Goal: Task Accomplishment & Management: Complete application form

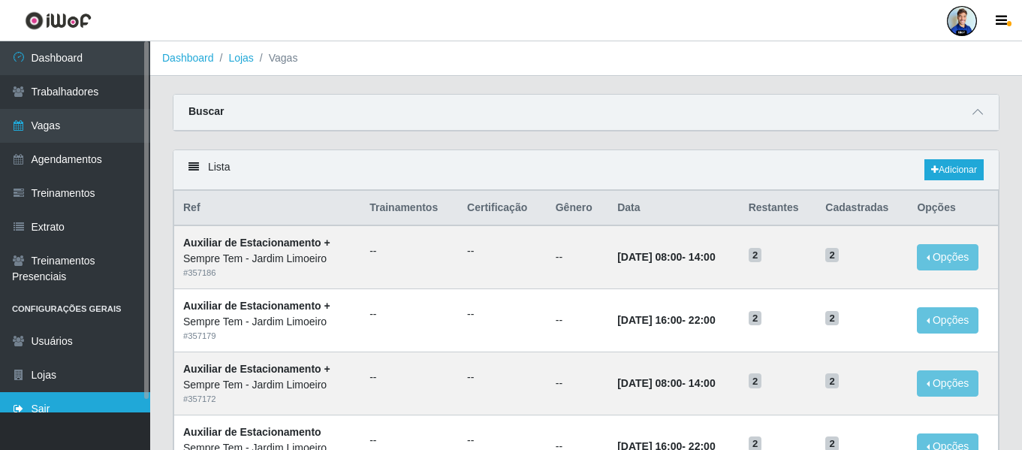
click at [49, 409] on link "Sair" at bounding box center [75, 409] width 150 height 34
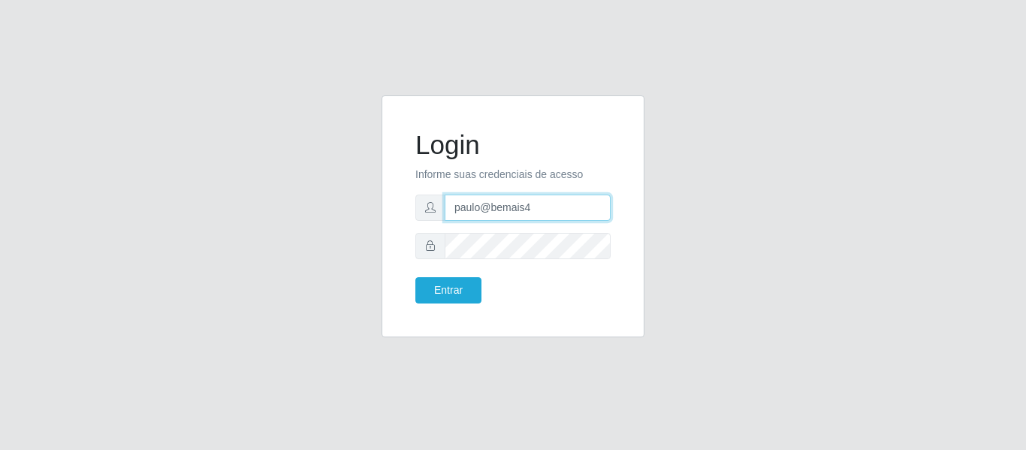
click at [508, 208] on input "paulo@bemais4" at bounding box center [528, 208] width 166 height 26
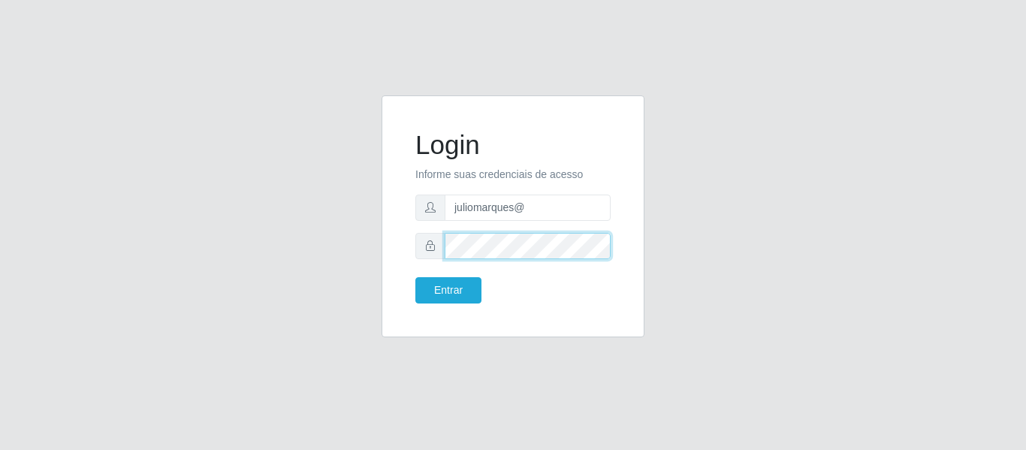
click at [400, 252] on div "Login Informe suas credenciais de acesso juliomarques@ Entrar" at bounding box center [512, 216] width 225 height 204
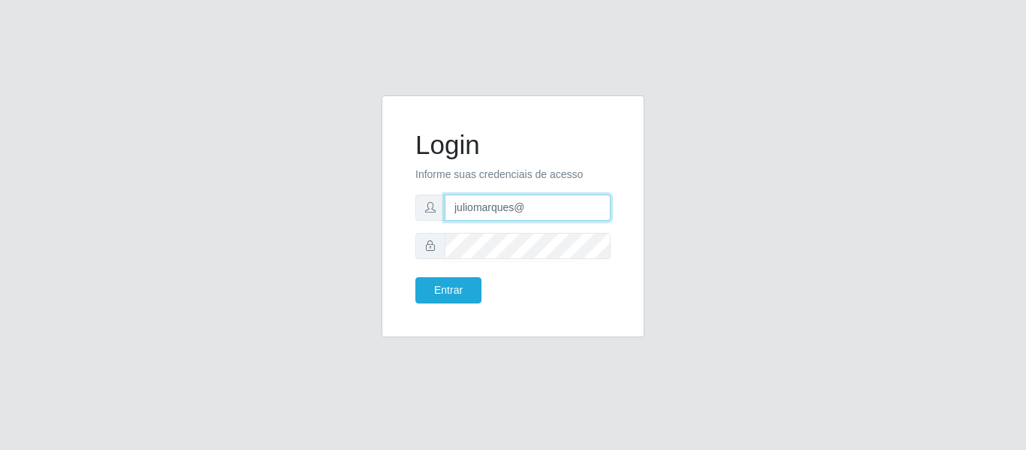
click at [529, 211] on input "juliomarques@" at bounding box center [528, 208] width 166 height 26
type input "juliomarques@superpopular"
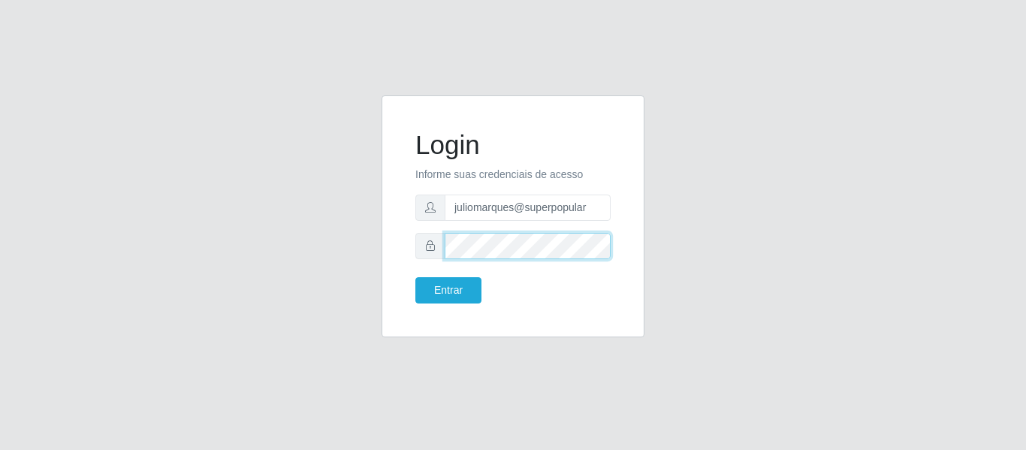
click at [326, 263] on div "Login Informe suas credenciais de acesso juliomarques@superpopular Entrar" at bounding box center [513, 225] width 856 height 260
click at [415, 277] on button "Entrar" at bounding box center [448, 290] width 66 height 26
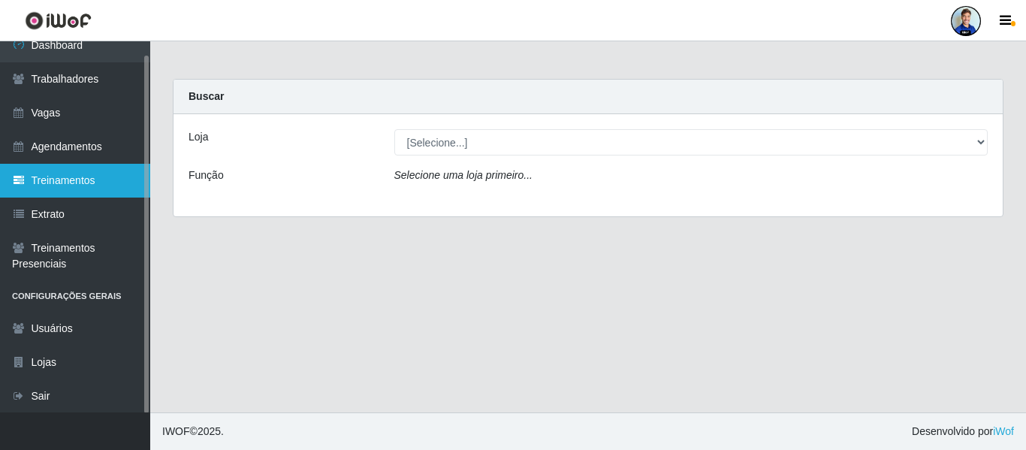
scroll to position [14, 0]
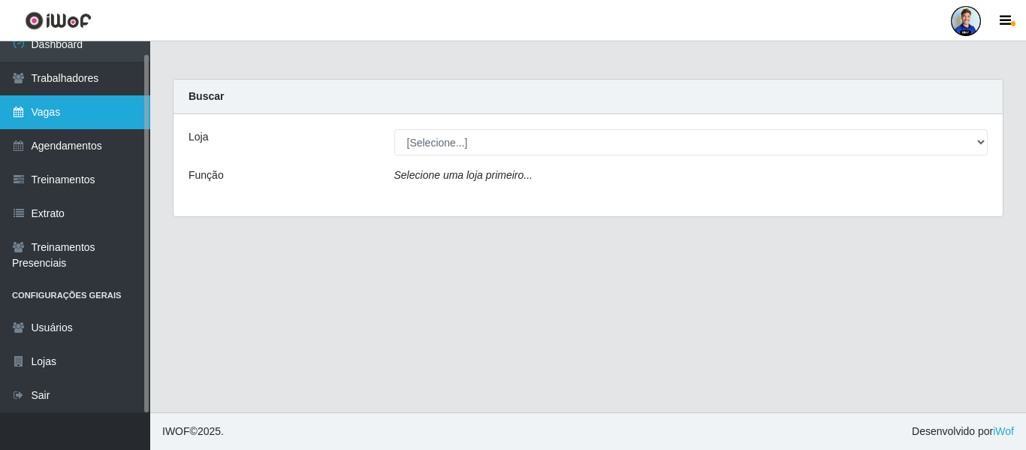
click at [69, 120] on link "Vagas" at bounding box center [75, 112] width 150 height 34
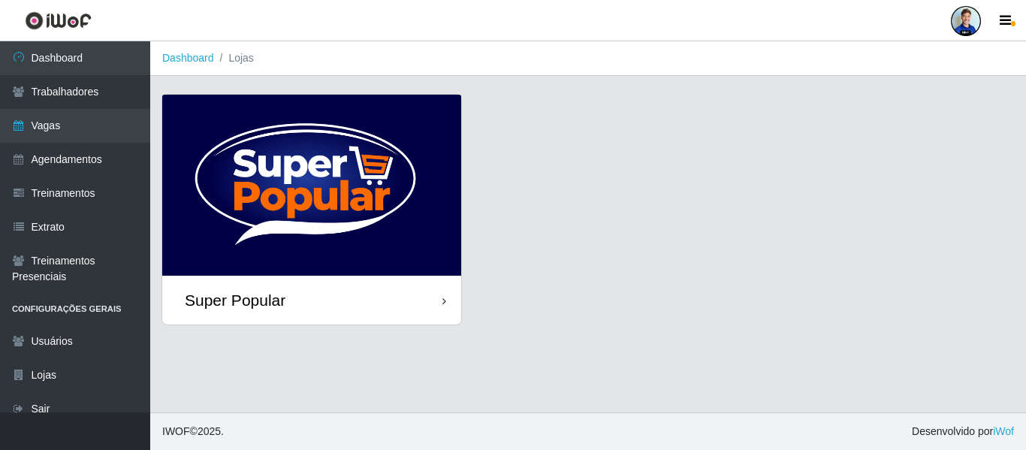
click at [352, 169] on img at bounding box center [311, 185] width 299 height 181
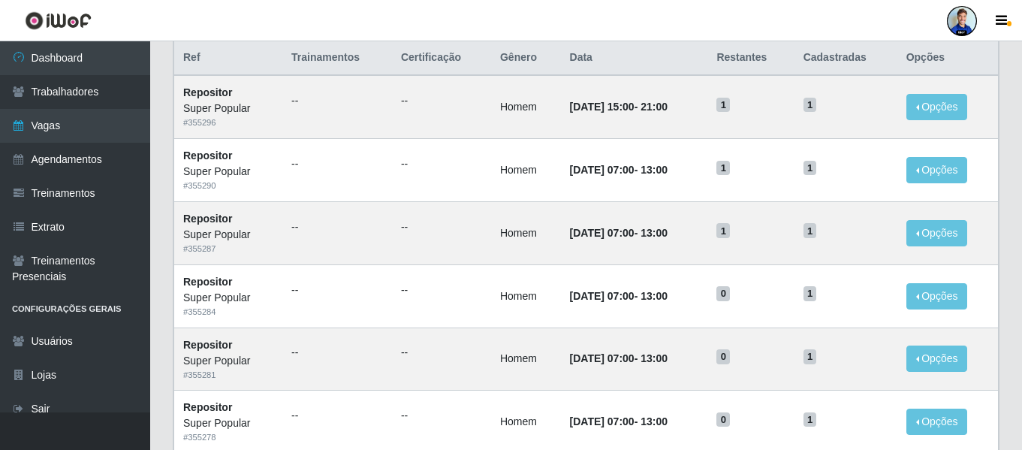
scroll to position [145, 0]
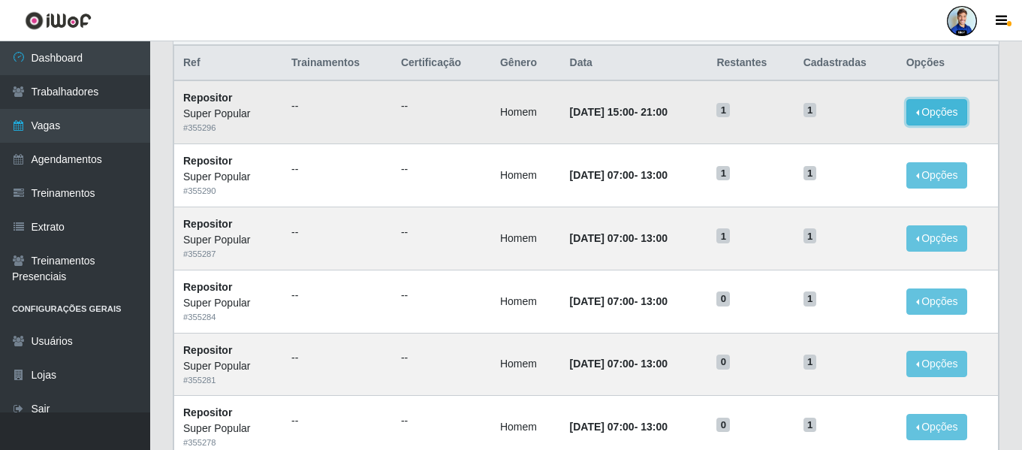
click at [927, 116] on button "Opções" at bounding box center [938, 112] width 62 height 26
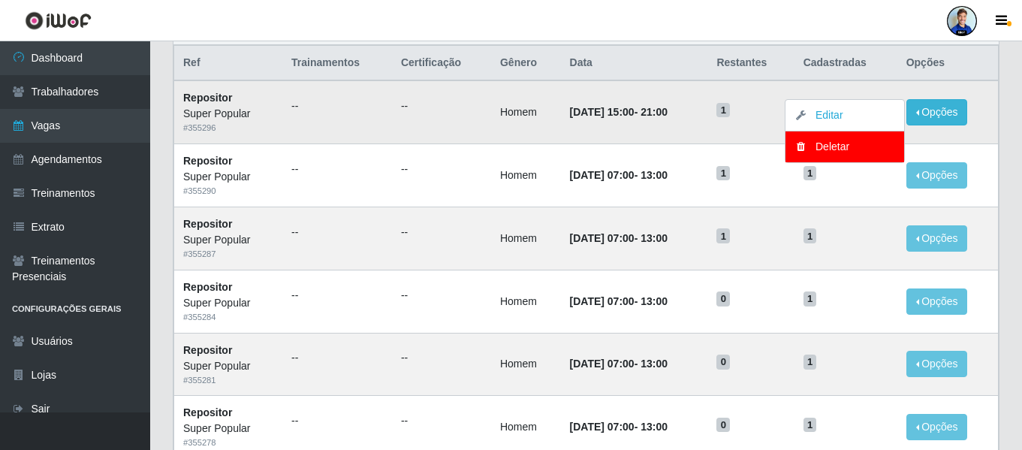
click at [990, 132] on td "Opções Editar Deletar" at bounding box center [948, 111] width 101 height 63
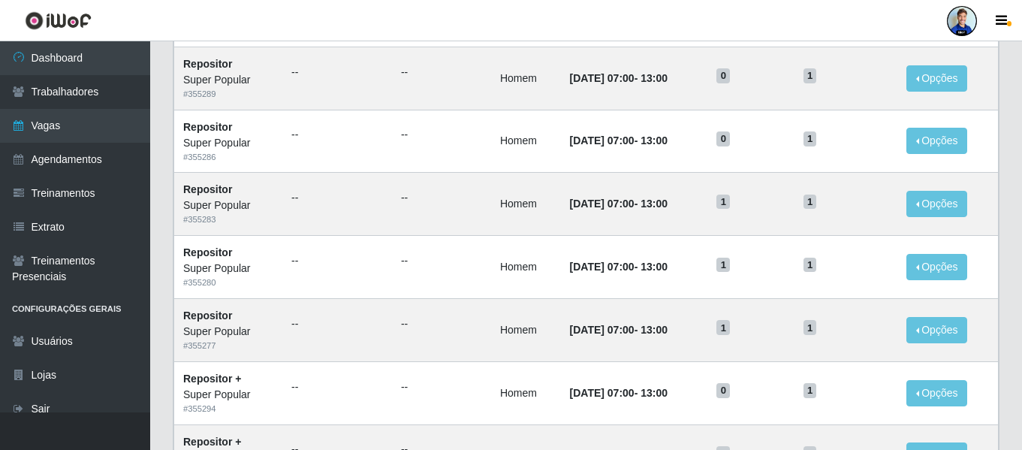
scroll to position [823, 0]
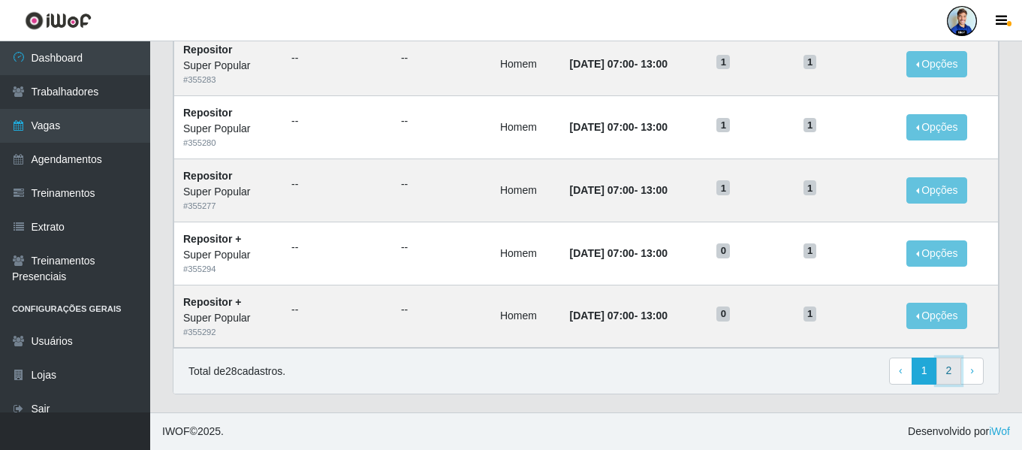
click at [943, 376] on link "2" at bounding box center [950, 371] width 26 height 27
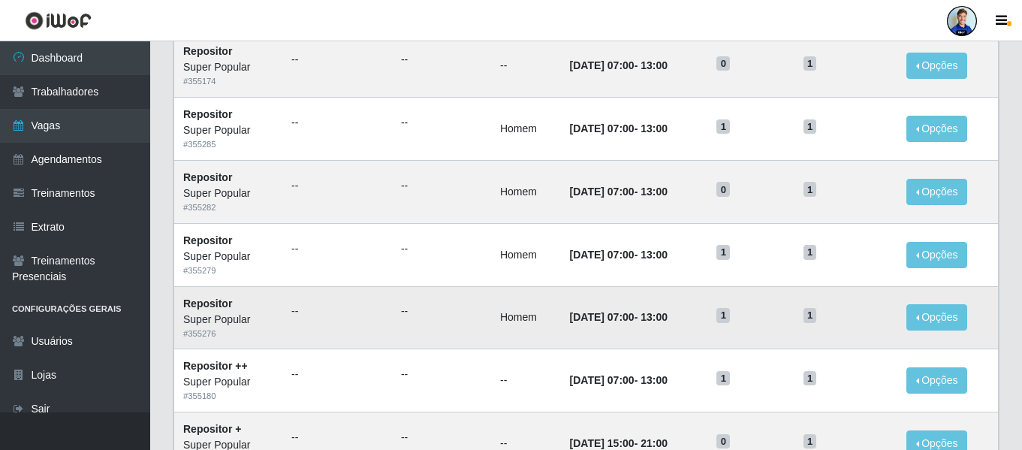
scroll to position [192, 0]
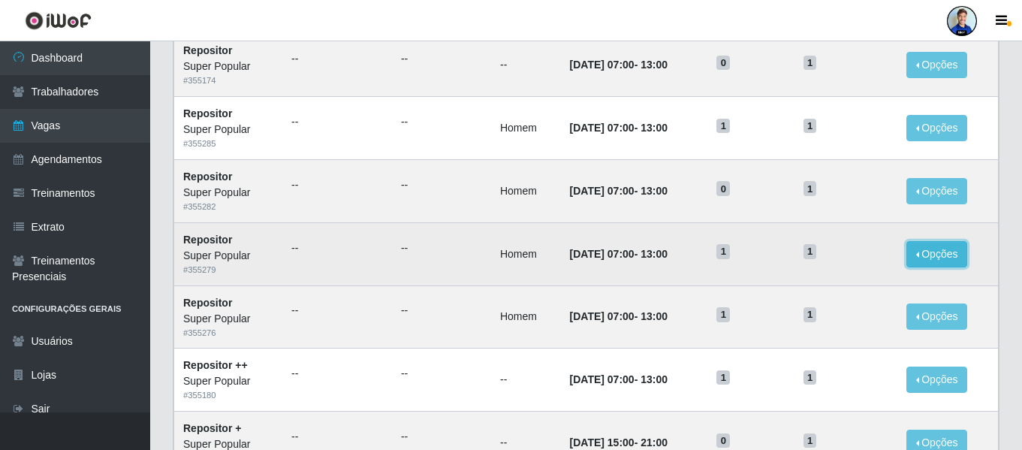
click at [944, 252] on button "Opções" at bounding box center [938, 254] width 62 height 26
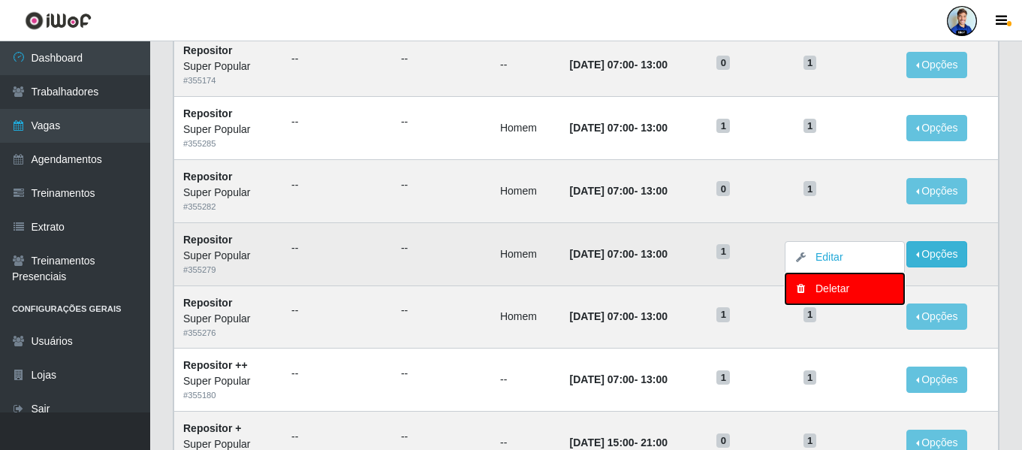
click at [834, 294] on div "Deletar" at bounding box center [845, 289] width 89 height 16
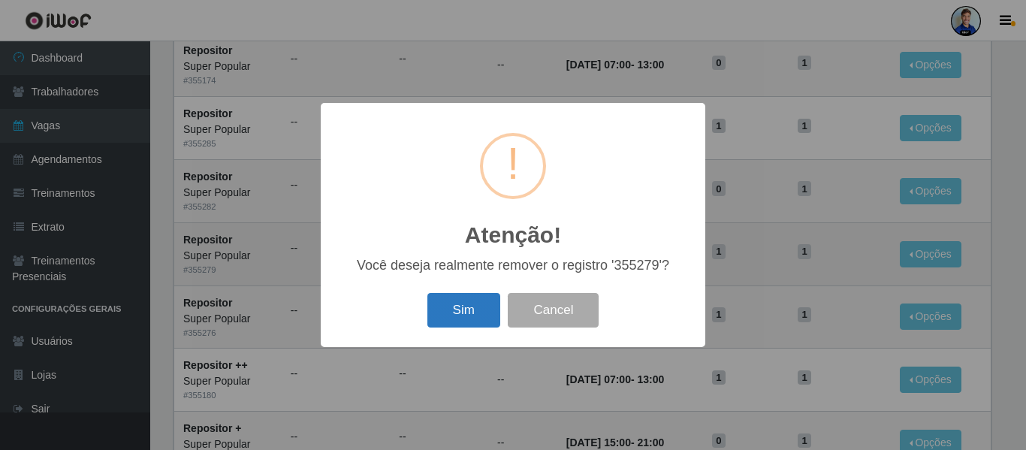
click at [478, 309] on button "Sim" at bounding box center [463, 310] width 73 height 35
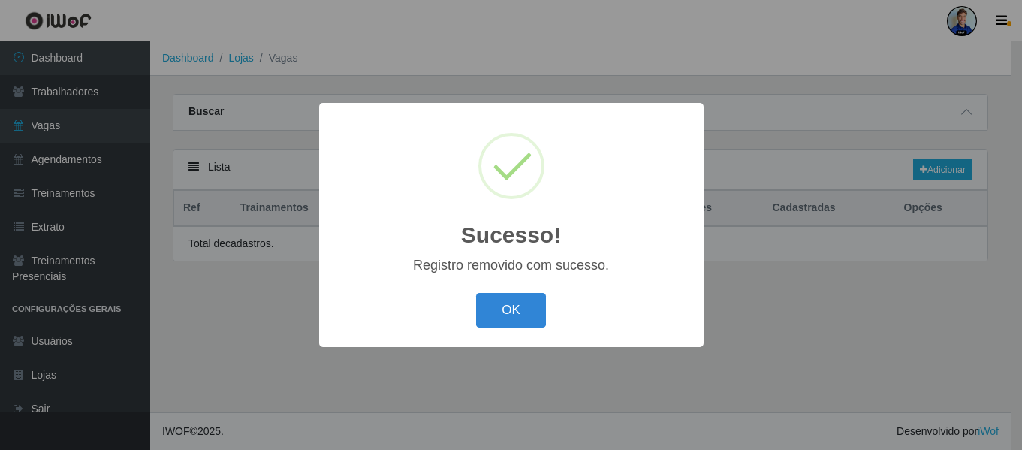
scroll to position [0, 0]
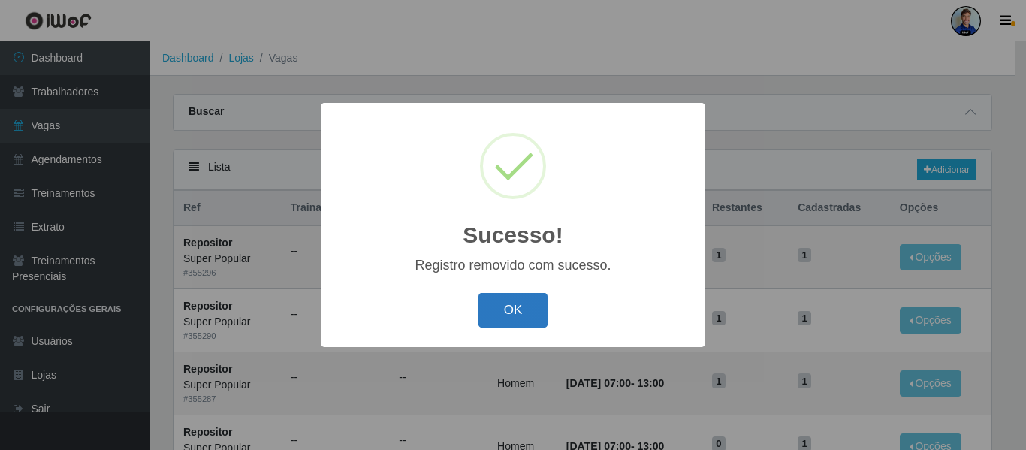
click at [511, 305] on button "OK" at bounding box center [513, 310] width 70 height 35
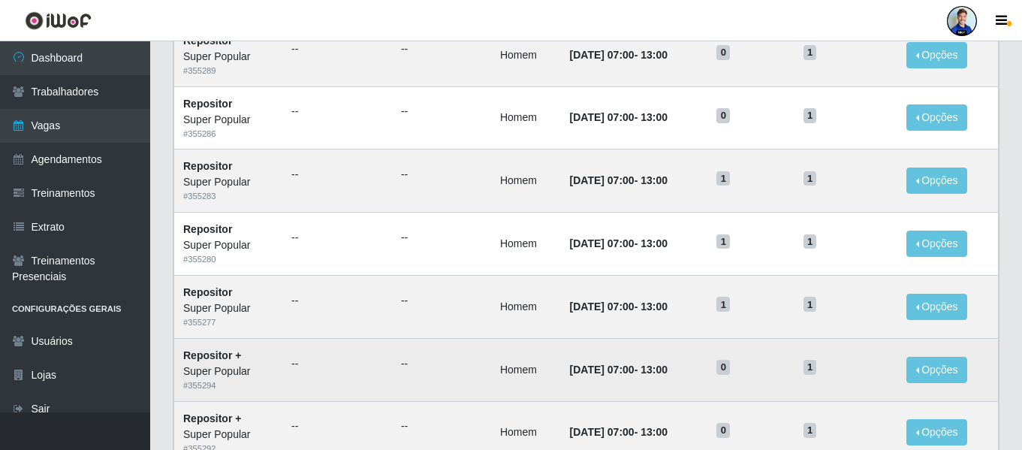
scroll to position [823, 0]
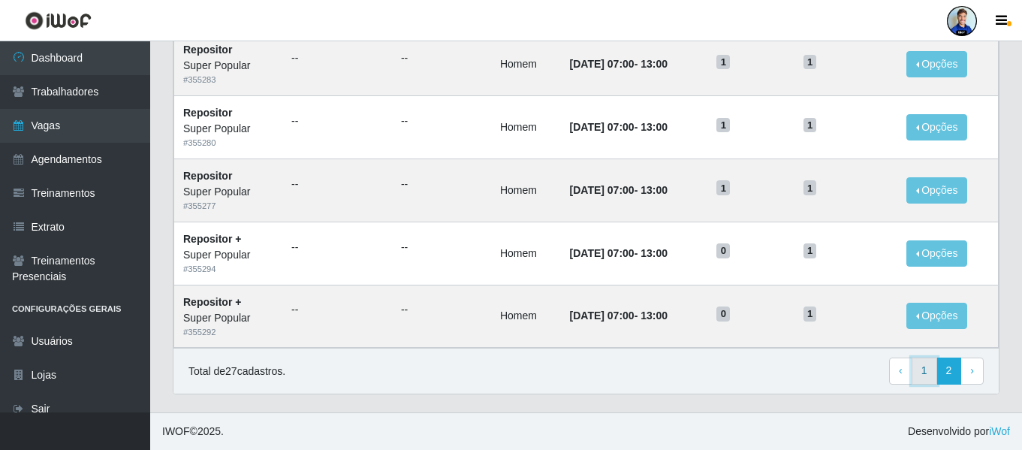
click at [926, 371] on link "1" at bounding box center [925, 371] width 26 height 27
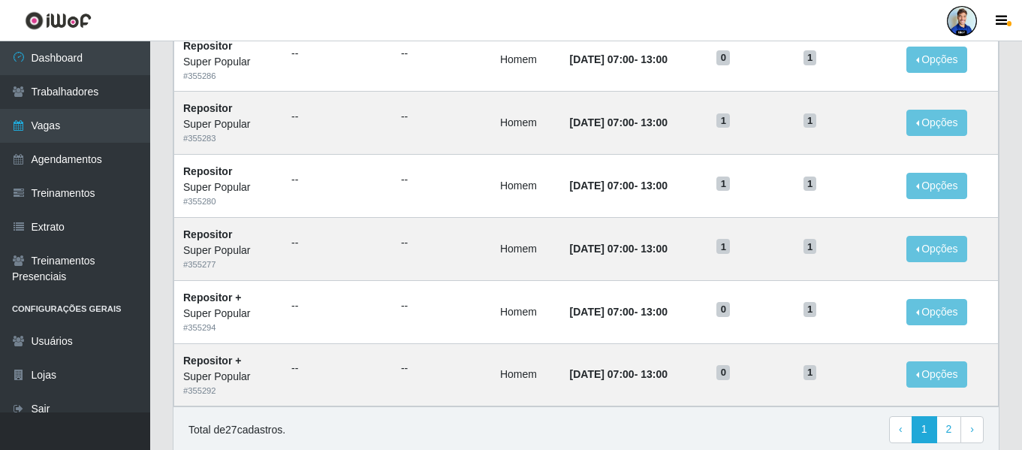
scroll to position [823, 0]
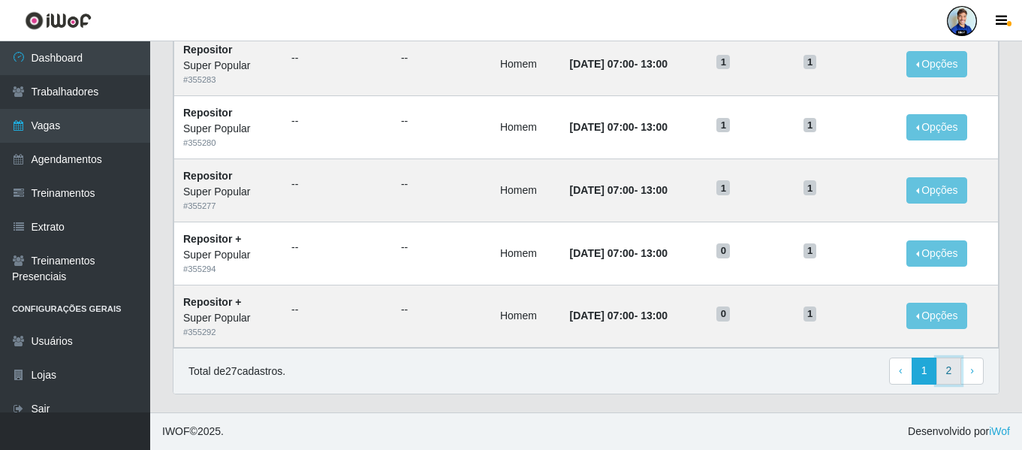
click at [945, 373] on link "2" at bounding box center [950, 371] width 26 height 27
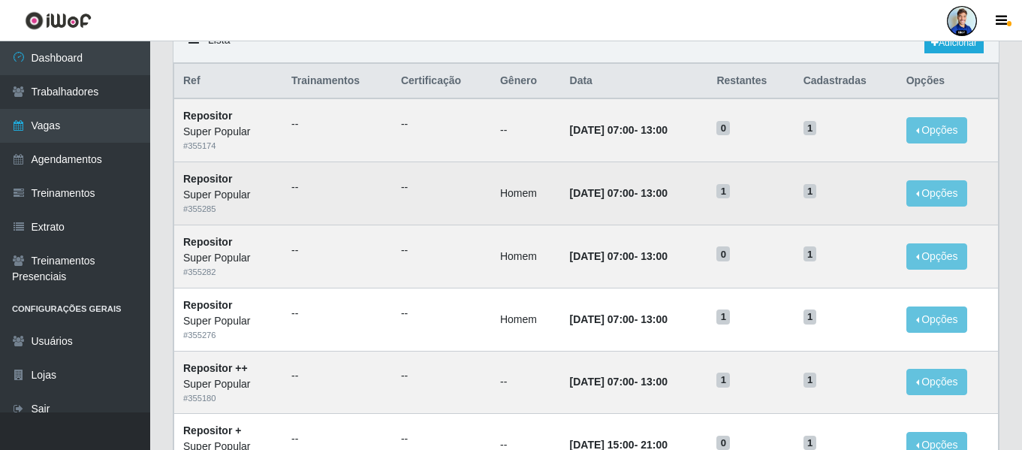
scroll to position [125, 0]
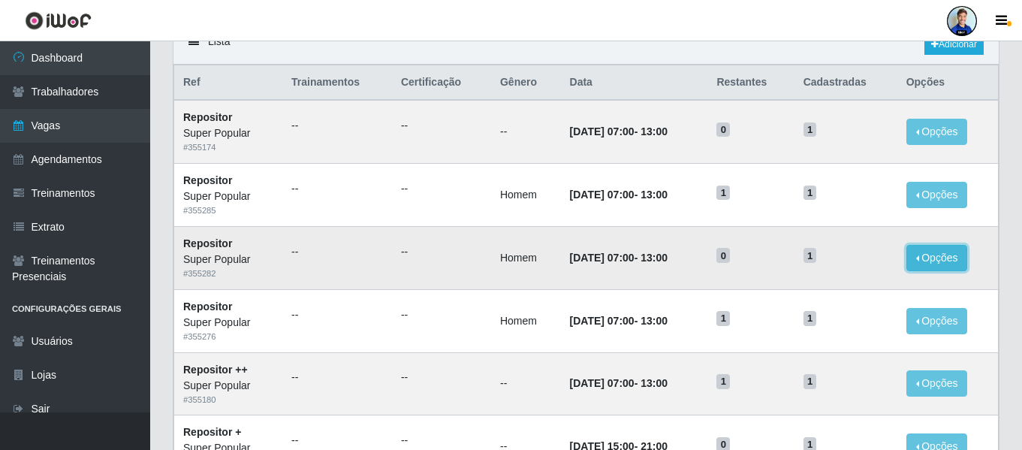
click at [928, 258] on button "Opções" at bounding box center [938, 258] width 62 height 26
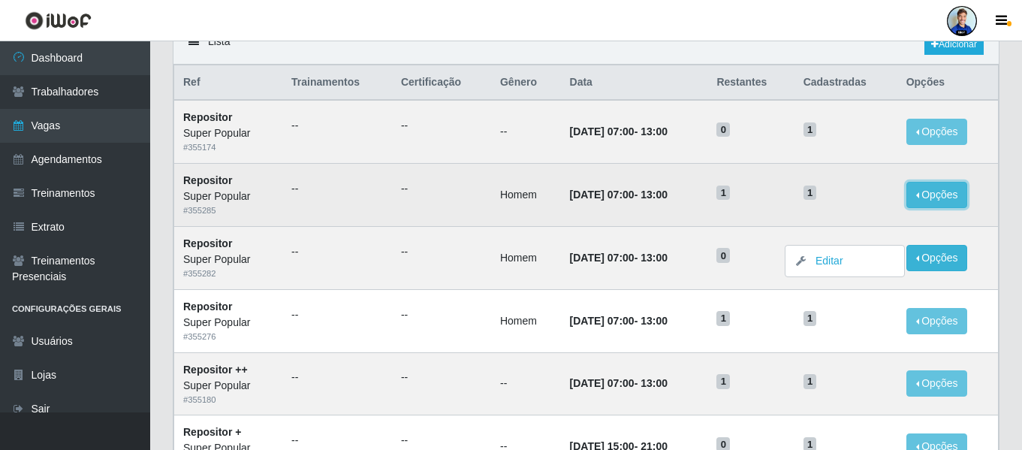
click at [931, 194] on button "Opções" at bounding box center [938, 195] width 62 height 26
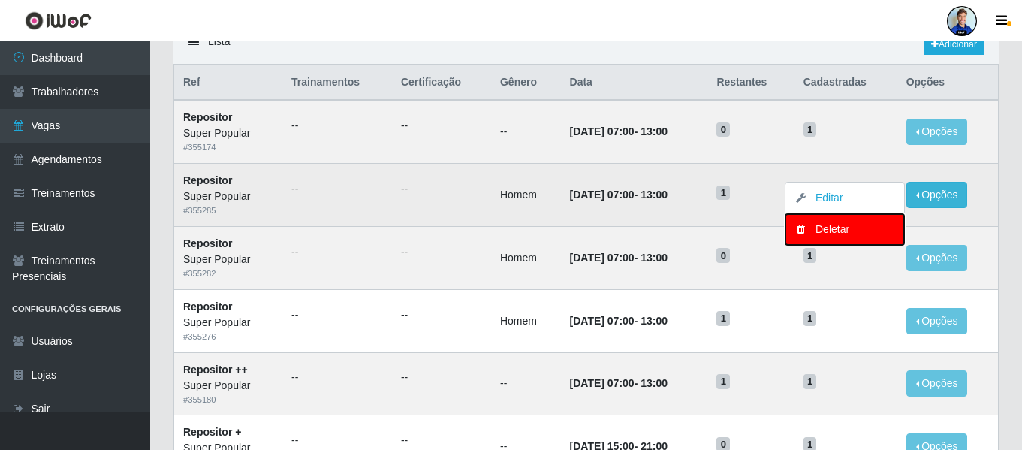
click at [832, 233] on div "Deletar" at bounding box center [845, 230] width 89 height 16
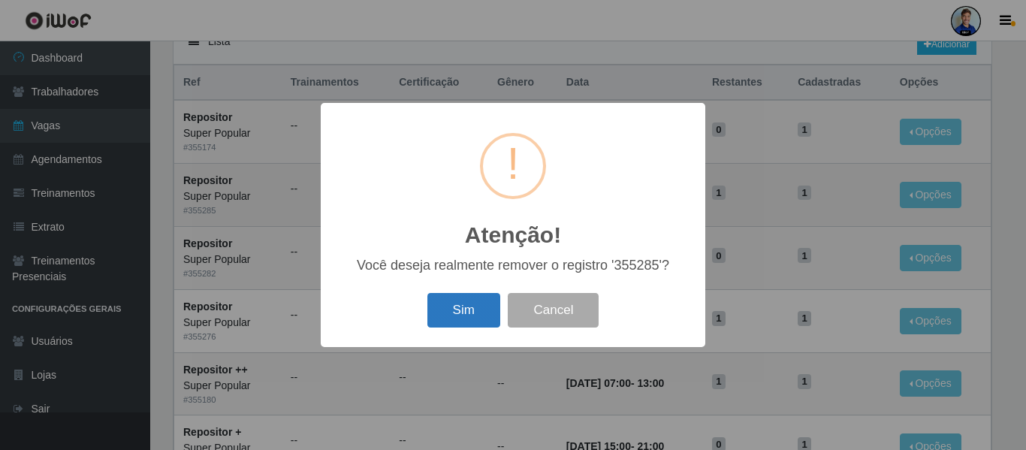
click at [466, 302] on button "Sim" at bounding box center [463, 310] width 73 height 35
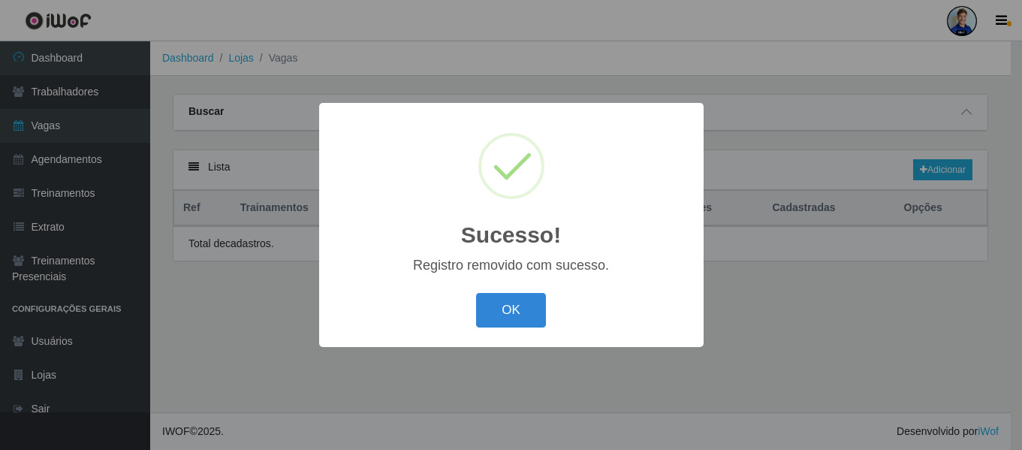
scroll to position [0, 0]
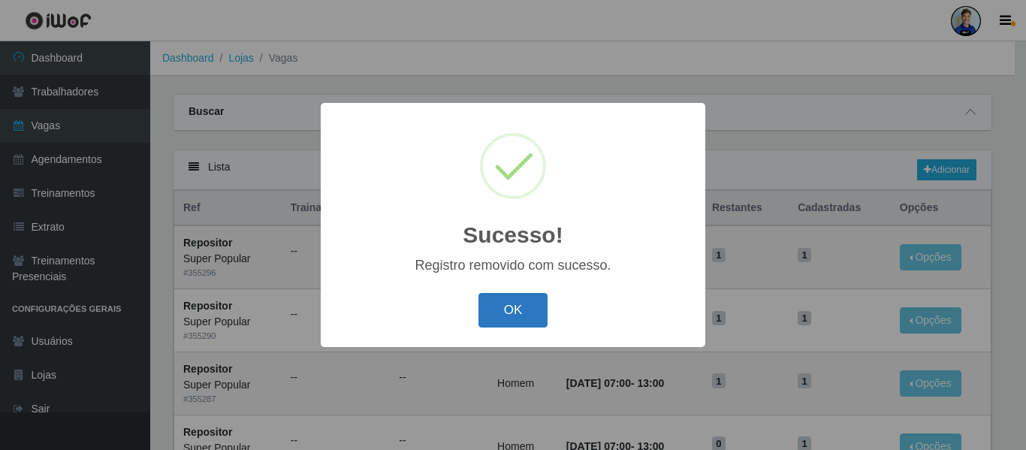
click at [500, 312] on button "OK" at bounding box center [513, 310] width 70 height 35
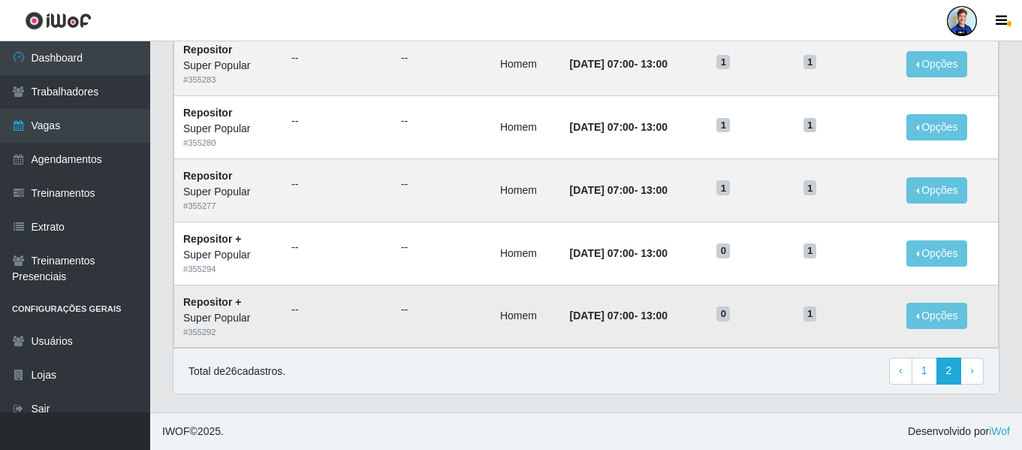
scroll to position [822, 0]
click at [922, 369] on link "1" at bounding box center [925, 371] width 26 height 27
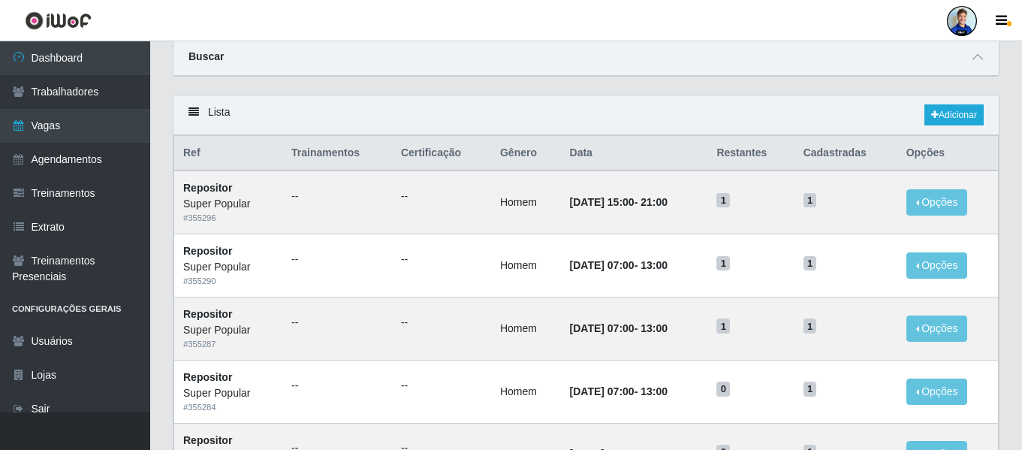
scroll to position [823, 0]
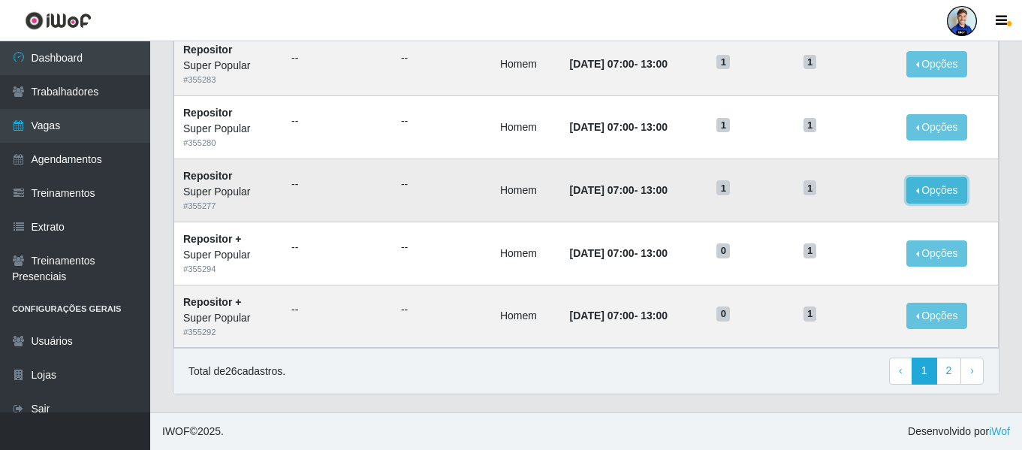
click at [949, 177] on button "Opções" at bounding box center [938, 190] width 62 height 26
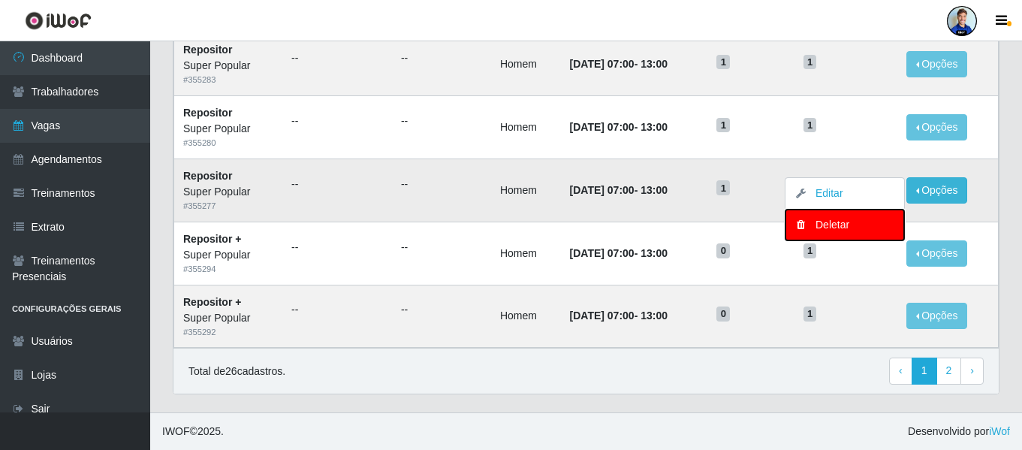
click at [838, 221] on div "Deletar" at bounding box center [845, 225] width 89 height 16
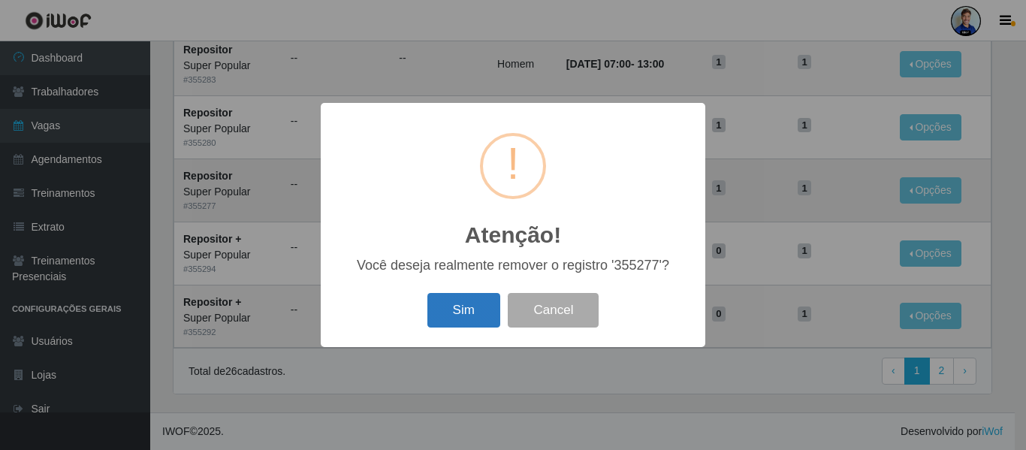
click at [474, 295] on button "Sim" at bounding box center [463, 310] width 73 height 35
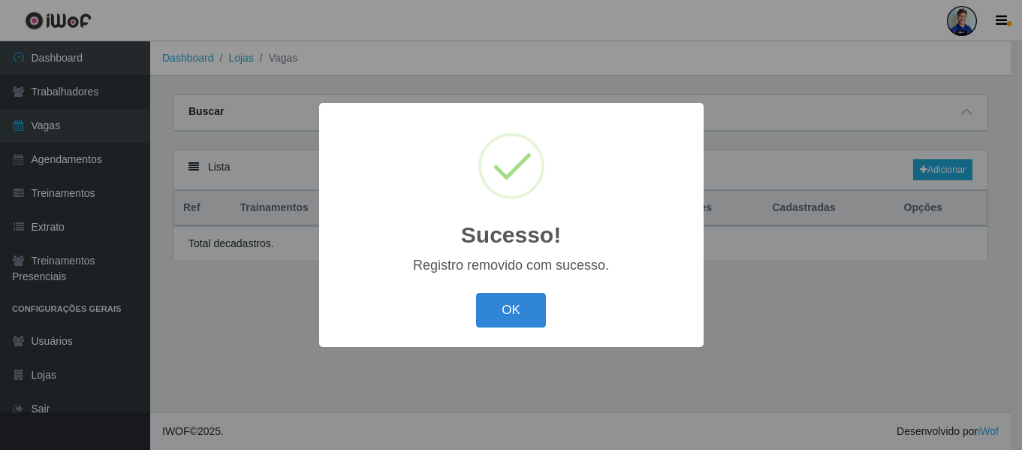
scroll to position [0, 0]
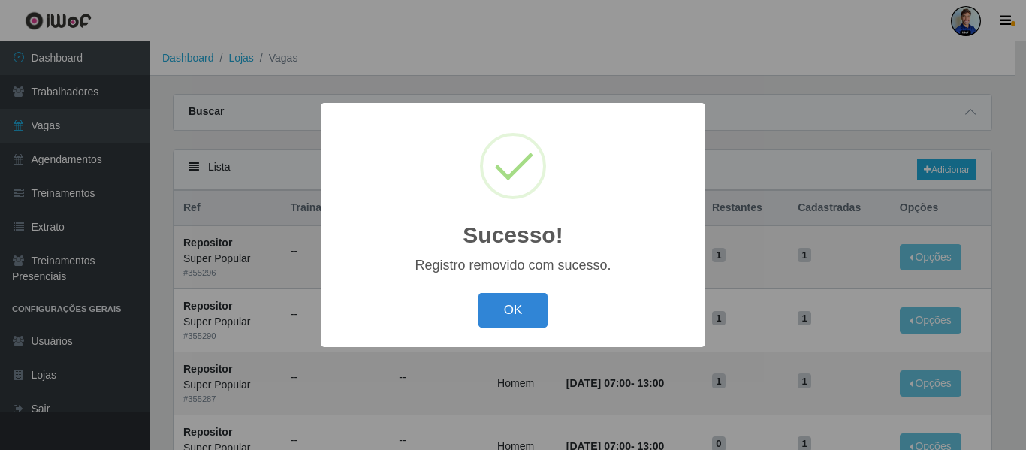
click at [474, 302] on div "OK Cancel" at bounding box center [513, 309] width 355 height 43
click at [518, 306] on button "OK" at bounding box center [513, 310] width 70 height 35
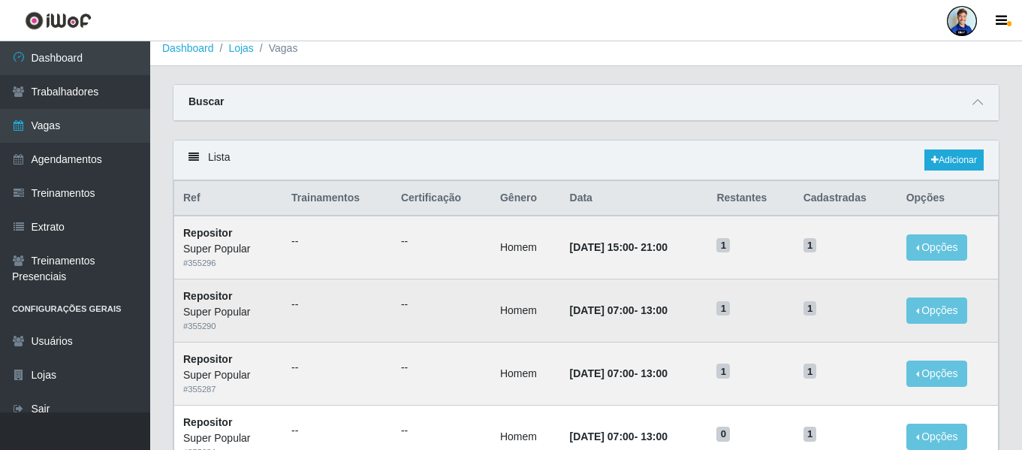
scroll to position [29, 0]
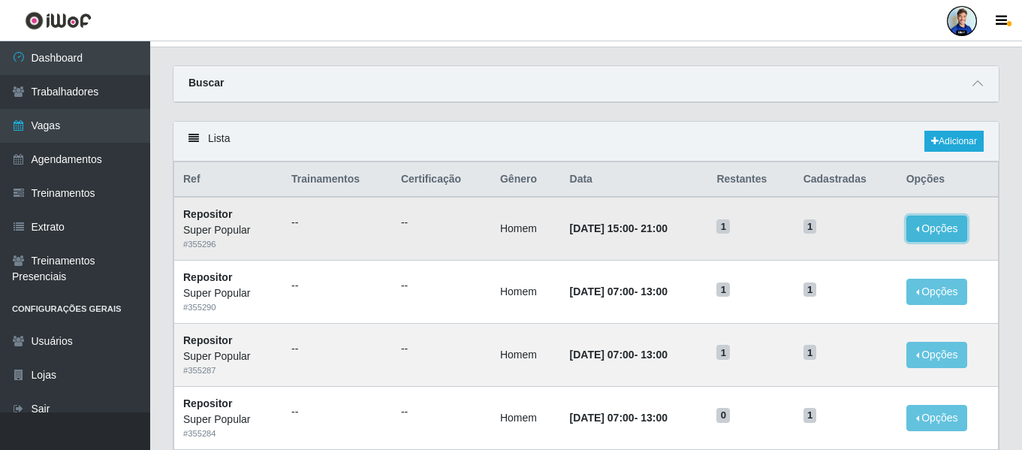
click at [958, 227] on button "Opções" at bounding box center [938, 229] width 62 height 26
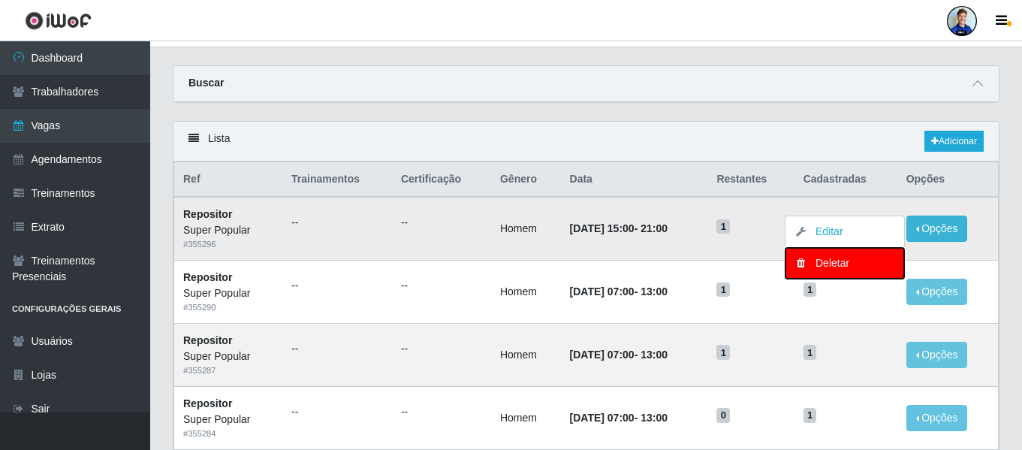
click at [837, 269] on div "Deletar" at bounding box center [845, 263] width 89 height 16
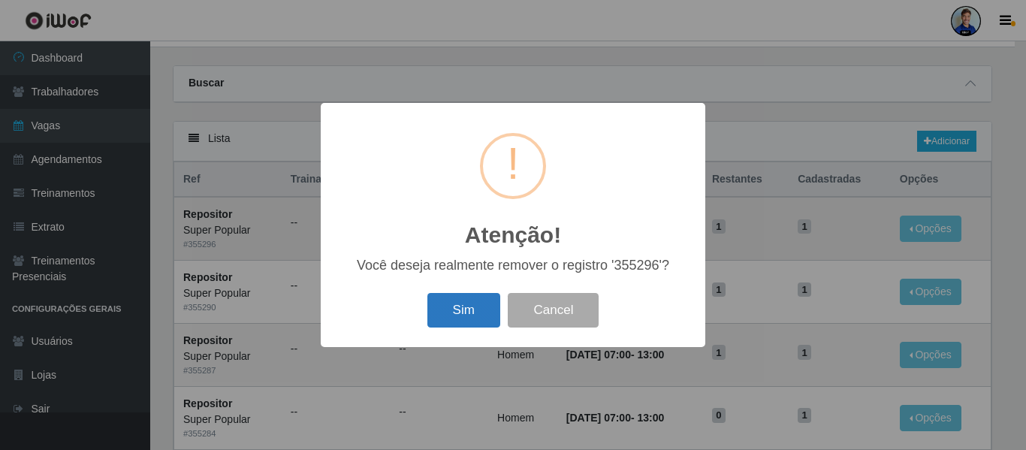
click at [468, 312] on button "Sim" at bounding box center [463, 310] width 73 height 35
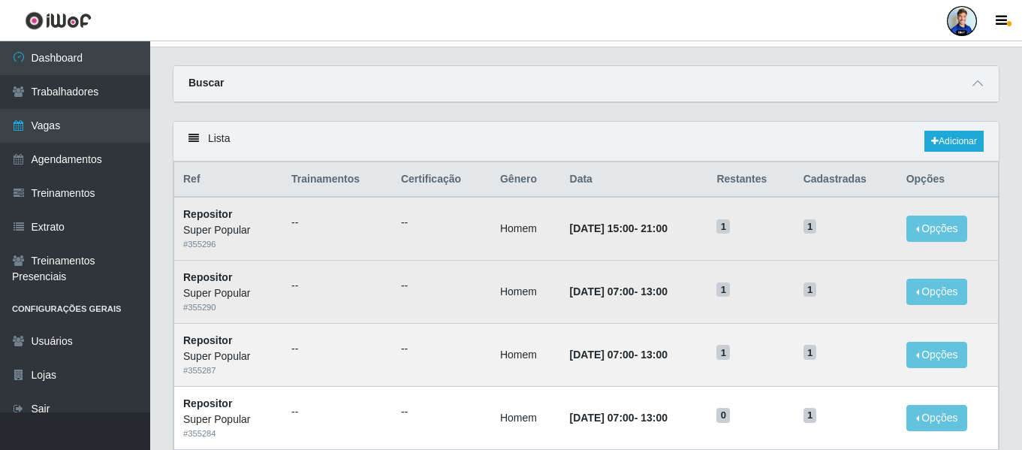
scroll to position [0, 0]
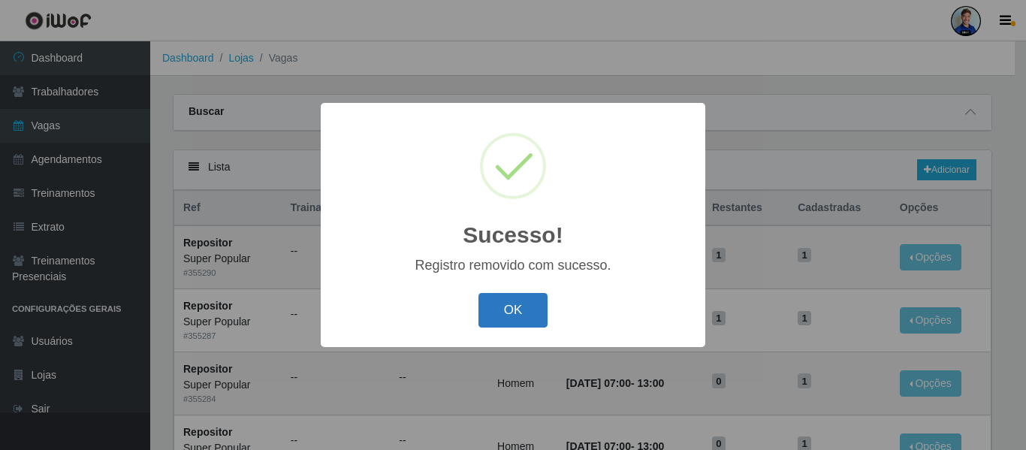
click at [499, 303] on button "OK" at bounding box center [513, 310] width 70 height 35
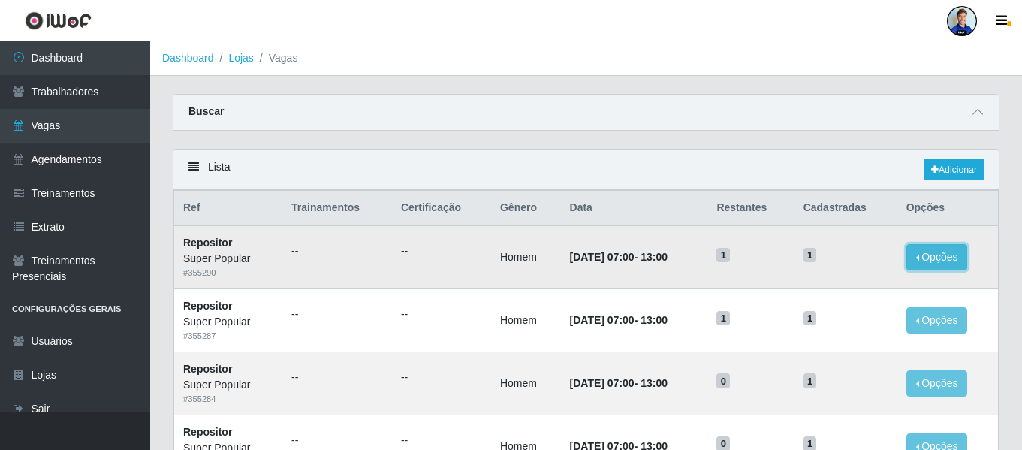
click at [931, 250] on button "Opções" at bounding box center [938, 257] width 62 height 26
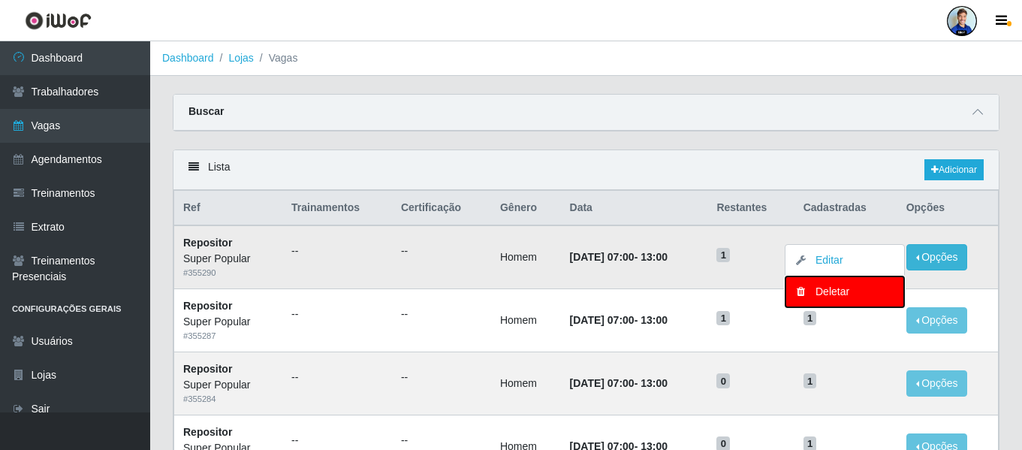
click at [825, 297] on div "Deletar" at bounding box center [845, 292] width 89 height 16
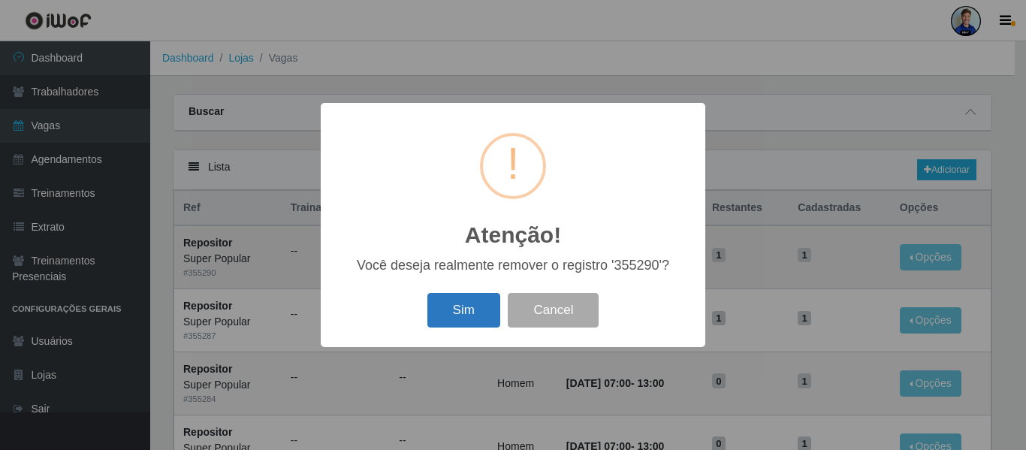
click at [455, 326] on button "Sim" at bounding box center [463, 310] width 73 height 35
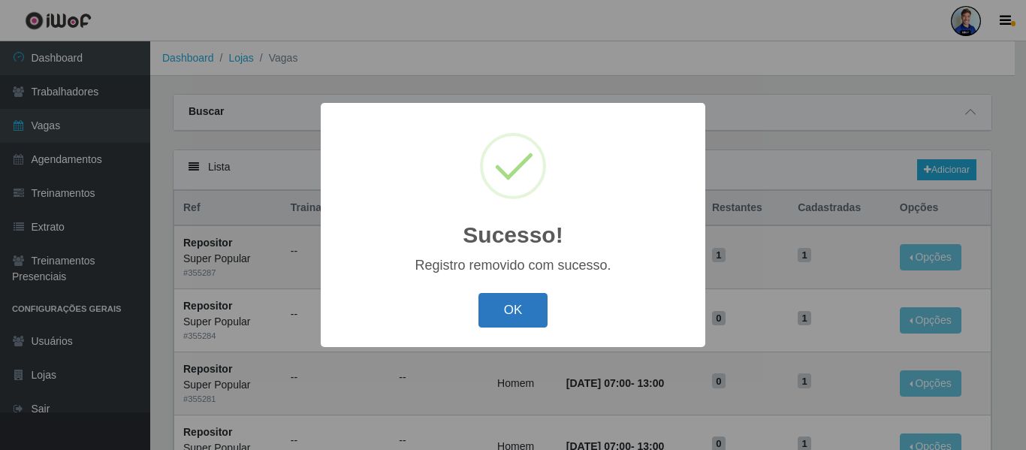
click at [527, 324] on button "OK" at bounding box center [513, 310] width 70 height 35
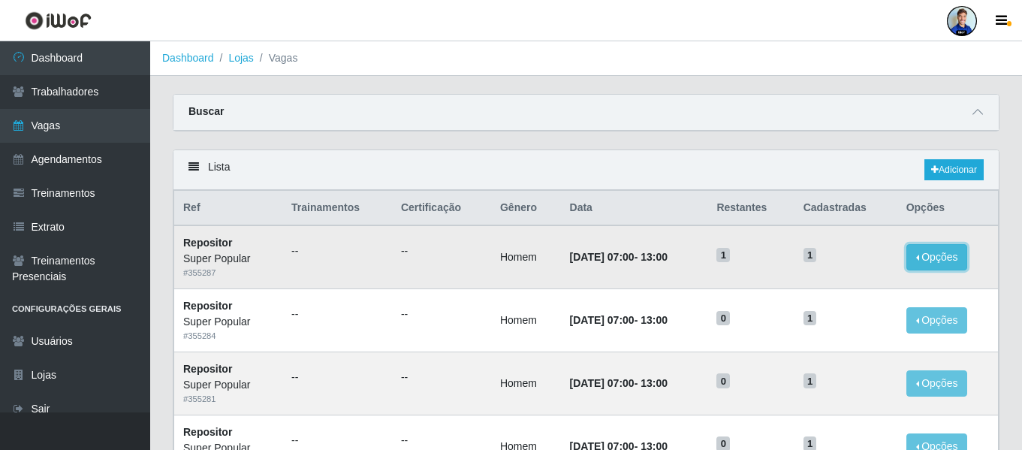
click at [944, 268] on button "Opções" at bounding box center [938, 257] width 62 height 26
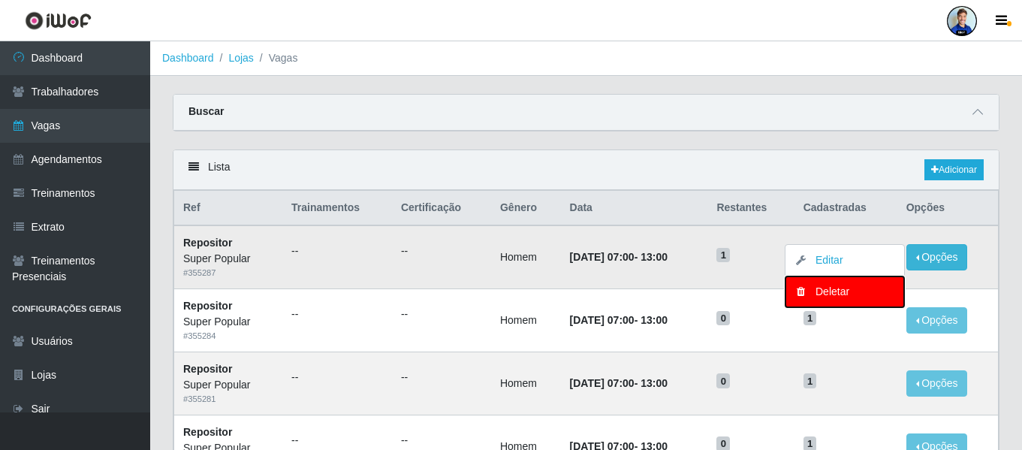
click at [833, 290] on div "Deletar" at bounding box center [845, 292] width 89 height 16
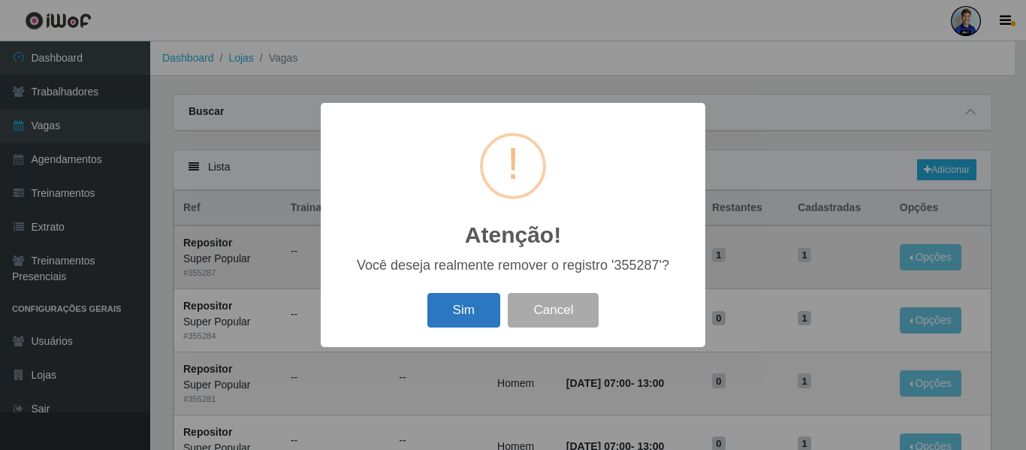
click at [447, 309] on button "Sim" at bounding box center [463, 310] width 73 height 35
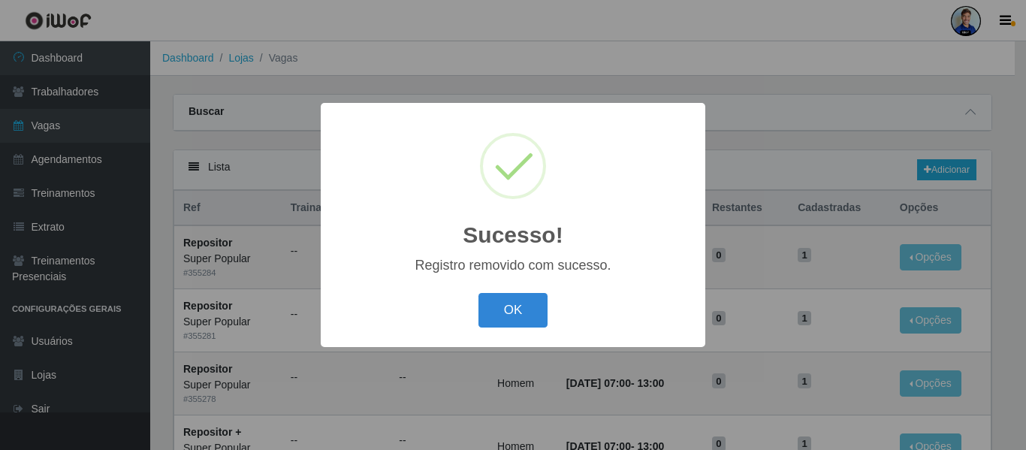
drag, startPoint x: 512, startPoint y: 305, endPoint x: 759, endPoint y: 295, distance: 246.6
click at [759, 295] on div "Sucesso! × Registro removido com sucesso. OK Cancel" at bounding box center [513, 225] width 1026 height 450
click at [524, 297] on button "OK" at bounding box center [513, 310] width 70 height 35
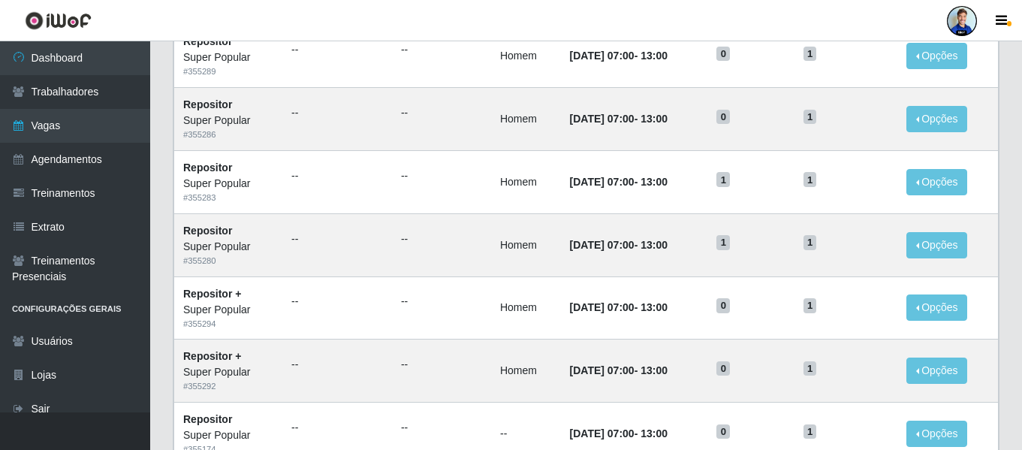
scroll to position [534, 0]
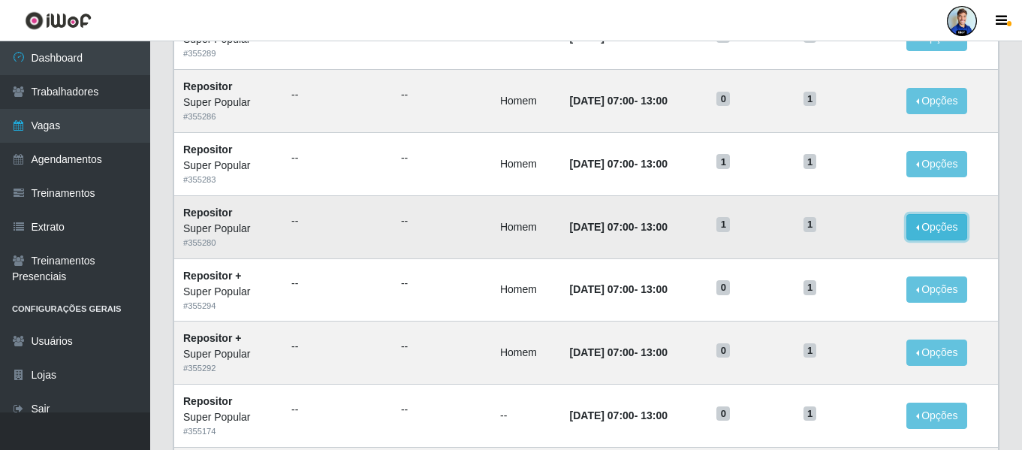
click at [946, 228] on button "Opções" at bounding box center [938, 227] width 62 height 26
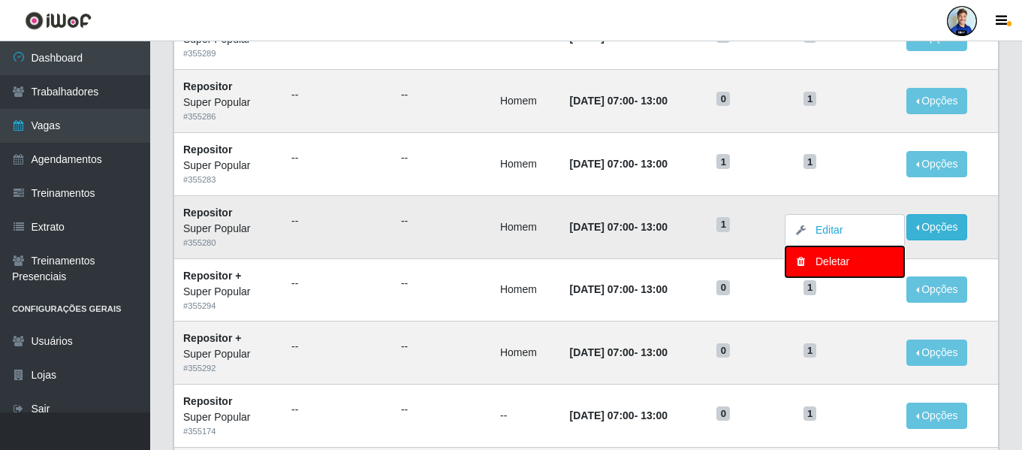
click at [844, 261] on div "Deletar" at bounding box center [845, 262] width 89 height 16
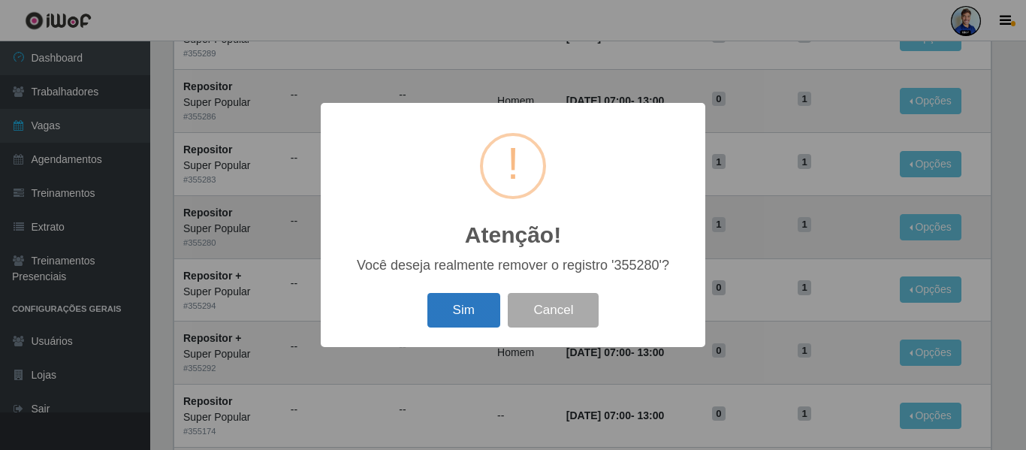
click at [474, 309] on button "Sim" at bounding box center [463, 310] width 73 height 35
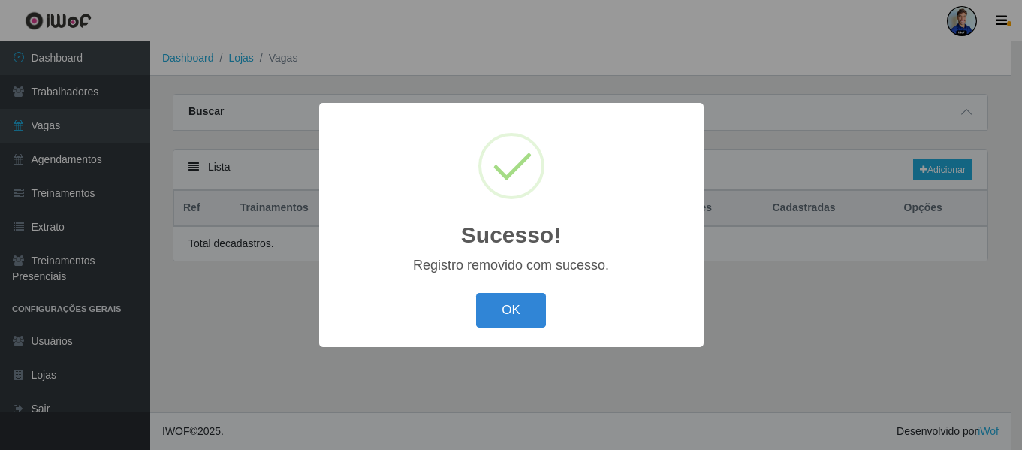
scroll to position [0, 0]
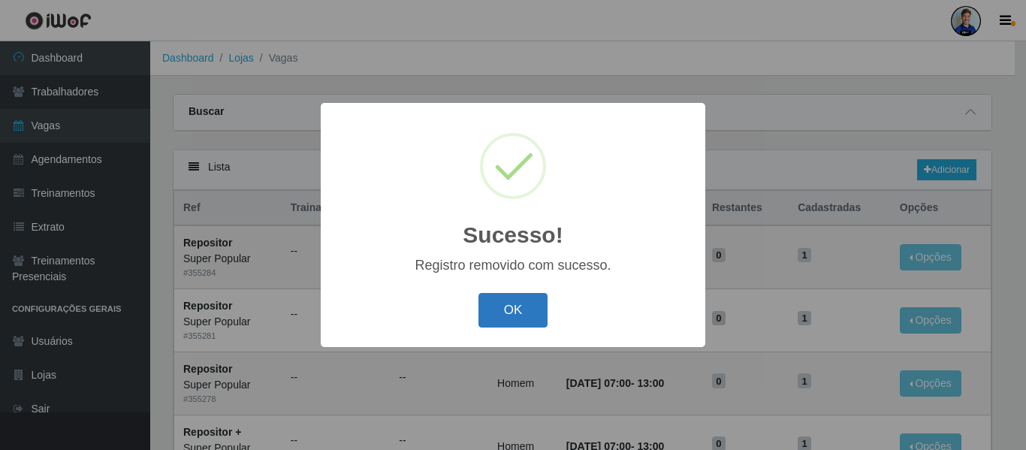
click at [511, 327] on button "OK" at bounding box center [513, 310] width 70 height 35
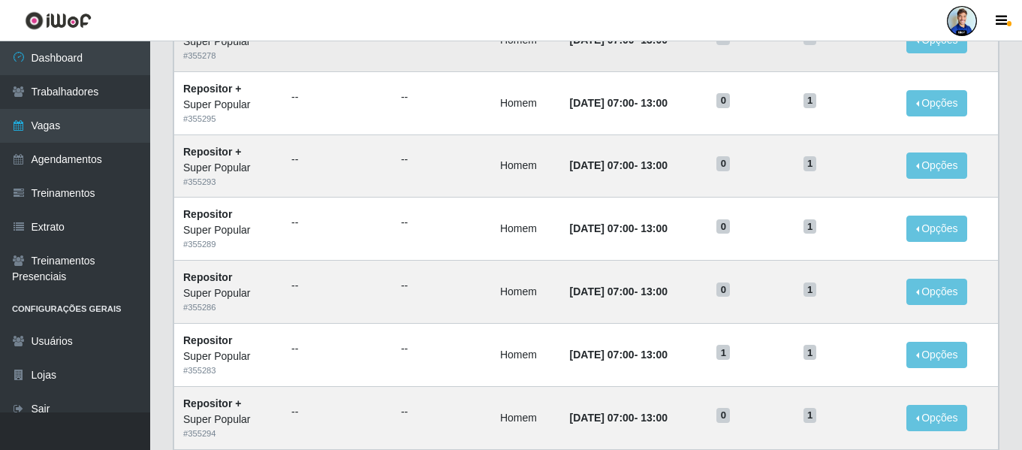
scroll to position [346, 0]
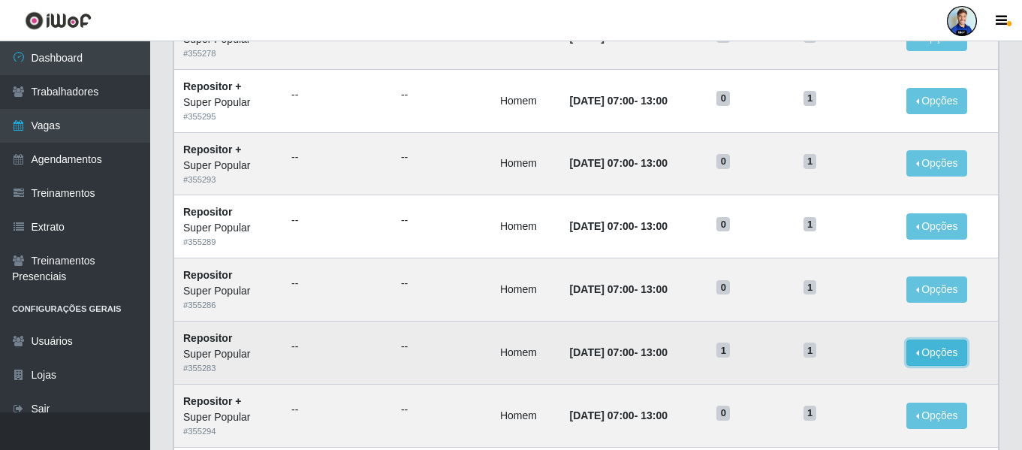
click at [956, 352] on button "Opções" at bounding box center [938, 352] width 62 height 26
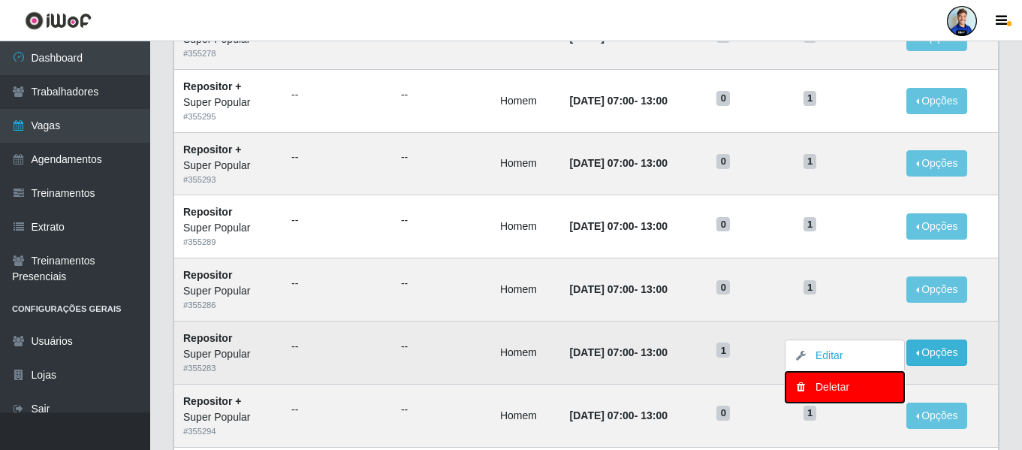
click at [841, 384] on div "Deletar" at bounding box center [845, 387] width 89 height 16
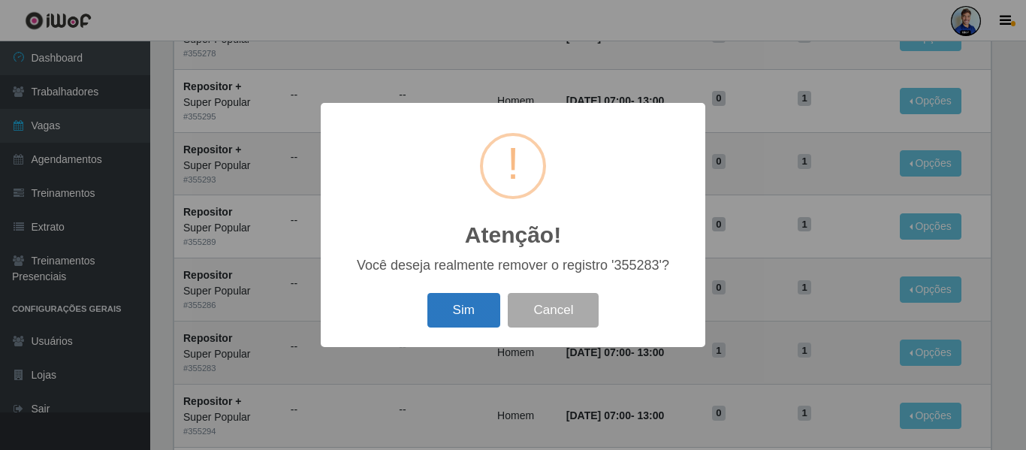
click at [477, 310] on button "Sim" at bounding box center [463, 310] width 73 height 35
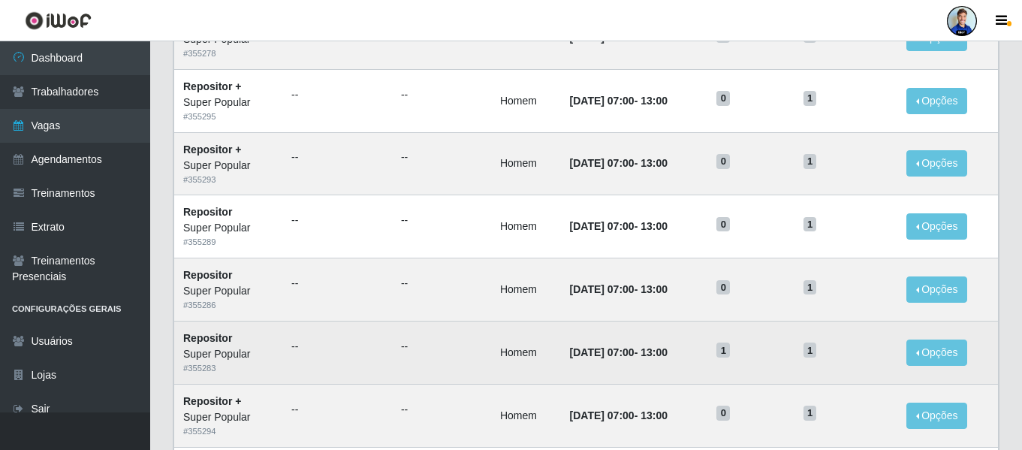
scroll to position [0, 0]
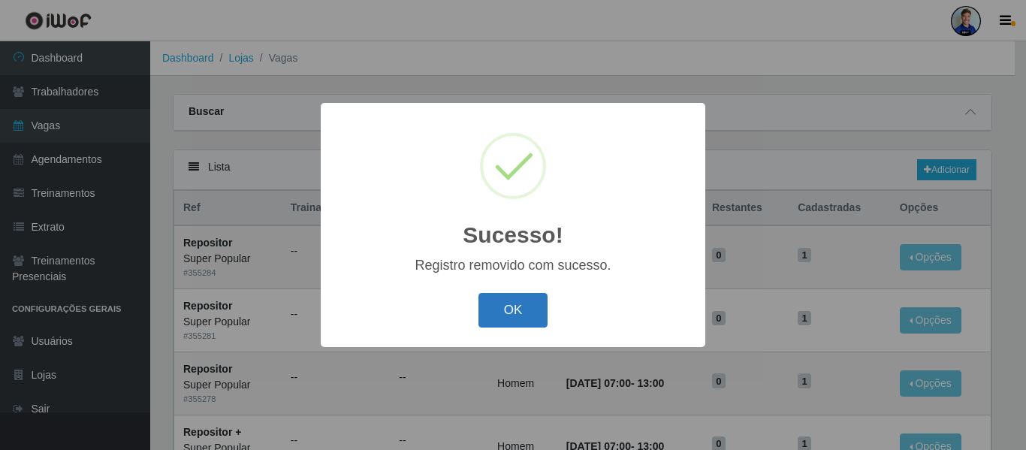
click at [498, 312] on button "OK" at bounding box center [513, 310] width 70 height 35
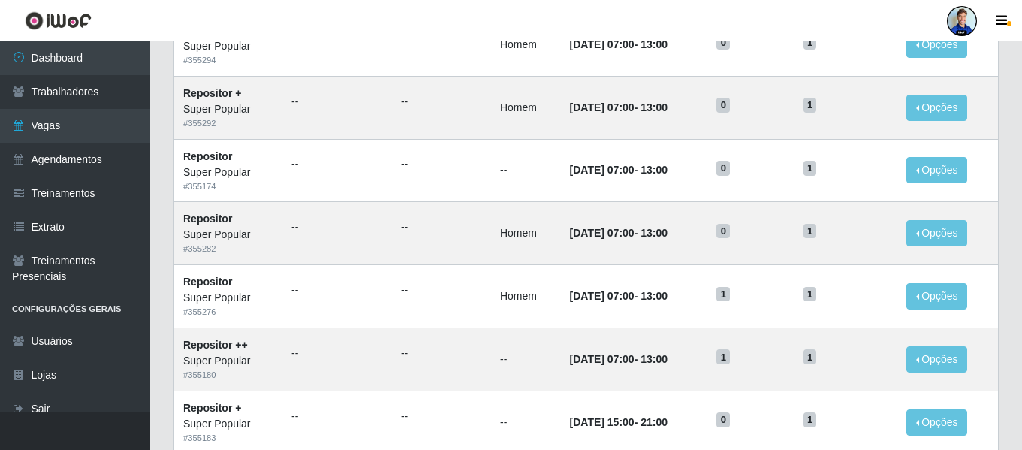
scroll to position [655, 0]
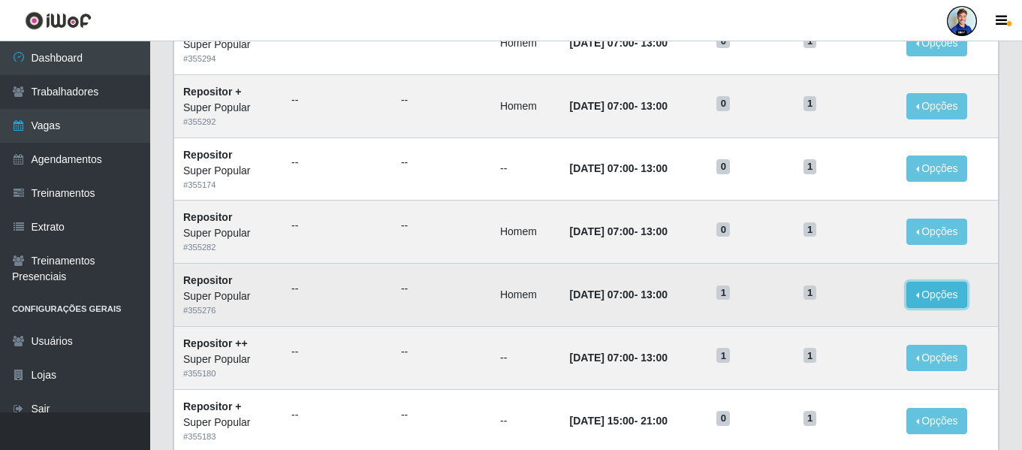
click at [939, 291] on button "Opções" at bounding box center [938, 295] width 62 height 26
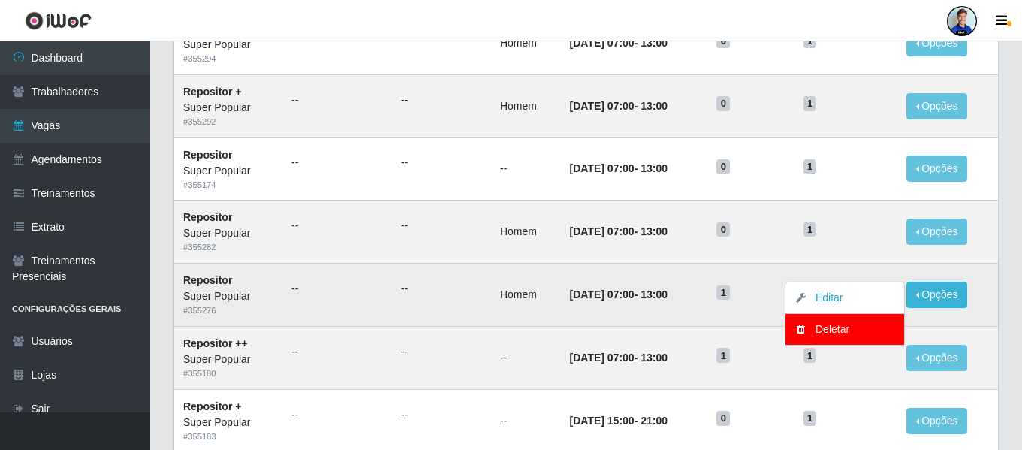
click at [991, 315] on td "Opções Editar Deletar" at bounding box center [948, 295] width 101 height 63
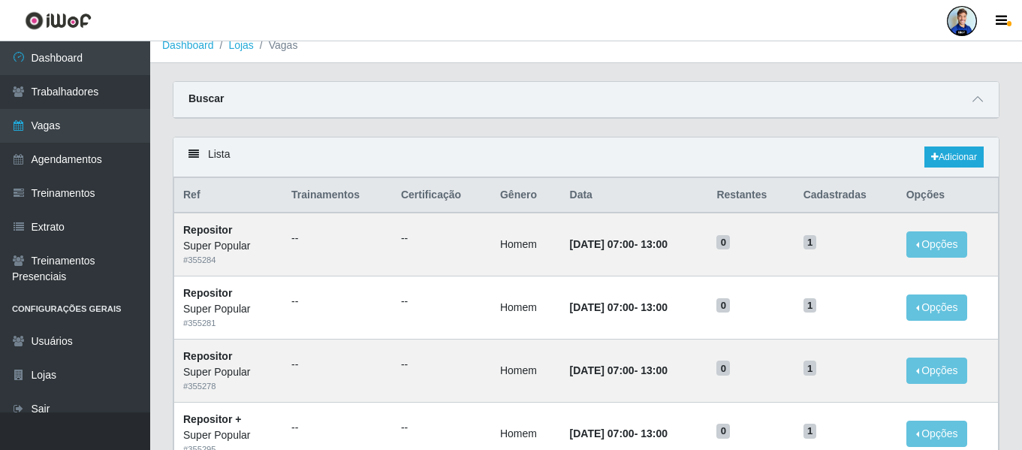
scroll to position [0, 0]
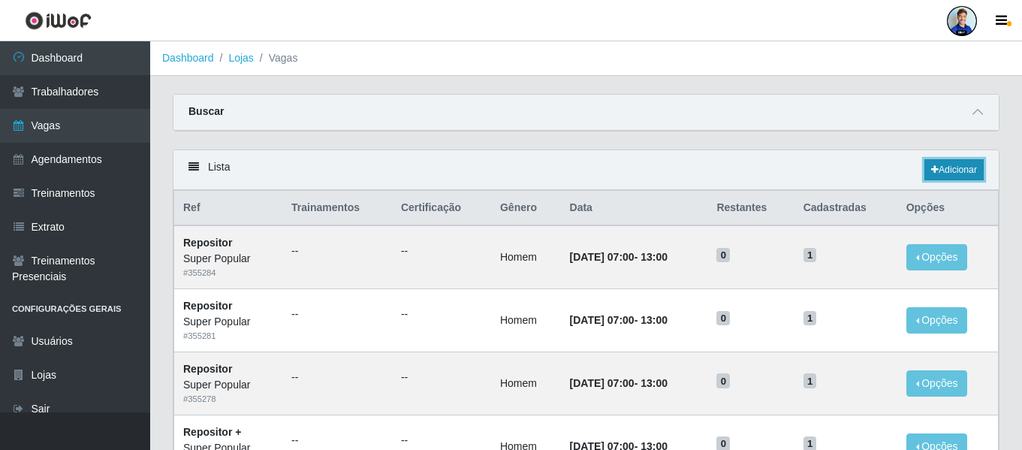
click at [955, 166] on link "Adicionar" at bounding box center [954, 169] width 59 height 21
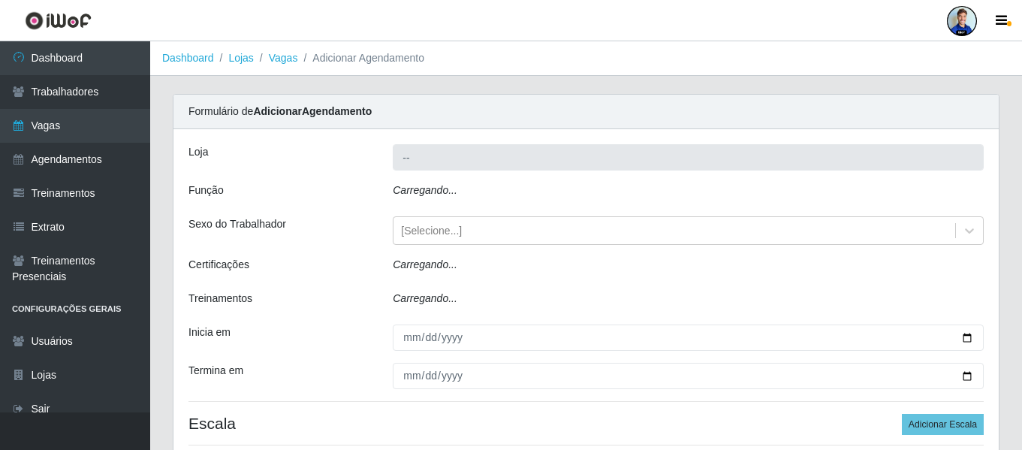
type input "Super Popular"
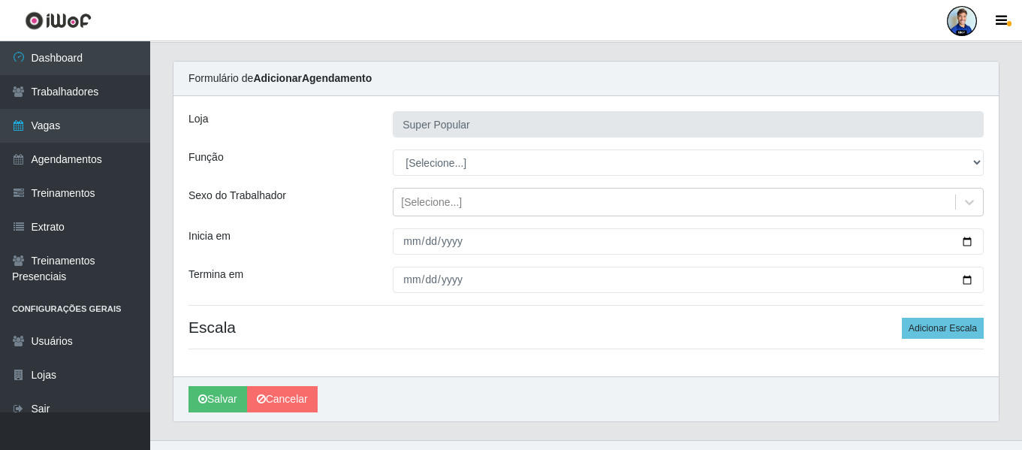
scroll to position [61, 0]
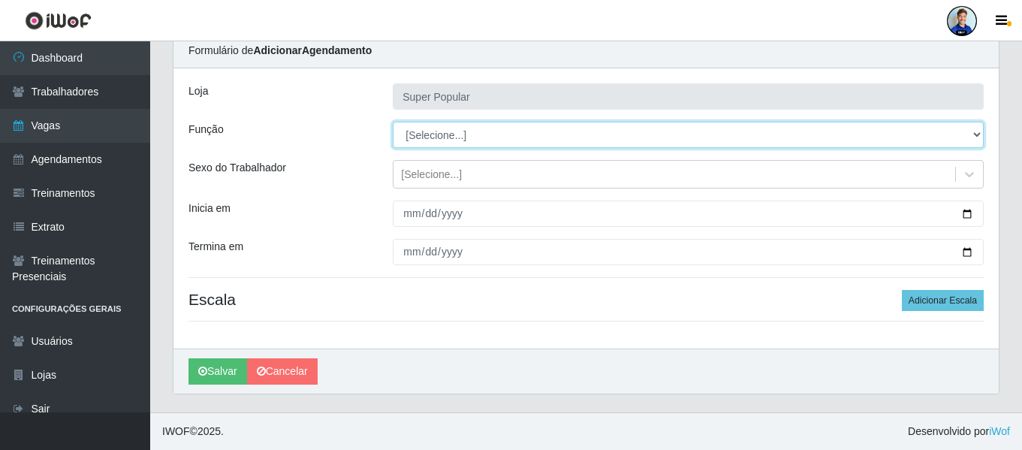
click at [436, 137] on select "[Selecione...] Repositor Repositor + Repositor ++" at bounding box center [688, 135] width 591 height 26
select select "24"
click at [393, 122] on select "[Selecione...] Repositor Repositor + Repositor ++" at bounding box center [688, 135] width 591 height 26
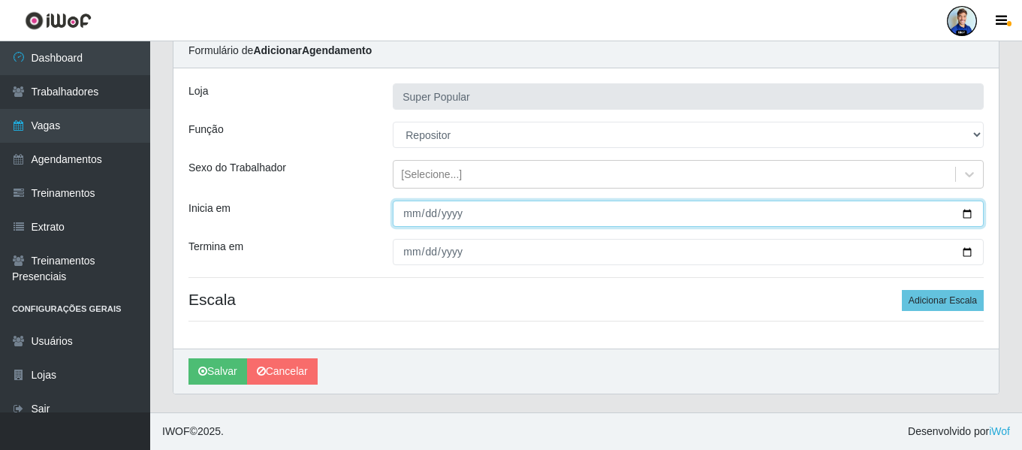
click at [404, 213] on input "Inicia em" at bounding box center [688, 214] width 591 height 26
click at [404, 224] on input "Inicia em" at bounding box center [688, 214] width 591 height 26
click at [409, 214] on input "Inicia em" at bounding box center [688, 214] width 591 height 26
type input "[DATE]"
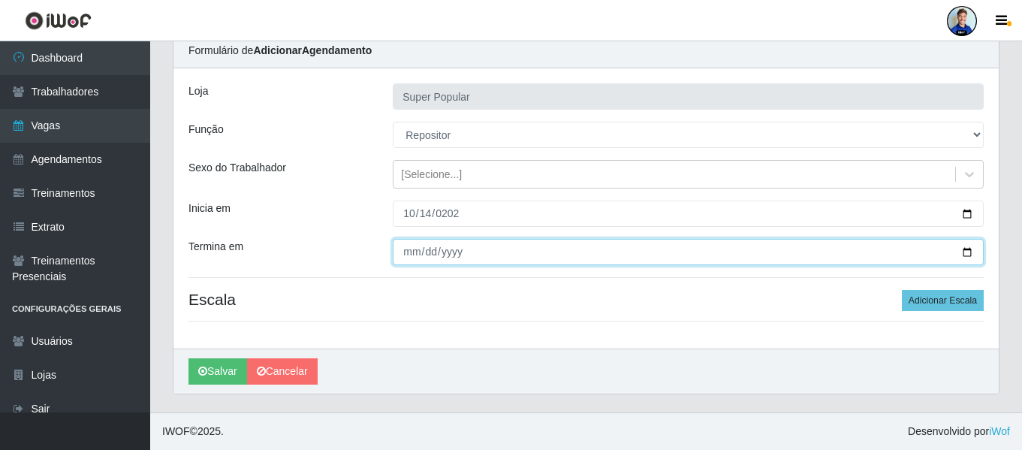
click at [400, 251] on input "Termina em" at bounding box center [688, 252] width 591 height 26
click at [408, 258] on input "2025-10-30" at bounding box center [688, 252] width 591 height 26
click at [409, 250] on input "2025-10-30" at bounding box center [688, 252] width 591 height 26
type input "[DATE]"
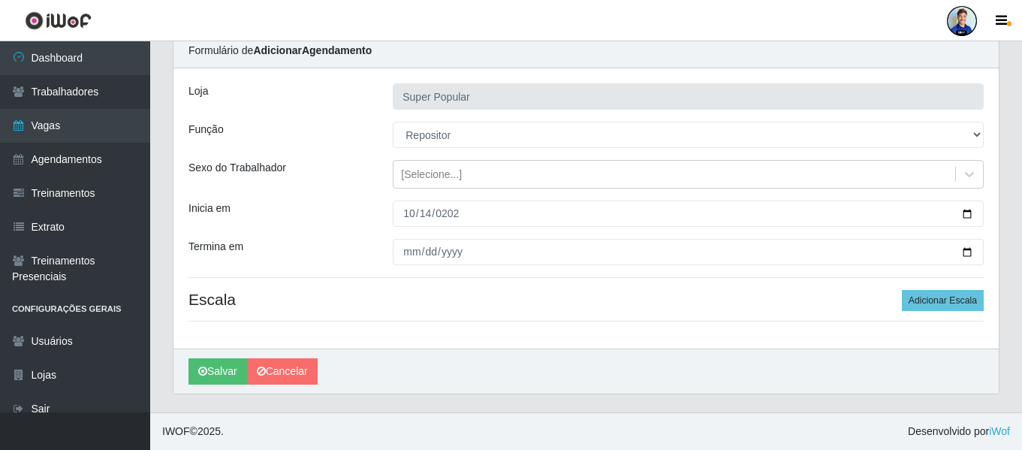
click at [328, 243] on div "Termina em" at bounding box center [279, 252] width 204 height 26
click at [933, 302] on button "Adicionar Escala" at bounding box center [943, 300] width 82 height 21
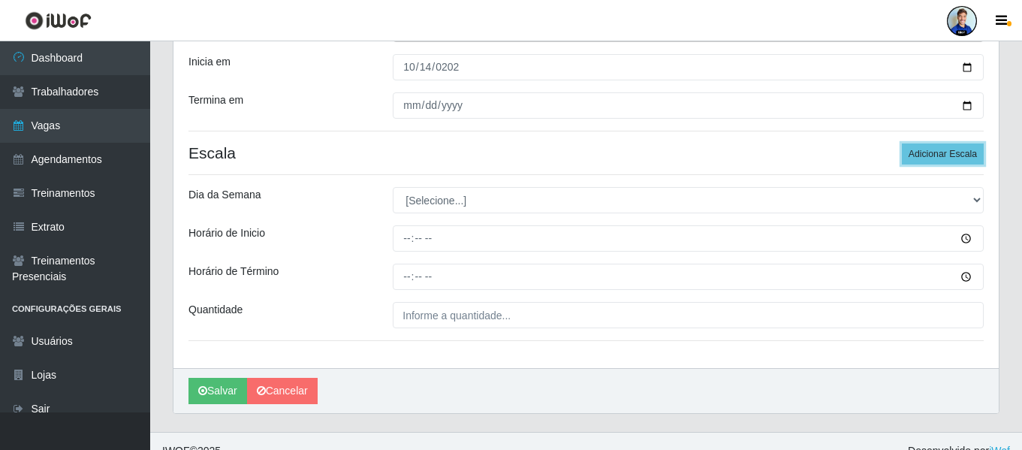
scroll to position [211, 0]
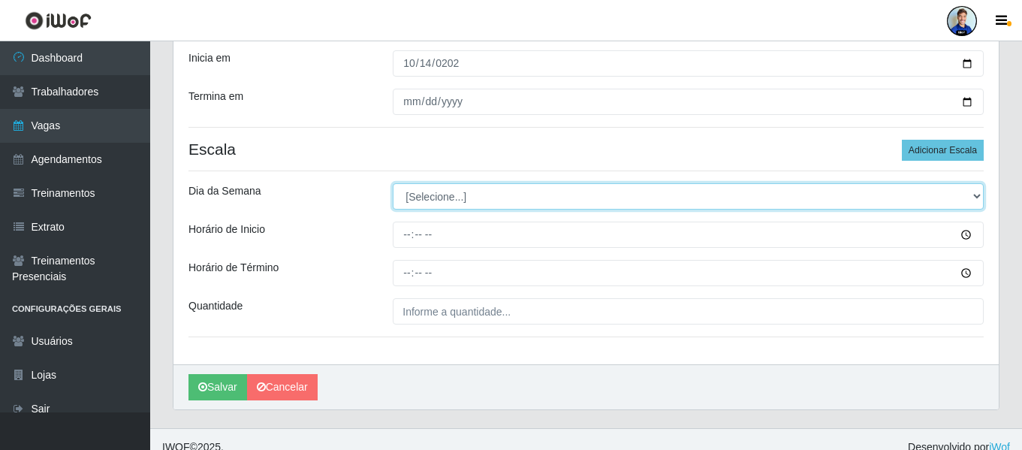
click at [457, 192] on select "[Selecione...] Segunda Terça Quarta Quinta Sexta Sábado Domingo" at bounding box center [688, 196] width 591 height 26
select select "1"
click at [393, 183] on select "[Selecione...] Segunda Terça Quarta Quinta Sexta Sábado Domingo" at bounding box center [688, 196] width 591 height 26
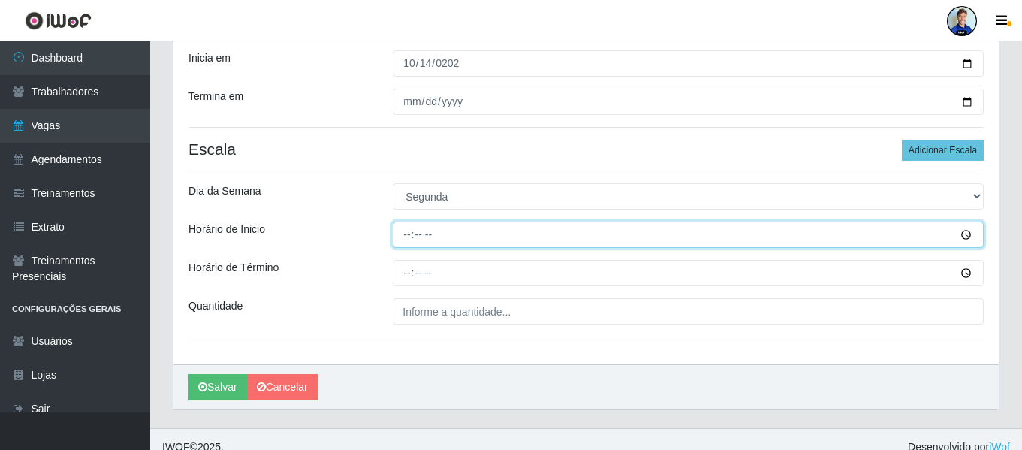
click at [421, 233] on input "Horário de Inicio" at bounding box center [688, 235] width 591 height 26
click at [406, 230] on input "Horário de Inicio" at bounding box center [688, 235] width 591 height 26
type input "07:00"
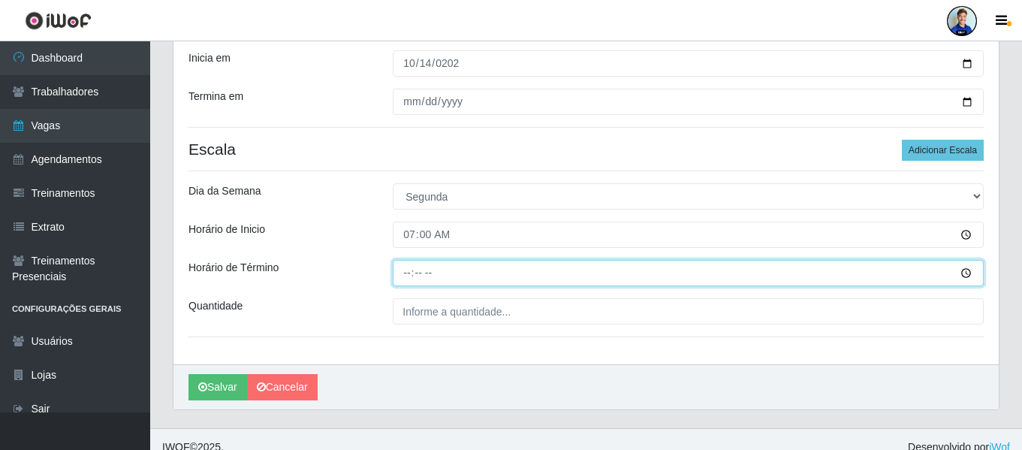
type input "13:00"
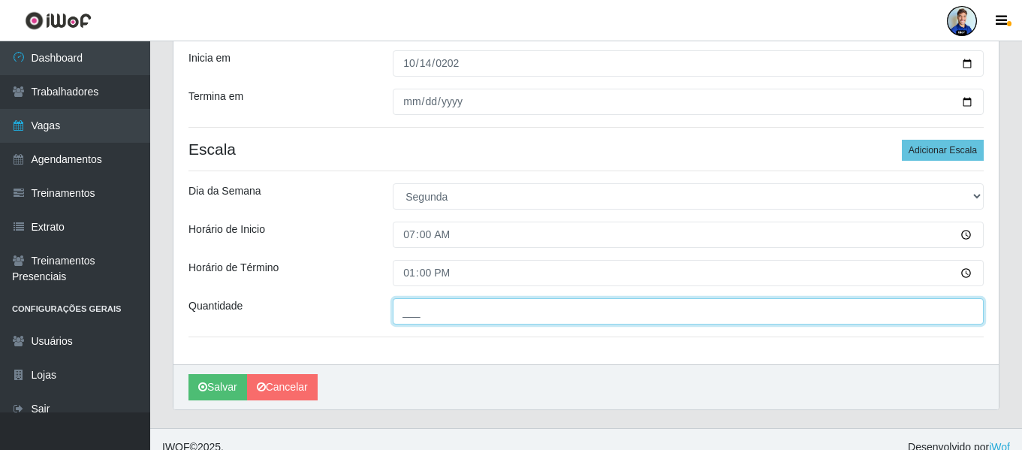
click at [415, 315] on input "___" at bounding box center [688, 311] width 591 height 26
type input "1__"
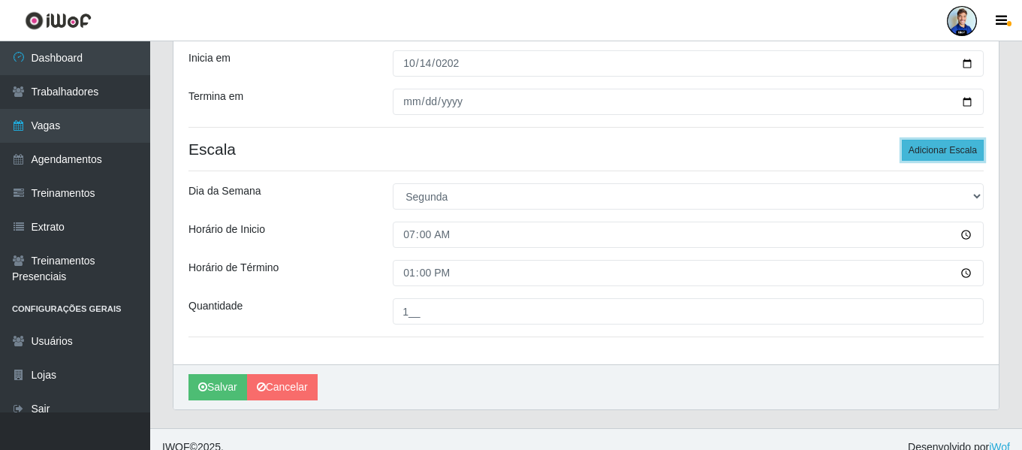
click at [968, 146] on button "Adicionar Escala" at bounding box center [943, 150] width 82 height 21
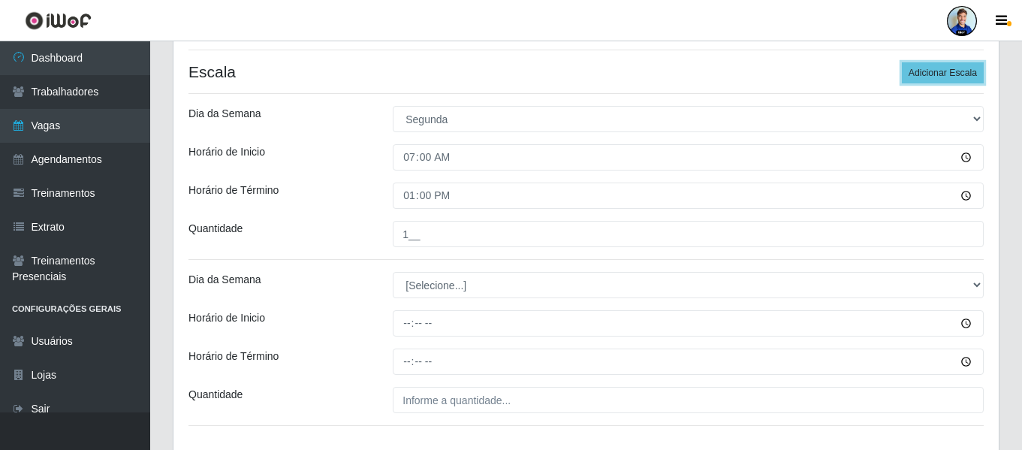
scroll to position [361, 0]
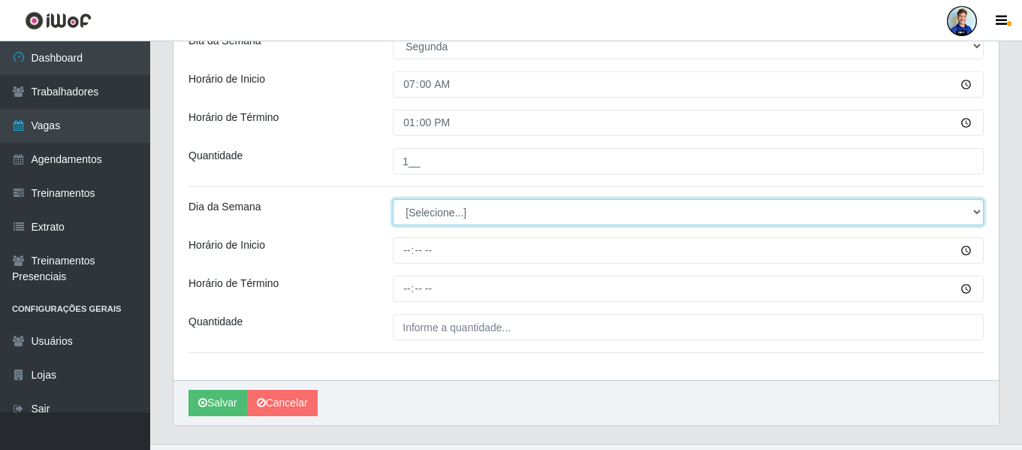
click at [479, 199] on select "[Selecione...] Segunda Terça Quarta Quinta Sexta Sábado Domingo" at bounding box center [688, 212] width 591 height 26
select select "2"
click at [393, 199] on select "[Selecione...] Segunda Terça Quarta Quinta Sexta Sábado Domingo" at bounding box center [688, 212] width 591 height 26
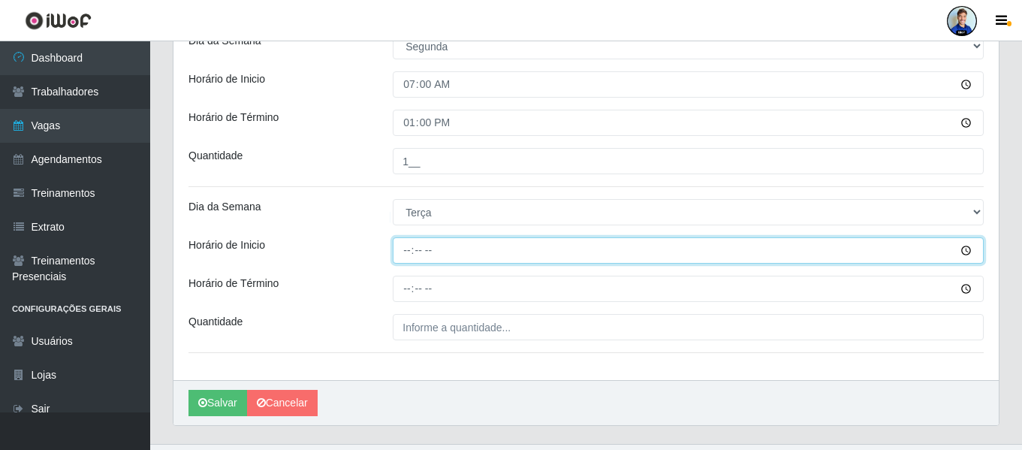
click at [412, 252] on input "Horário de Inicio" at bounding box center [688, 250] width 591 height 26
type input "07:00"
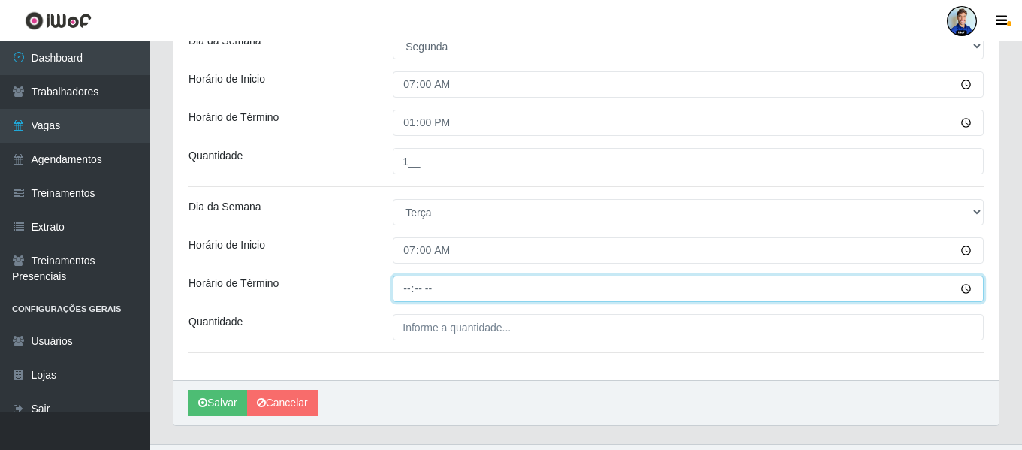
type input "13:00"
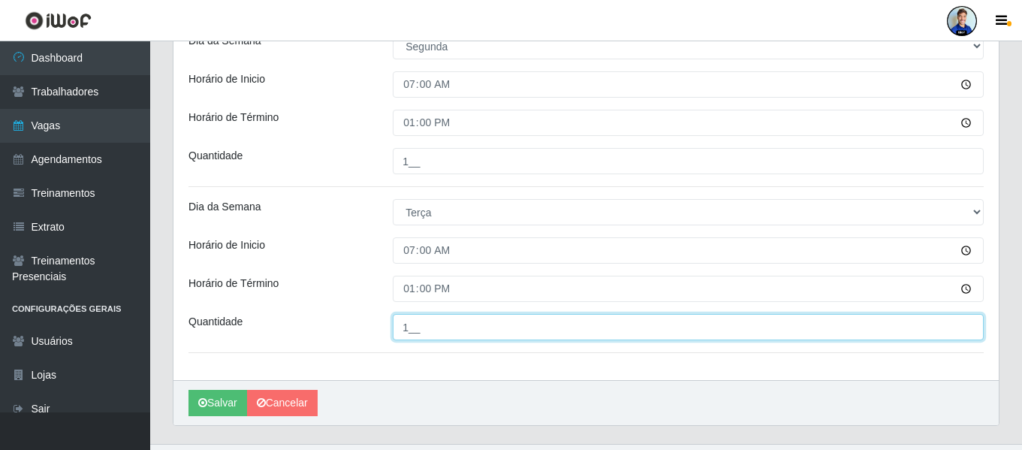
scroll to position [136, 0]
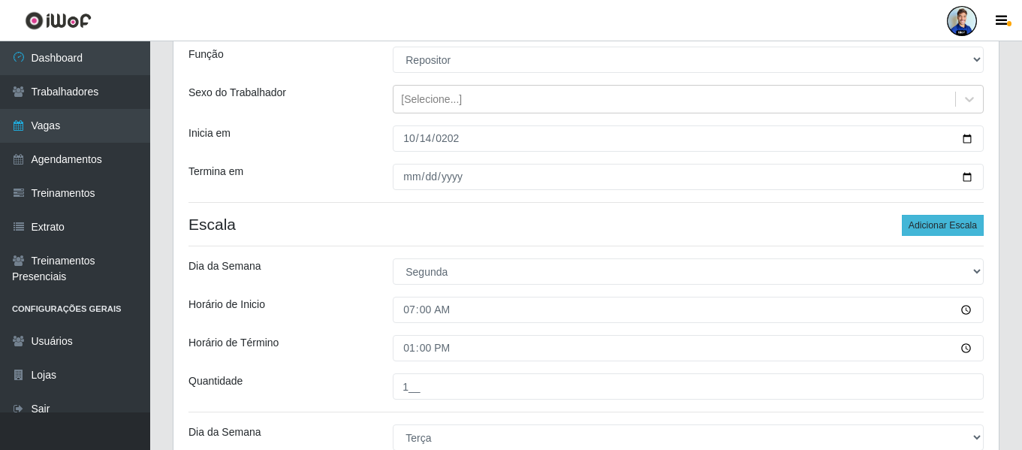
type input "1__"
click at [954, 223] on button "Adicionar Escala" at bounding box center [943, 225] width 82 height 21
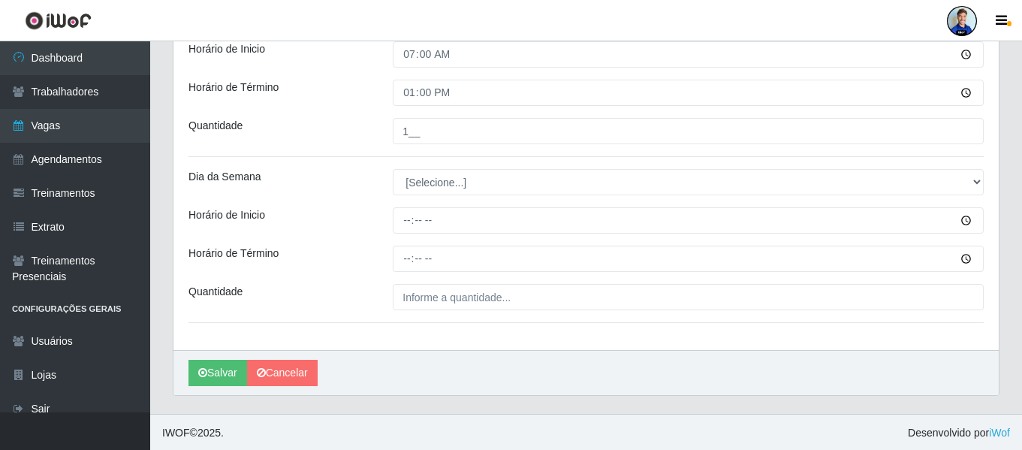
scroll to position [559, 0]
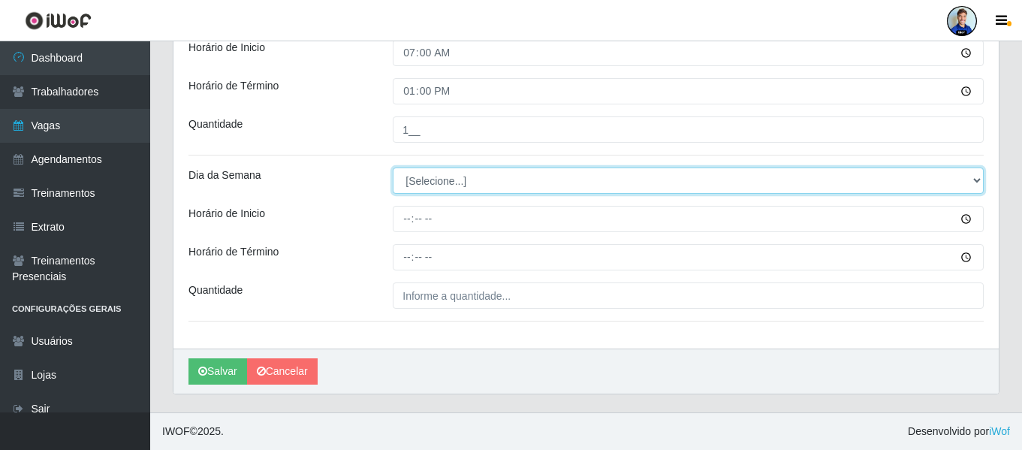
click at [423, 188] on select "[Selecione...] Segunda Terça Quarta Quinta Sexta Sábado Domingo" at bounding box center [688, 180] width 591 height 26
select select "3"
click at [393, 167] on select "[Selecione...] Segunda Terça Quarta Quinta Sexta Sábado Domingo" at bounding box center [688, 180] width 591 height 26
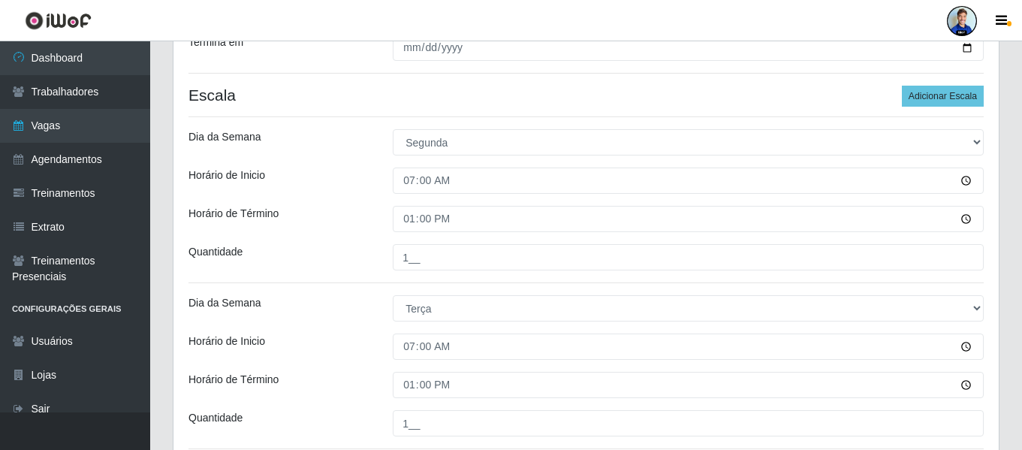
scroll to position [258, 0]
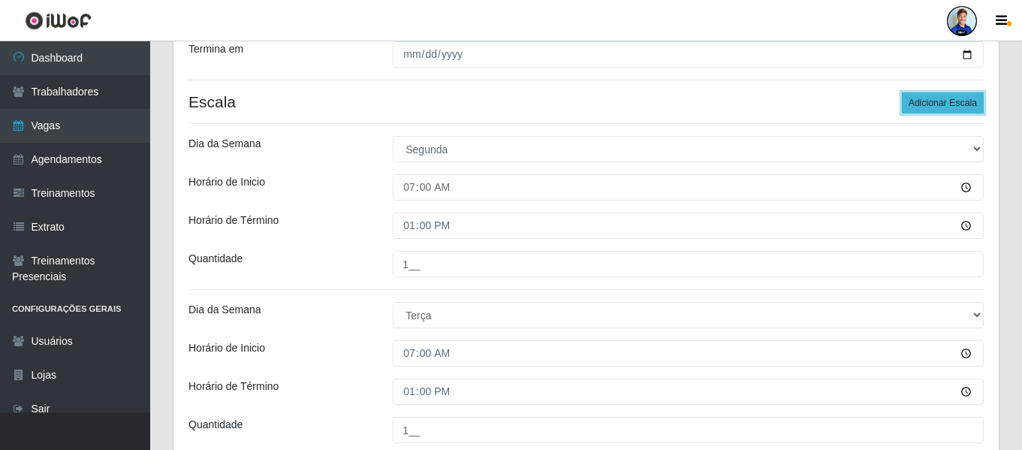
click at [946, 108] on button "Adicionar Escala" at bounding box center [943, 102] width 82 height 21
click at [942, 105] on button "Adicionar Escala" at bounding box center [943, 102] width 82 height 21
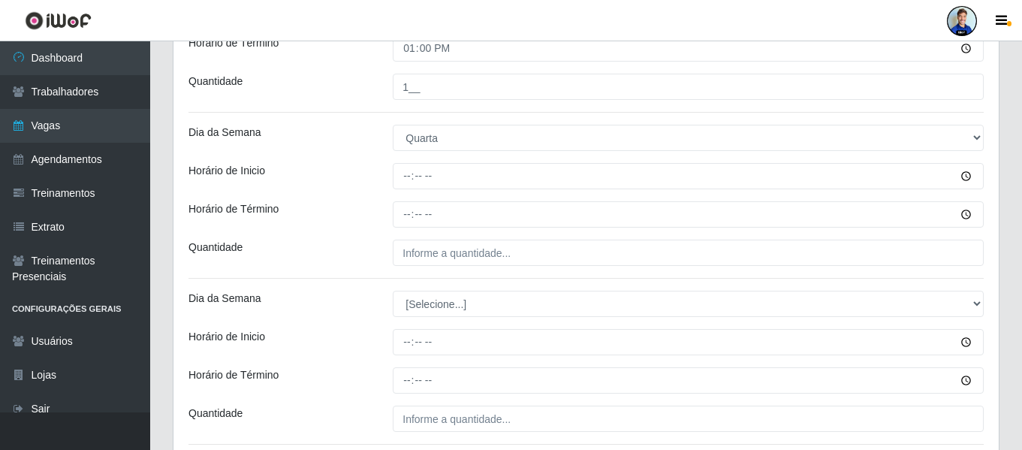
scroll to position [559, 0]
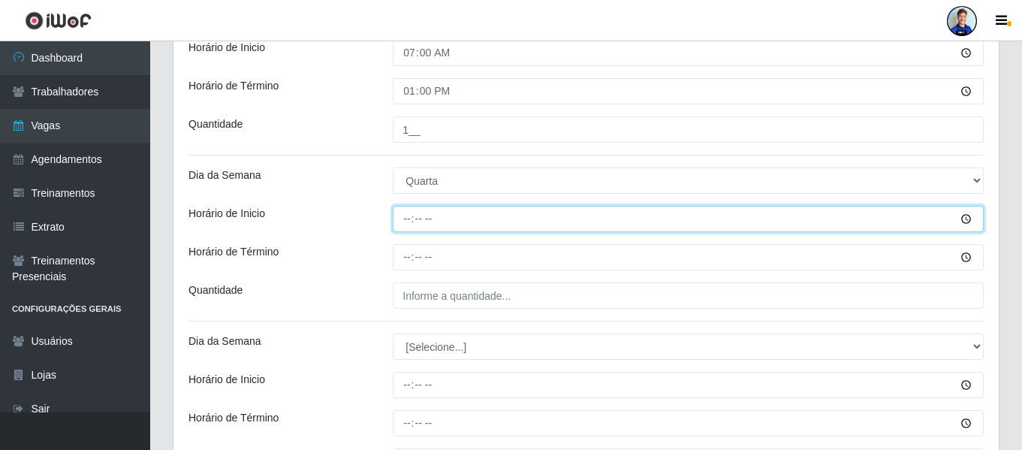
click at [399, 228] on input "Horário de Inicio" at bounding box center [688, 219] width 591 height 26
type input "07:00"
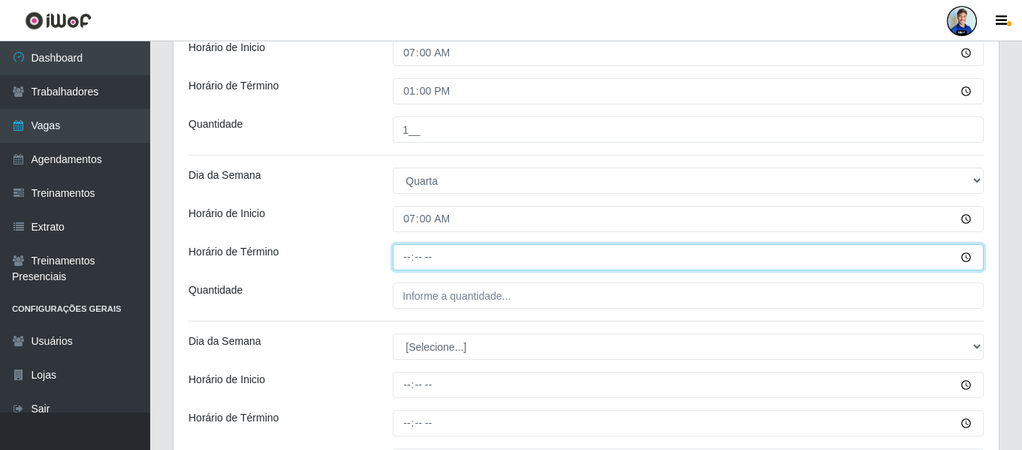
type input "13:00"
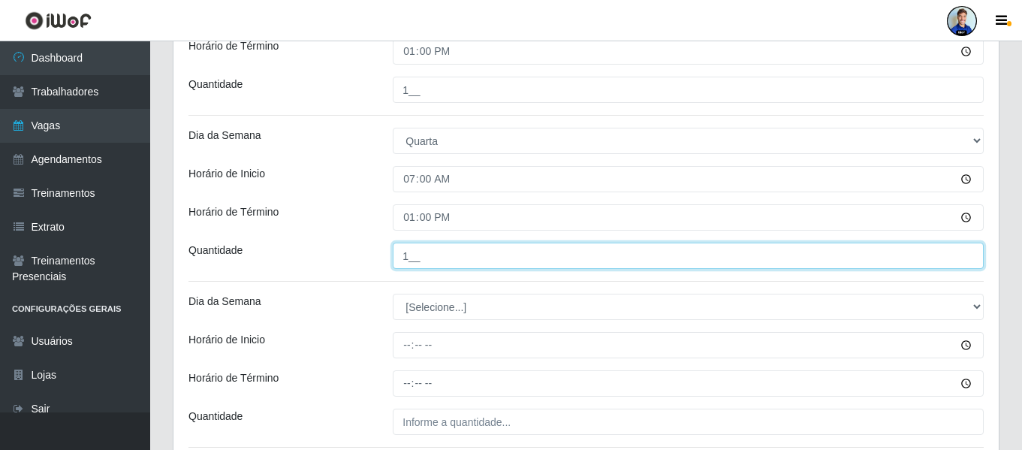
scroll to position [634, 0]
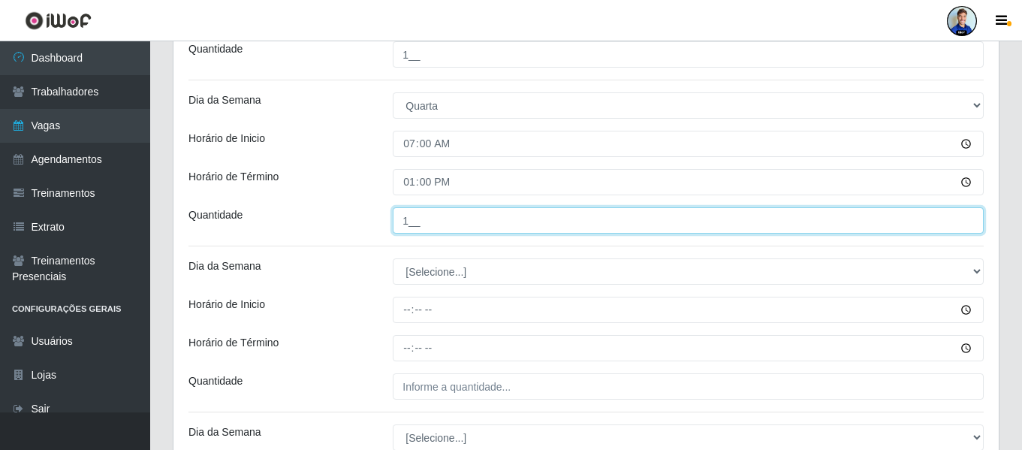
type input "1__"
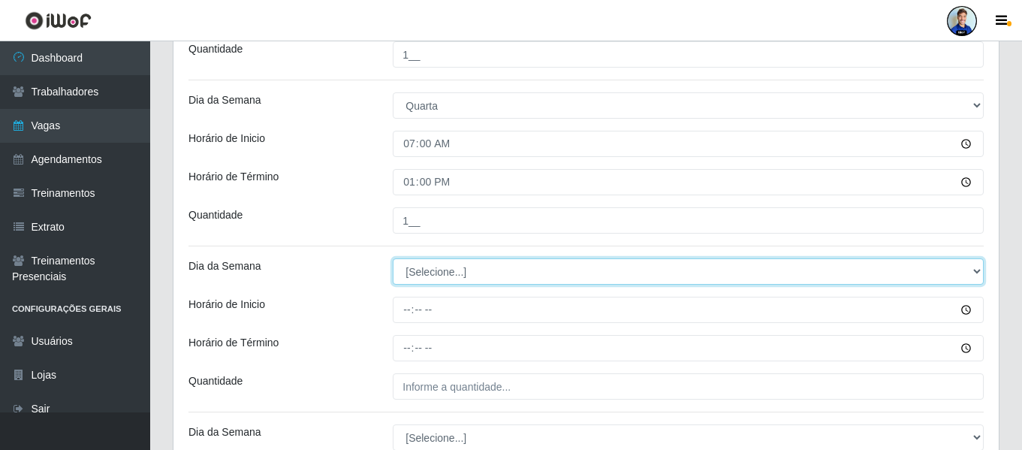
click at [449, 277] on select "[Selecione...] Segunda Terça Quarta Quinta Sexta Sábado Domingo" at bounding box center [688, 271] width 591 height 26
select select "4"
click at [393, 258] on select "[Selecione...] Segunda Terça Quarta Quinta Sexta Sábado Domingo" at bounding box center [688, 271] width 591 height 26
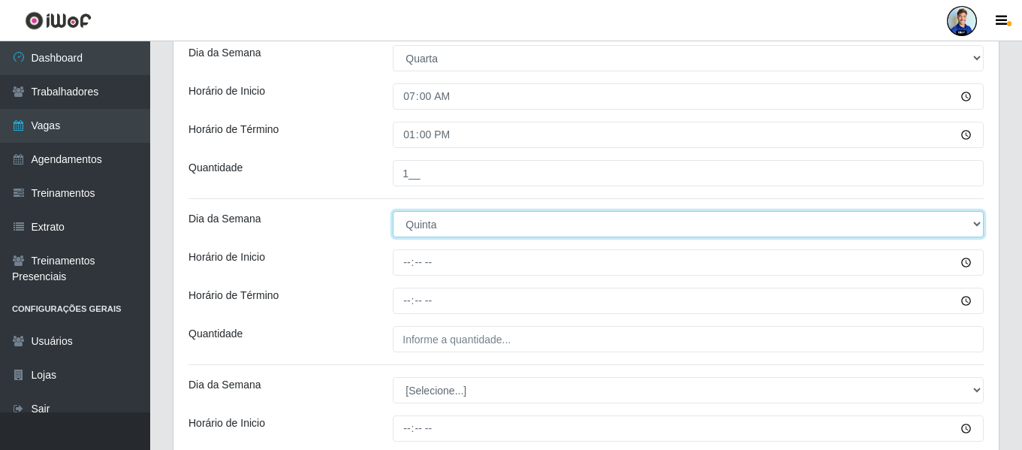
scroll to position [709, 0]
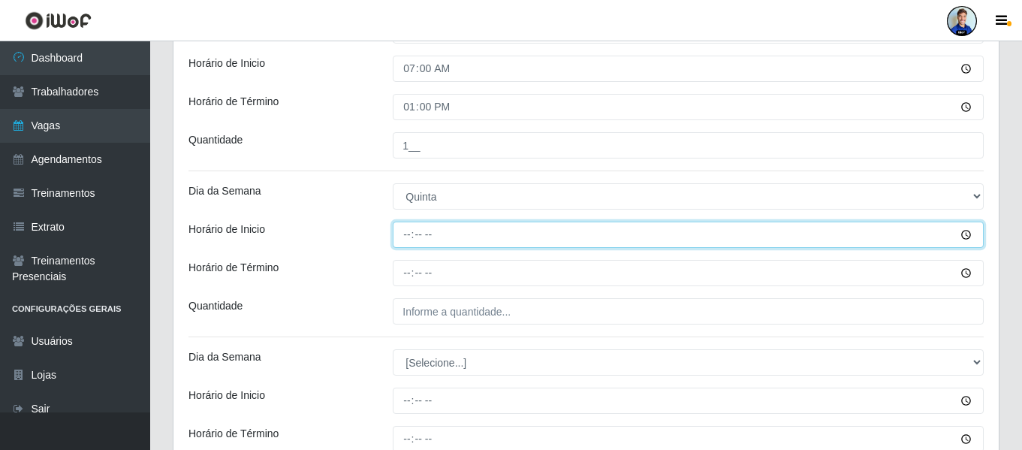
click at [407, 234] on input "Horário de Inicio" at bounding box center [688, 235] width 591 height 26
type input "07:00"
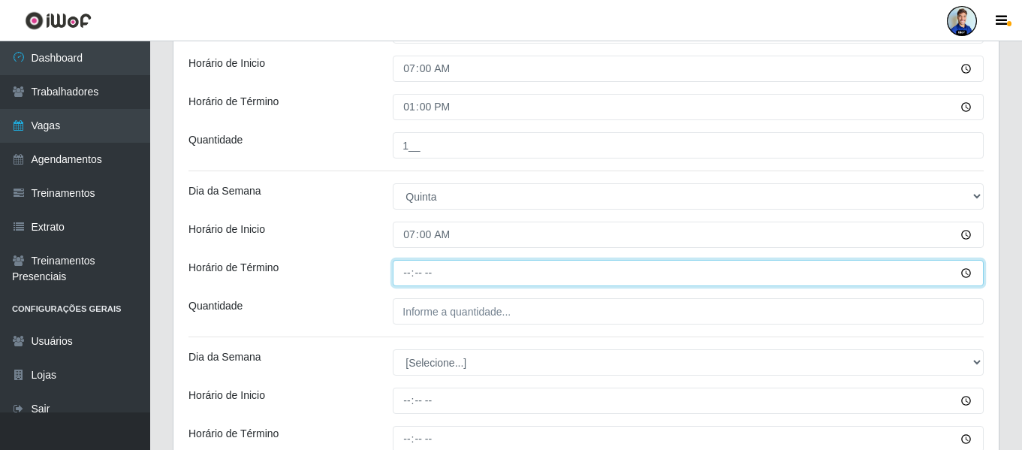
click at [394, 278] on input "Horário de Término" at bounding box center [688, 273] width 591 height 26
type input "13:00"
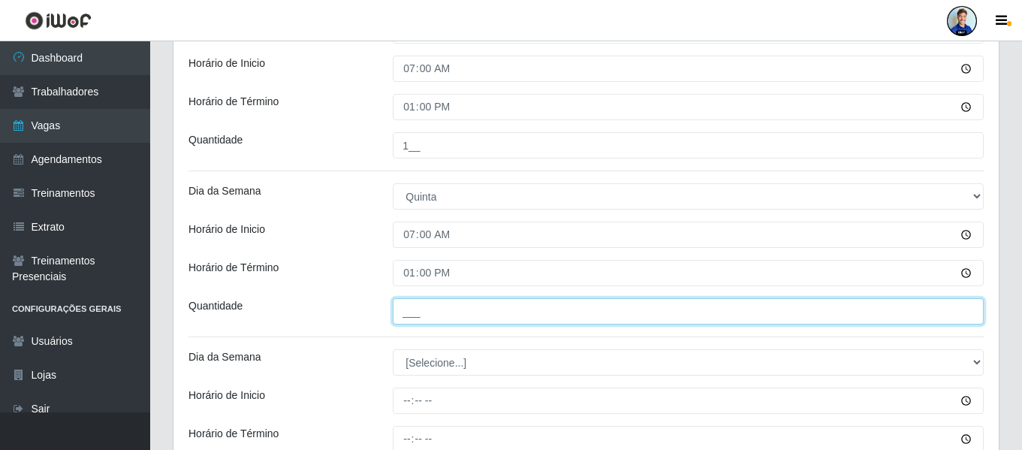
click at [400, 314] on input "___" at bounding box center [688, 311] width 591 height 26
type input "1__"
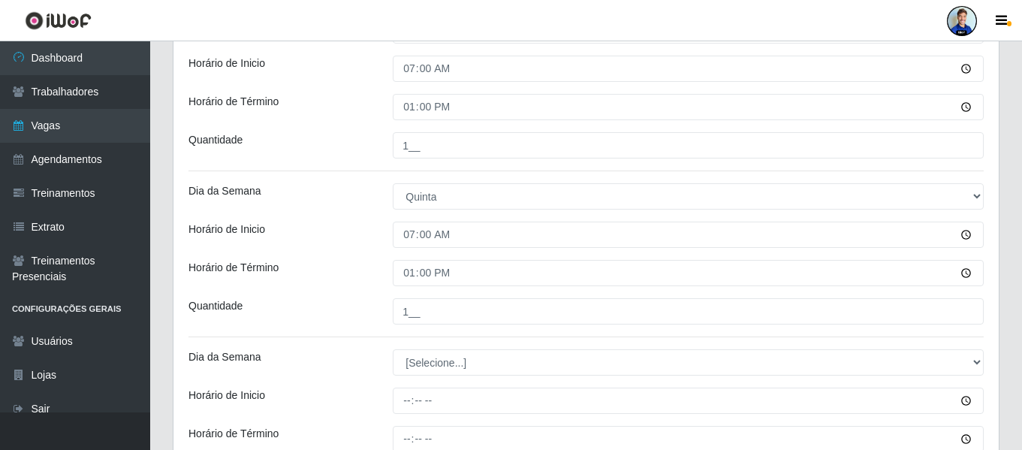
click at [344, 270] on div "Horário de Término" at bounding box center [279, 273] width 204 height 26
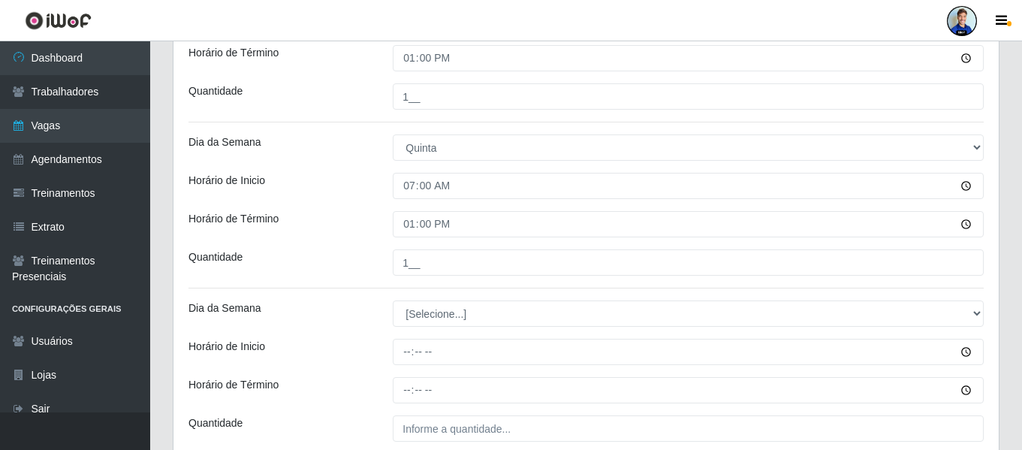
scroll to position [784, 0]
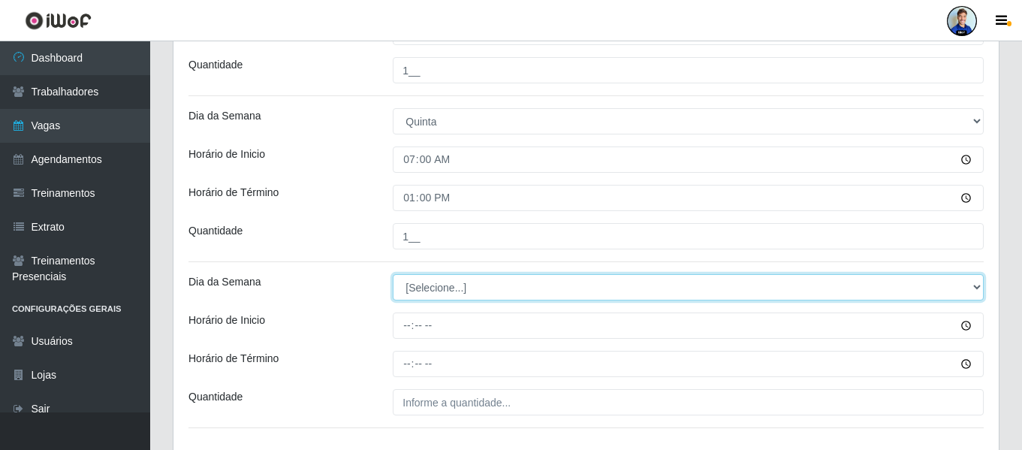
click at [443, 295] on select "[Selecione...] Segunda Terça Quarta Quinta Sexta Sábado Domingo" at bounding box center [688, 287] width 591 height 26
select select "5"
click at [393, 274] on select "[Selecione...] Segunda Terça Quarta Quinta Sexta Sábado Domingo" at bounding box center [688, 287] width 591 height 26
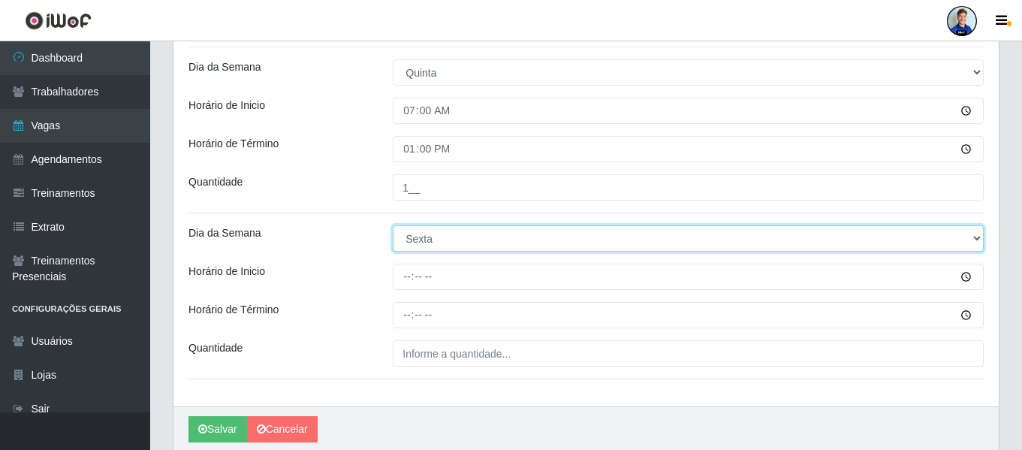
scroll to position [859, 0]
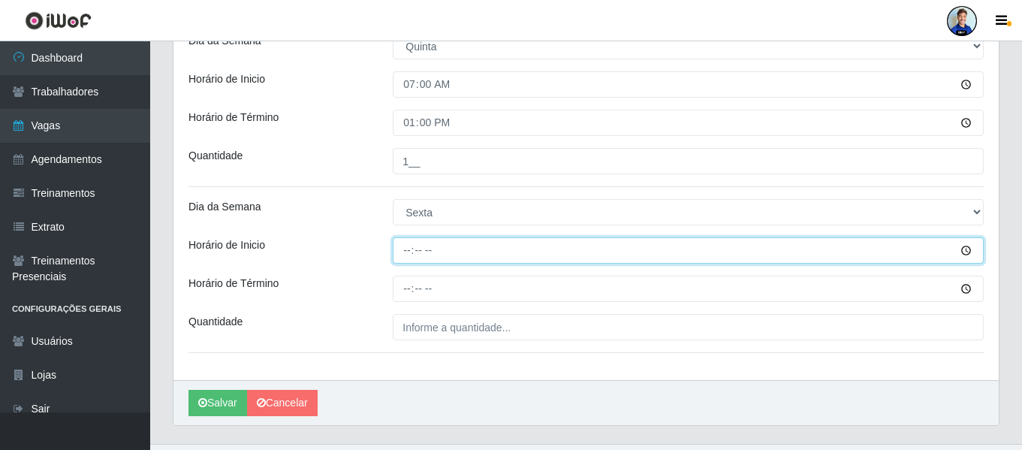
click at [415, 255] on input "Horário de Inicio" at bounding box center [688, 250] width 591 height 26
click at [415, 252] on input "13:00" at bounding box center [688, 250] width 591 height 26
type input "07:00"
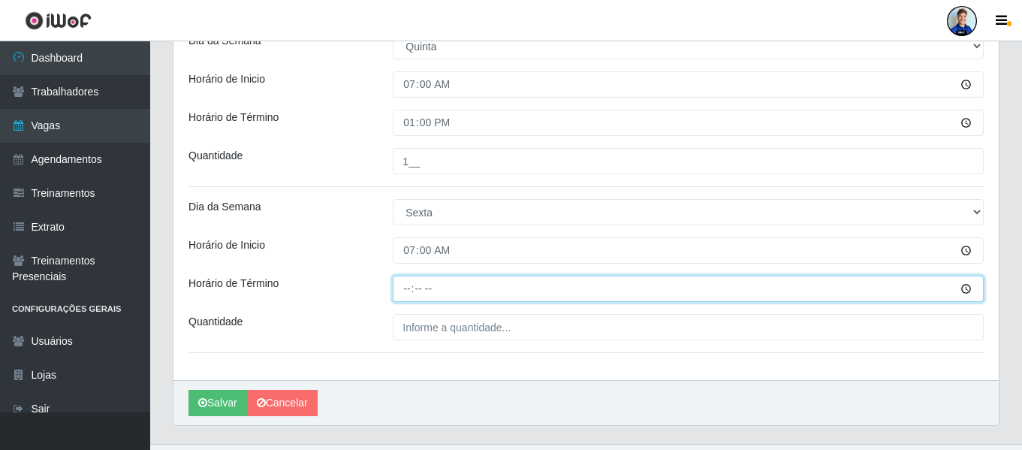
click at [413, 282] on input "Horário de Término" at bounding box center [688, 289] width 591 height 26
type input "13:00"
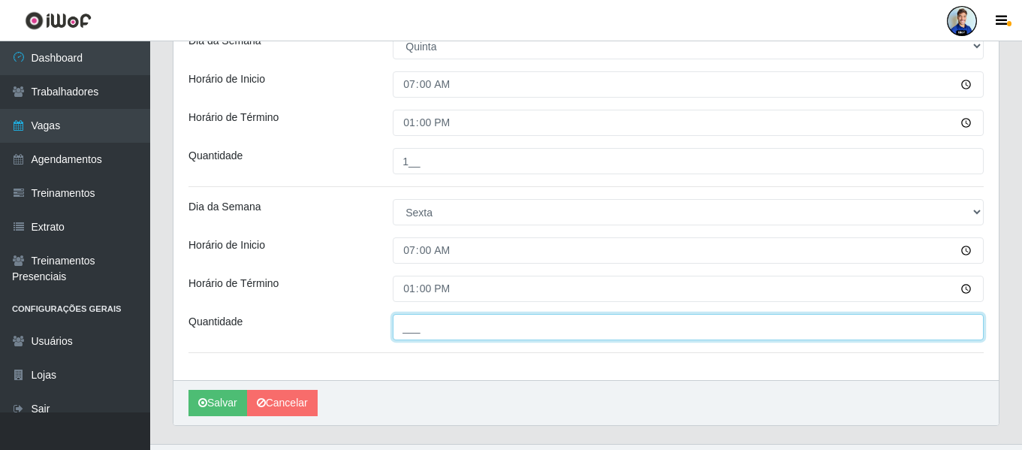
click at [439, 336] on input "___" at bounding box center [688, 327] width 591 height 26
type input "1__"
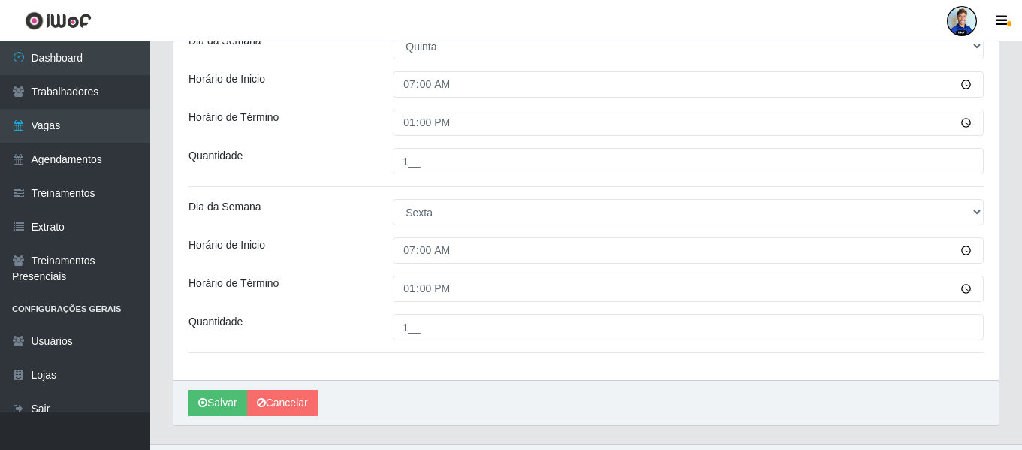
drag, startPoint x: 303, startPoint y: 227, endPoint x: 315, endPoint y: 213, distance: 18.2
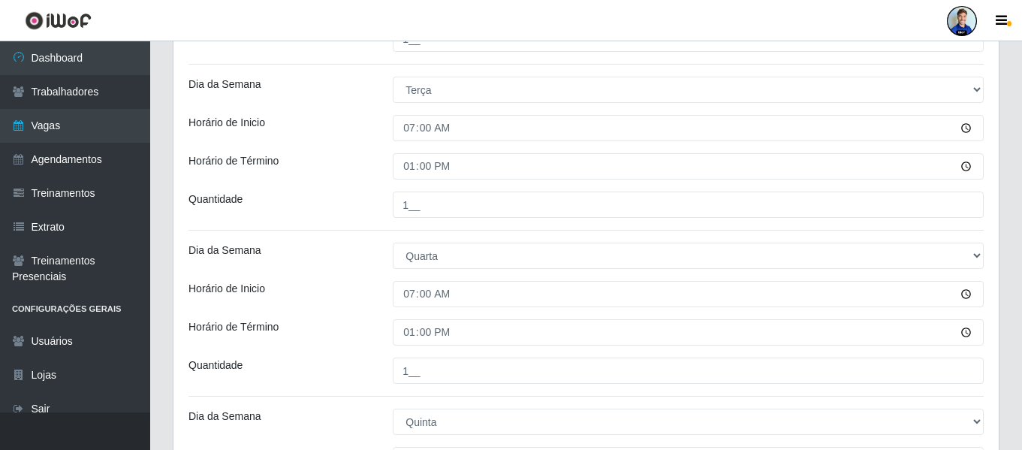
scroll to position [409, 0]
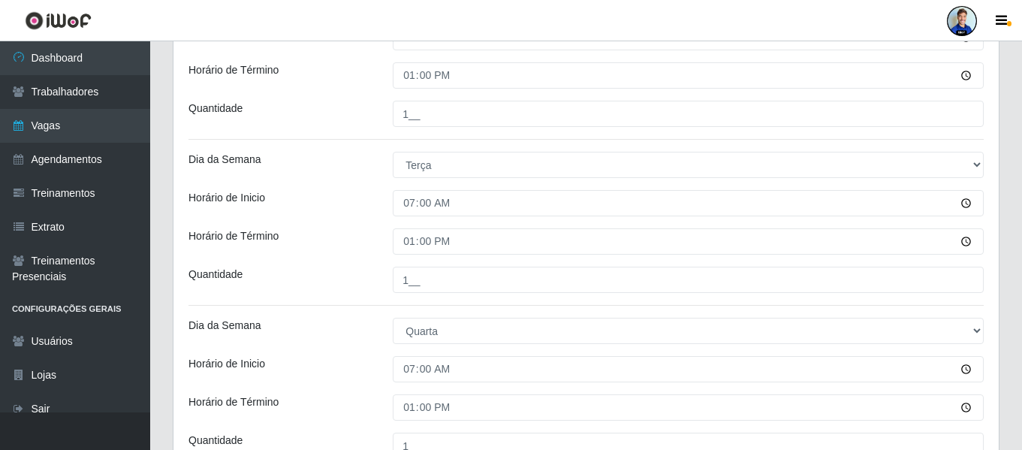
drag, startPoint x: 395, startPoint y: 94, endPoint x: 378, endPoint y: 156, distance: 64.7
drag, startPoint x: 378, startPoint y: 156, endPoint x: 323, endPoint y: 155, distance: 54.8
click at [323, 155] on div "Dia da Semana" at bounding box center [279, 165] width 204 height 26
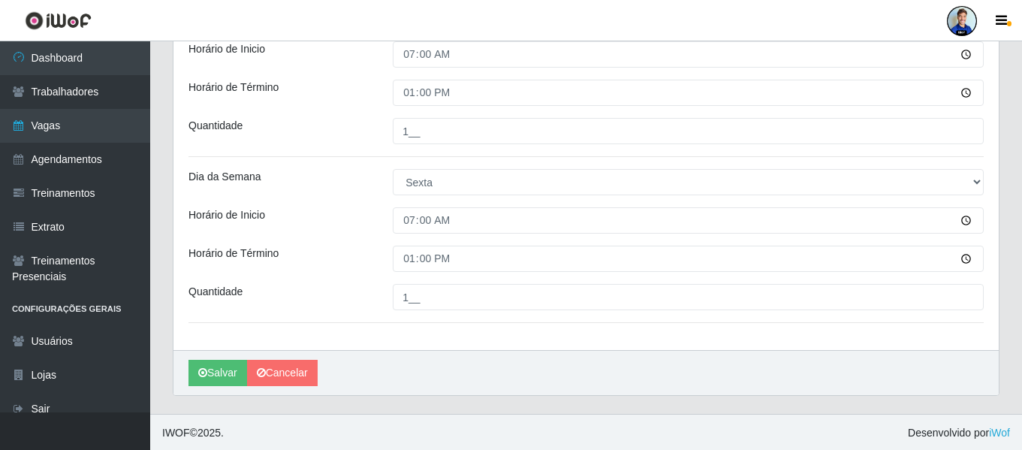
scroll to position [891, 0]
click at [203, 370] on icon "submit" at bounding box center [202, 371] width 9 height 11
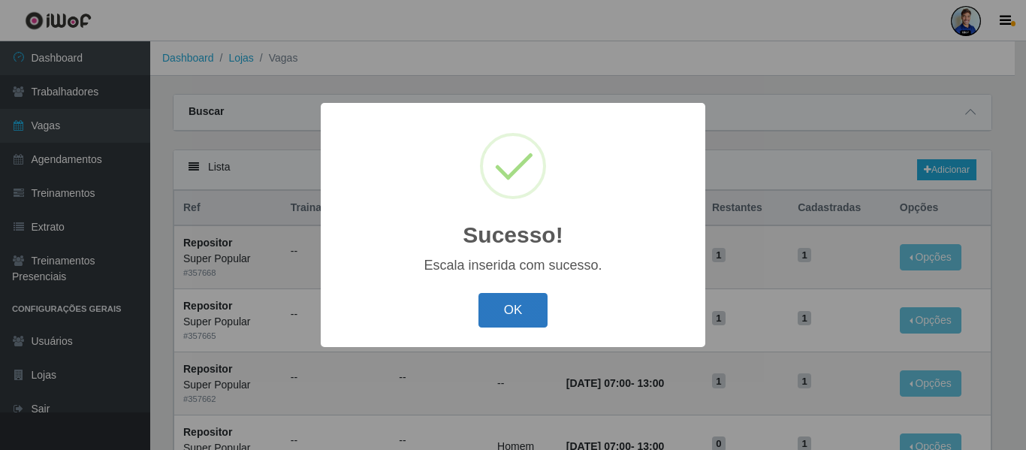
click at [510, 308] on button "OK" at bounding box center [513, 310] width 70 height 35
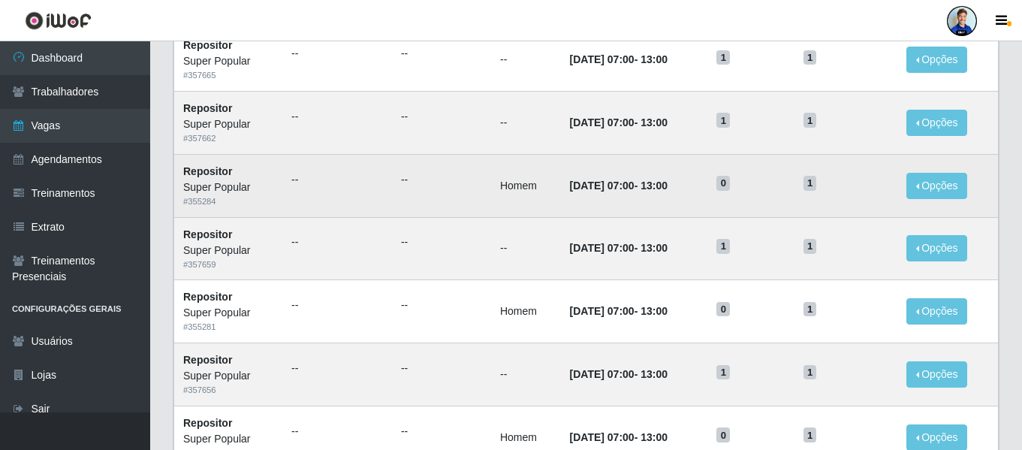
scroll to position [225, 0]
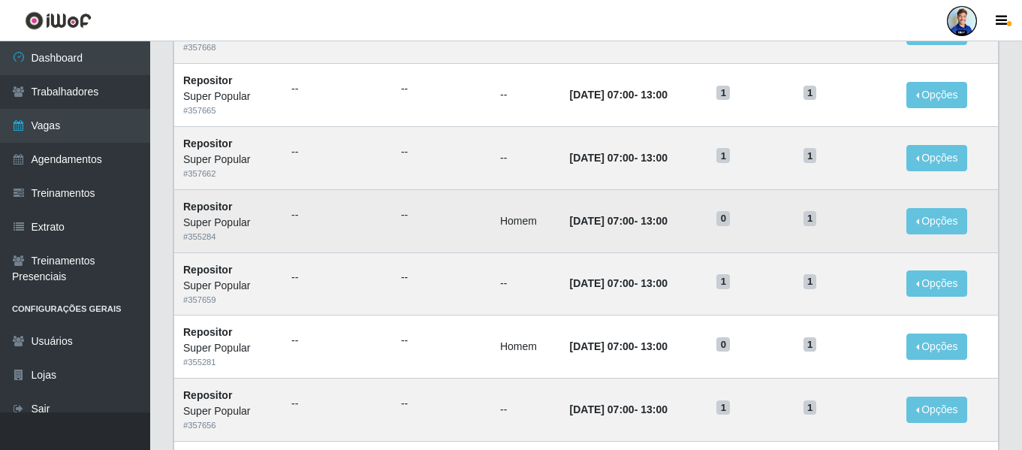
click at [910, 222] on td "Opções Editar" at bounding box center [948, 220] width 101 height 63
click at [920, 226] on button "Opções" at bounding box center [938, 221] width 62 height 26
click at [837, 222] on link "Editar" at bounding box center [822, 224] width 43 height 12
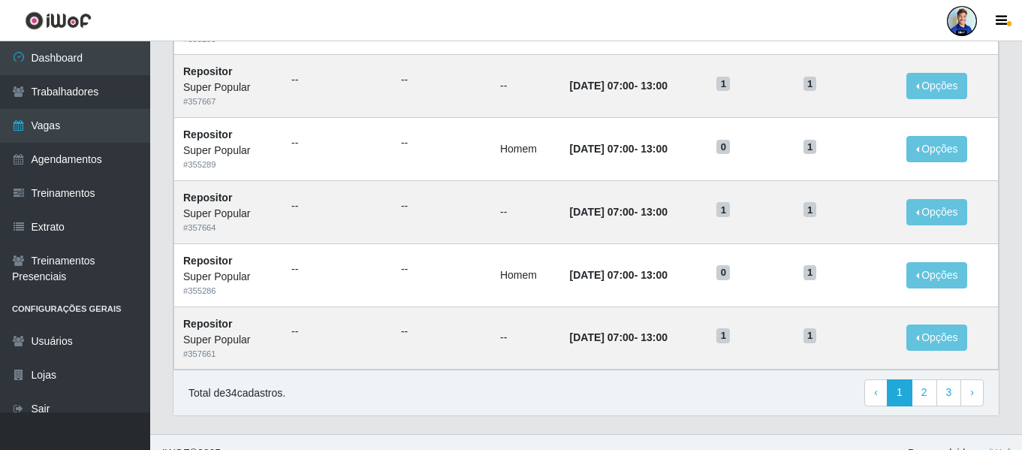
scroll to position [823, 0]
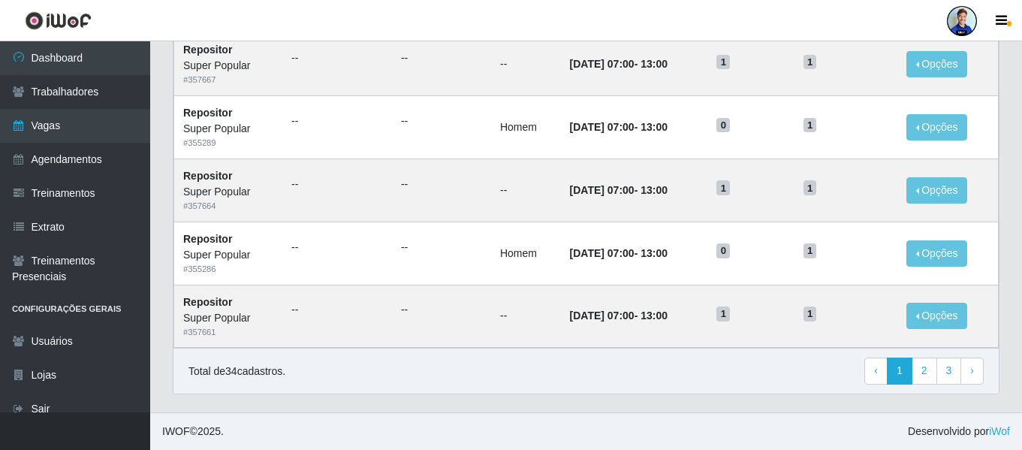
drag, startPoint x: 884, startPoint y: 304, endPoint x: 658, endPoint y: 361, distance: 233.2
click at [658, 361] on div "Total de 34 cadastros. ‹ Previous 1 2 3 › Next" at bounding box center [586, 371] width 795 height 27
click at [925, 365] on link "2" at bounding box center [925, 371] width 26 height 27
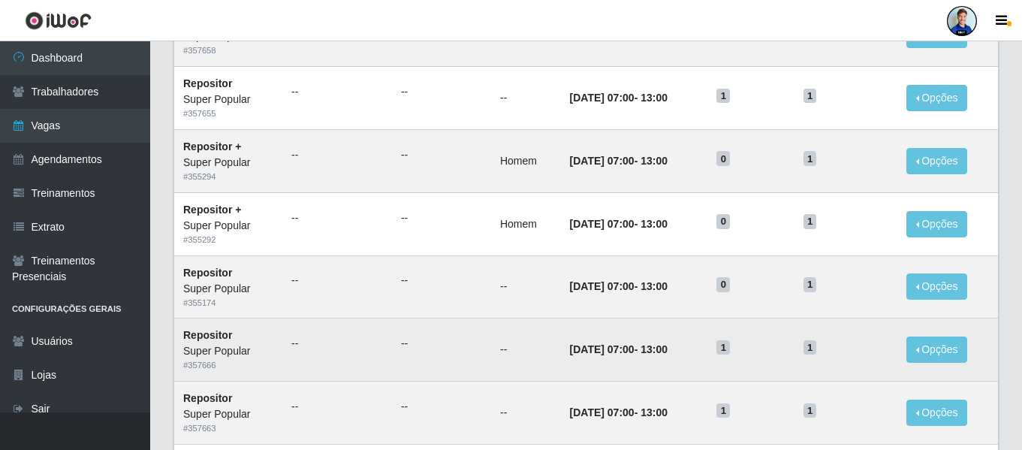
scroll to position [297, 0]
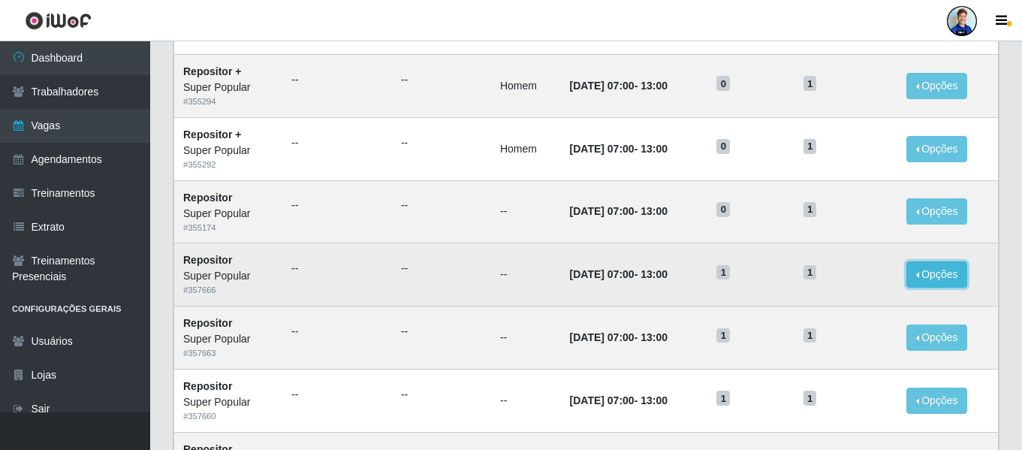
click at [934, 272] on button "Opções" at bounding box center [938, 274] width 62 height 26
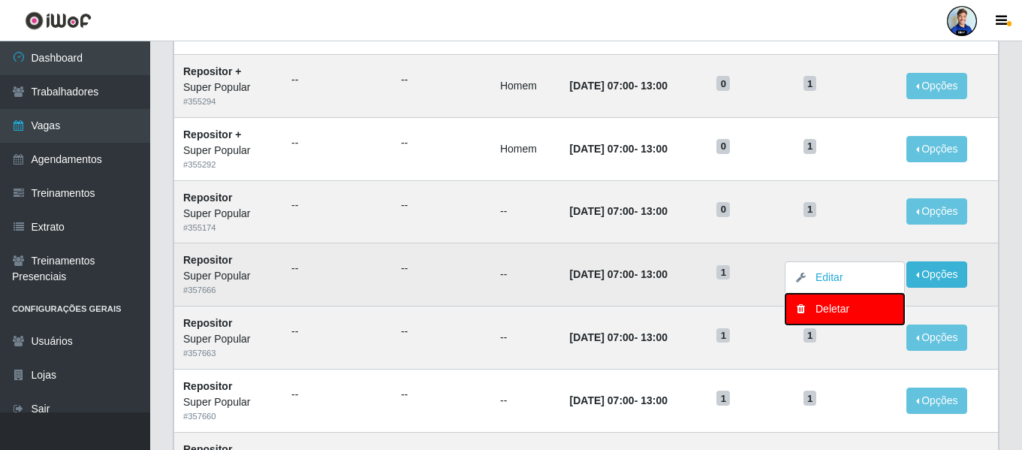
click at [843, 311] on div "Deletar" at bounding box center [845, 309] width 89 height 16
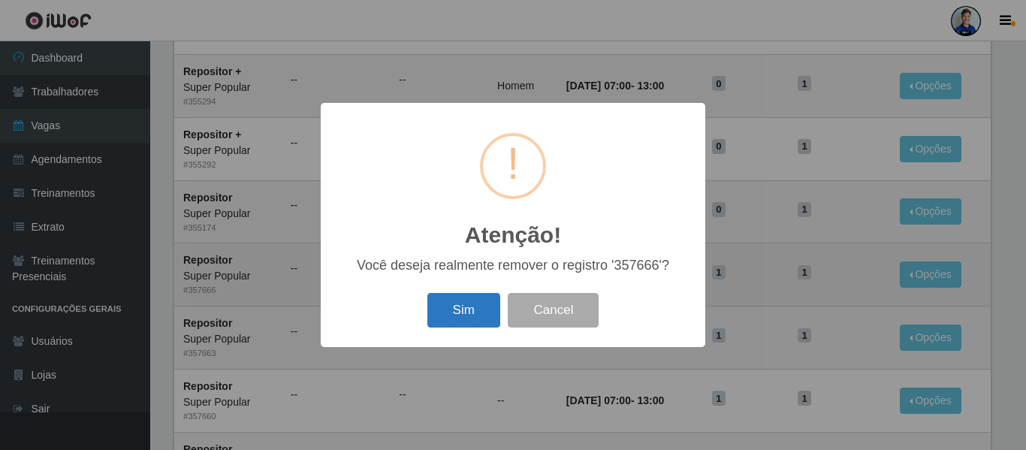
click at [471, 311] on button "Sim" at bounding box center [463, 310] width 73 height 35
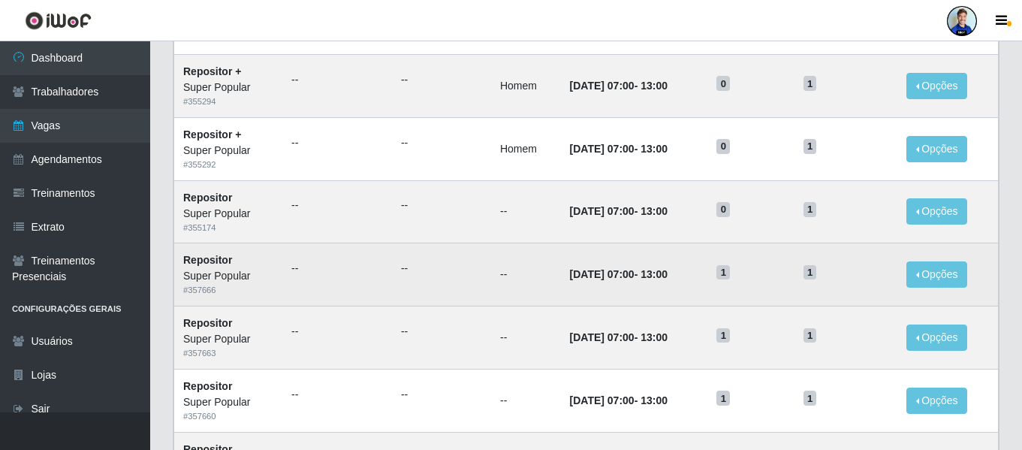
scroll to position [0, 0]
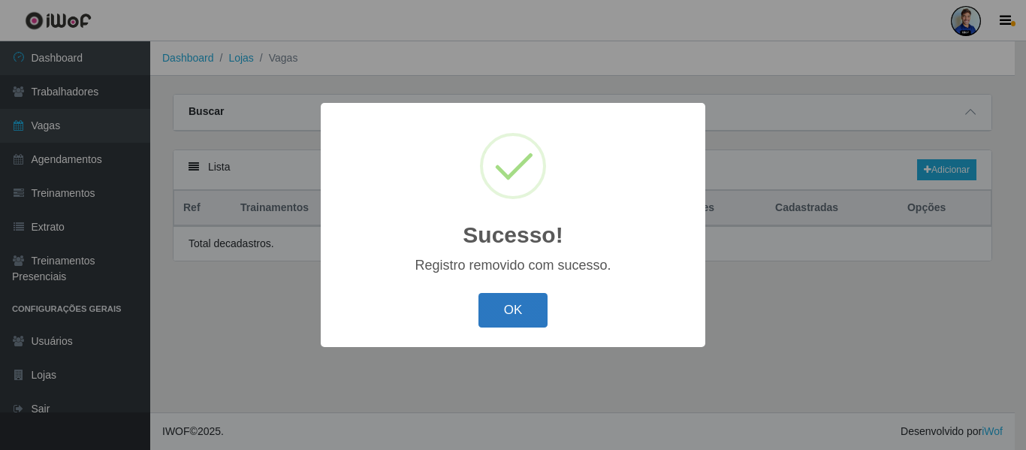
click at [508, 327] on button "OK" at bounding box center [513, 310] width 70 height 35
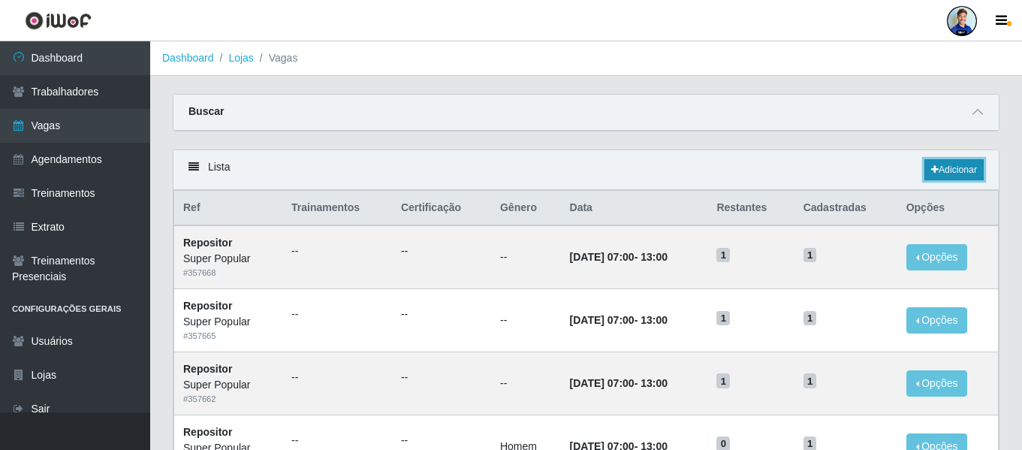
click at [953, 173] on link "Adicionar" at bounding box center [954, 169] width 59 height 21
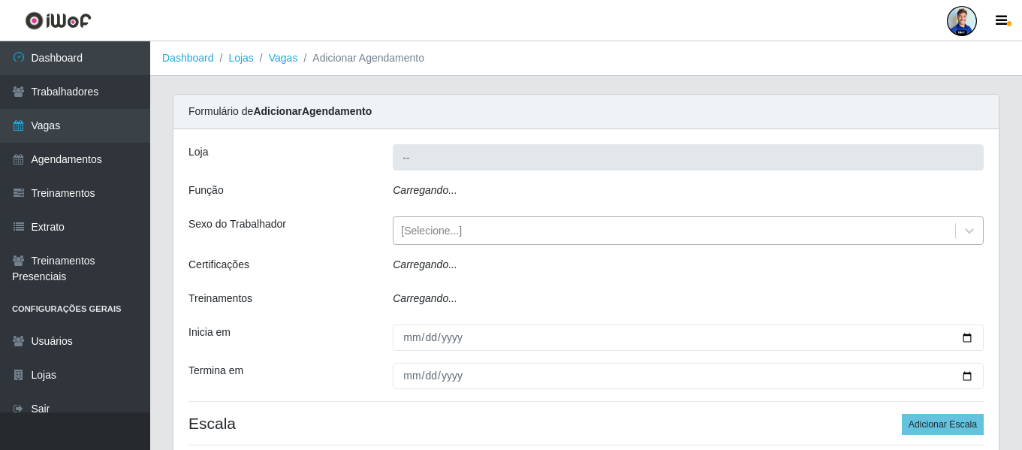
type input "Super Popular"
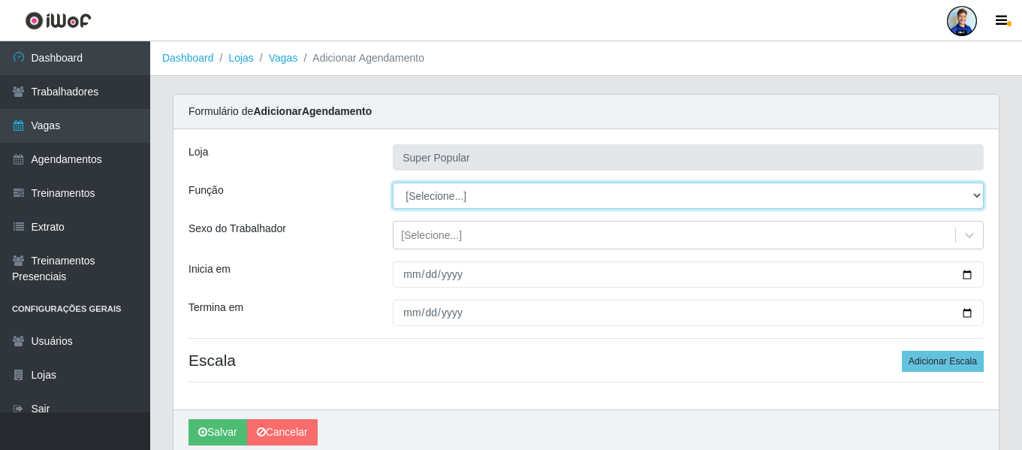
click at [448, 184] on select "[Selecione...] Repositor Repositor + Repositor ++" at bounding box center [688, 196] width 591 height 26
select select "82"
click at [393, 183] on select "[Selecione...] Repositor Repositor + Repositor ++" at bounding box center [688, 196] width 591 height 26
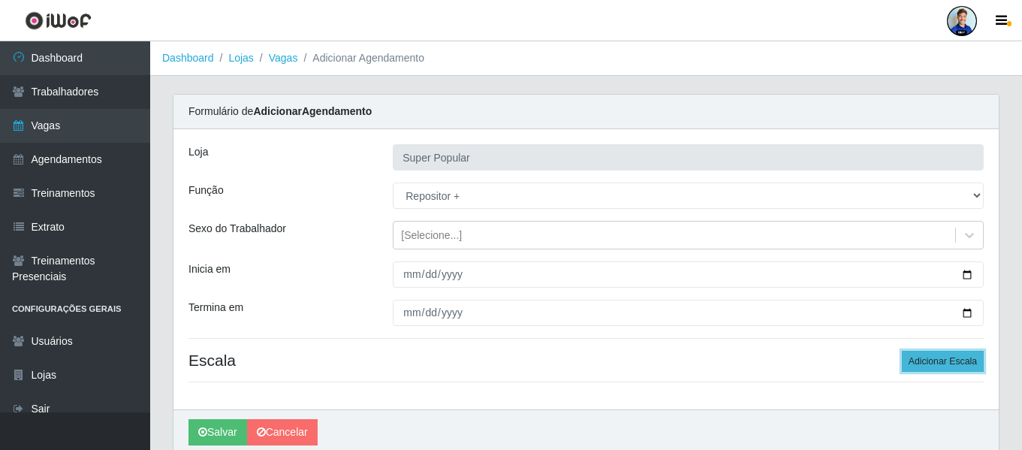
click at [962, 361] on button "Adicionar Escala" at bounding box center [943, 361] width 82 height 21
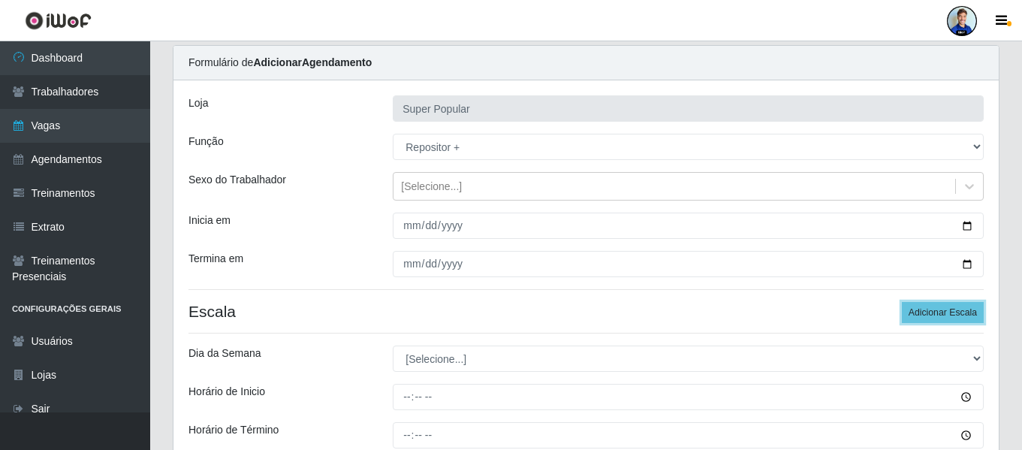
scroll to position [75, 0]
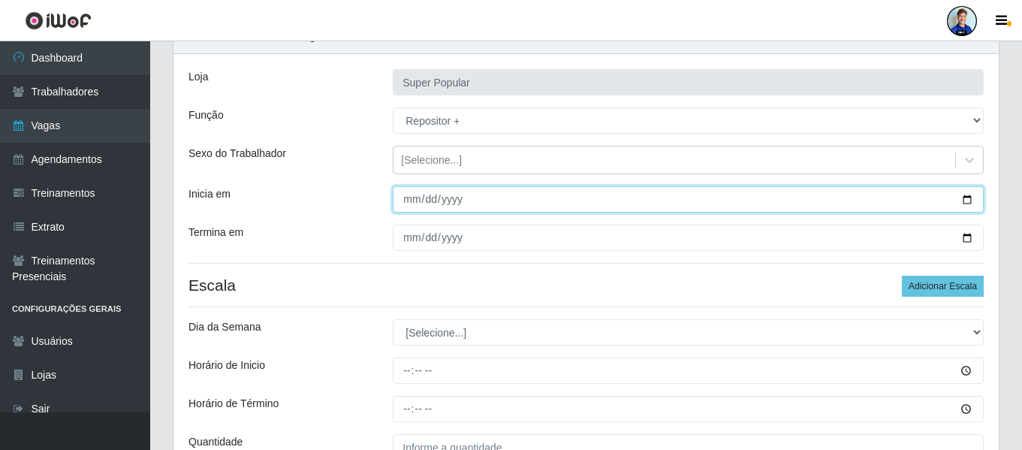
click at [400, 199] on input "Inicia em" at bounding box center [688, 199] width 591 height 26
type input "[DATE]"
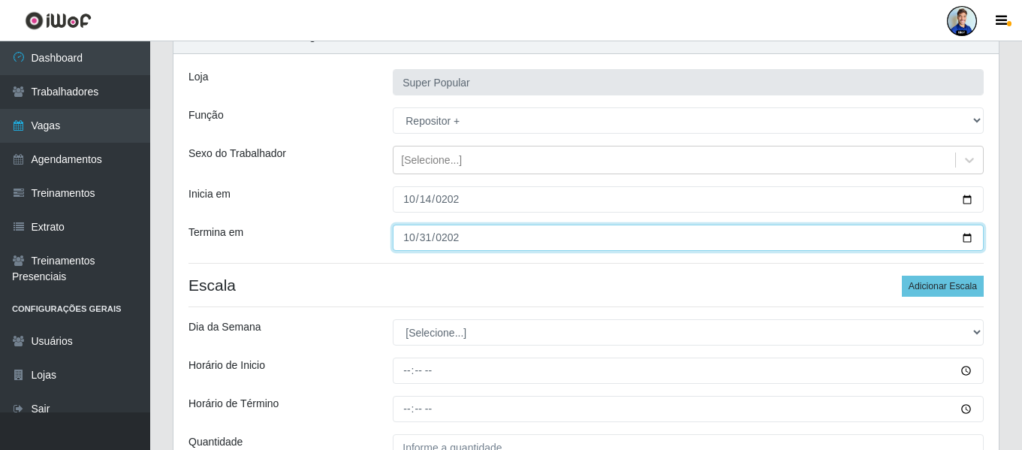
type input "[DATE]"
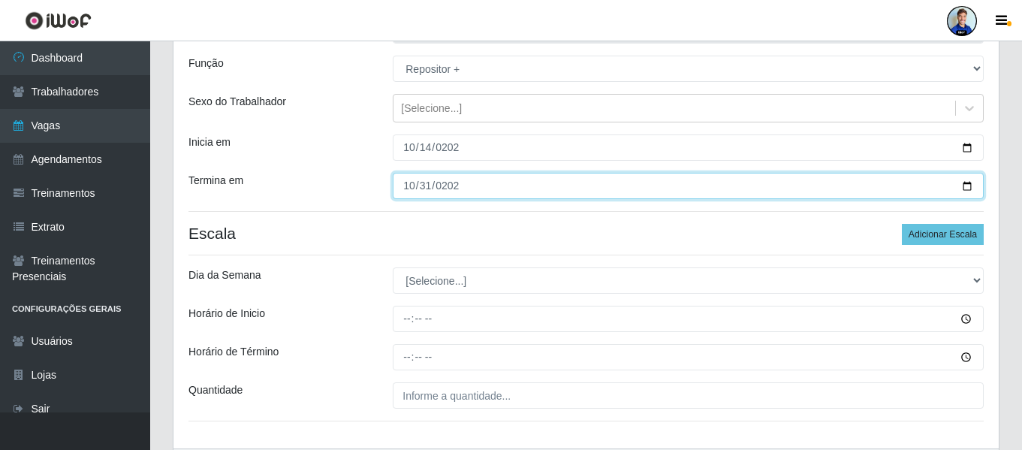
scroll to position [150, 0]
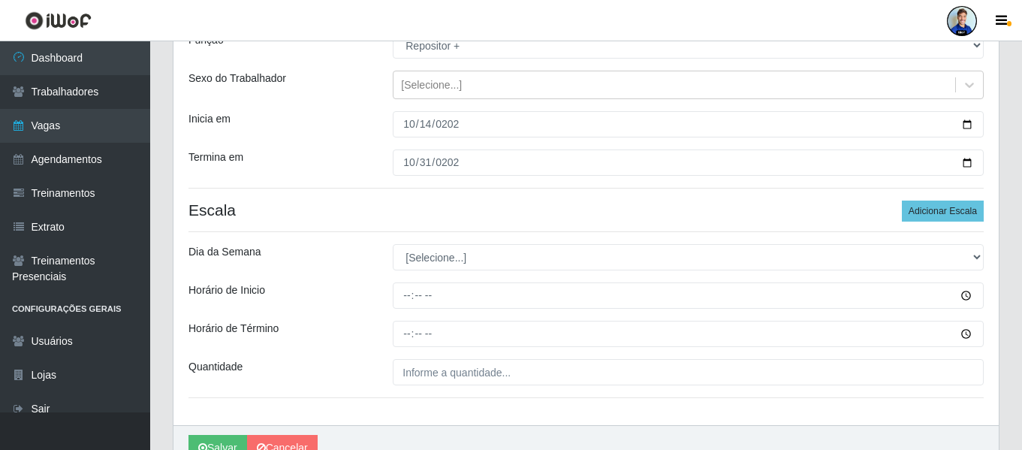
click at [483, 233] on div "Loja Super Popular Função [Selecione...] Repositor Repositor + Repositor ++ Sex…" at bounding box center [586, 202] width 825 height 446
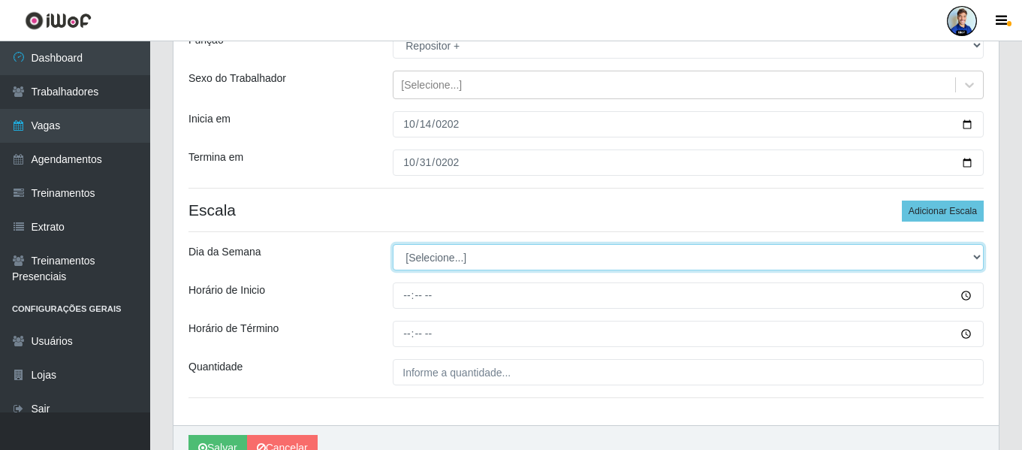
click at [462, 250] on select "[Selecione...] Segunda Terça Quarta Quinta Sexta Sábado Domingo" at bounding box center [688, 257] width 591 height 26
select select "6"
click at [393, 244] on select "[Selecione...] Segunda Terça Quarta Quinta Sexta Sábado Domingo" at bounding box center [688, 257] width 591 height 26
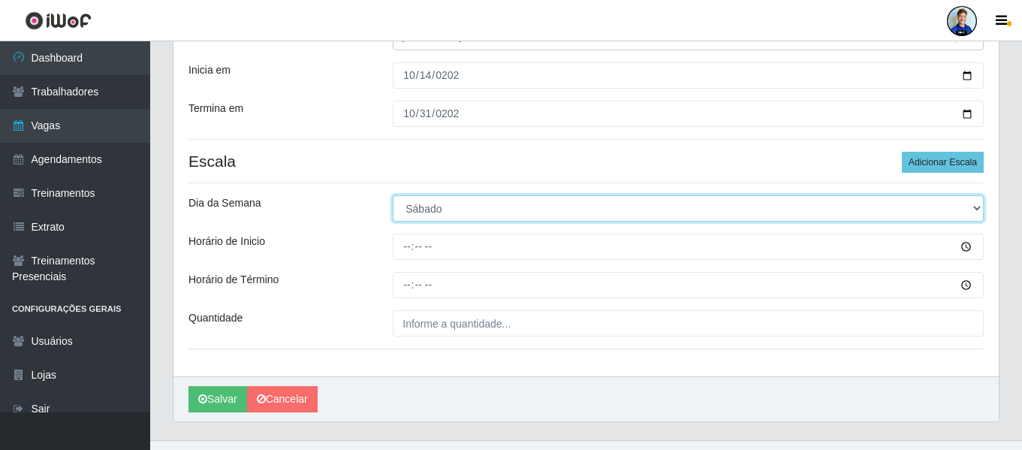
scroll to position [225, 0]
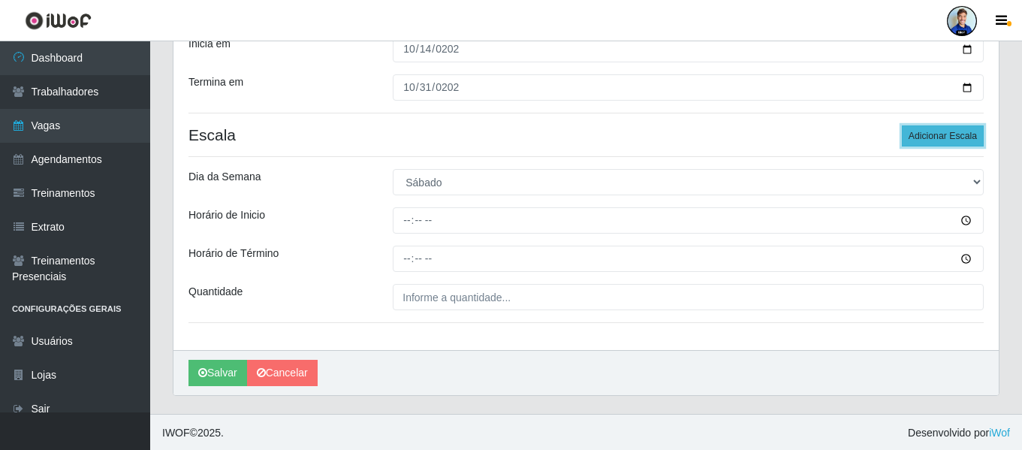
click at [914, 130] on button "Adicionar Escala" at bounding box center [943, 135] width 82 height 21
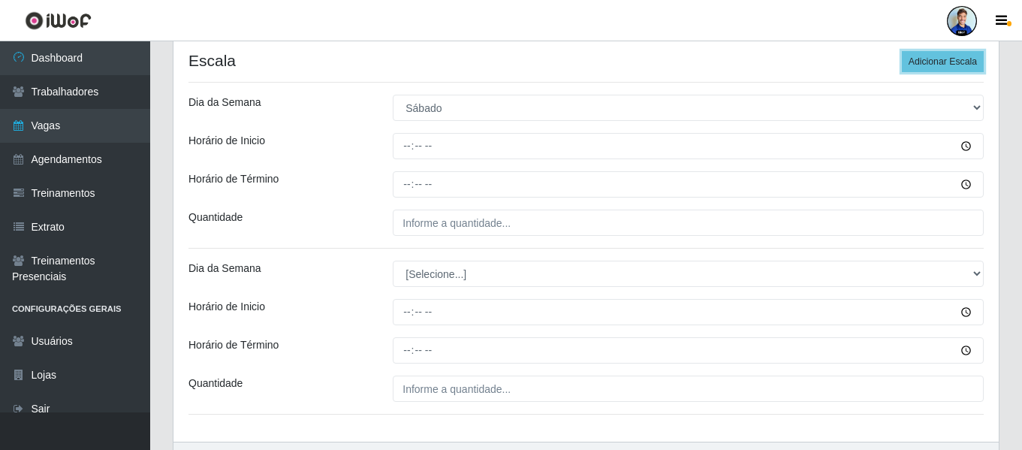
scroll to position [300, 0]
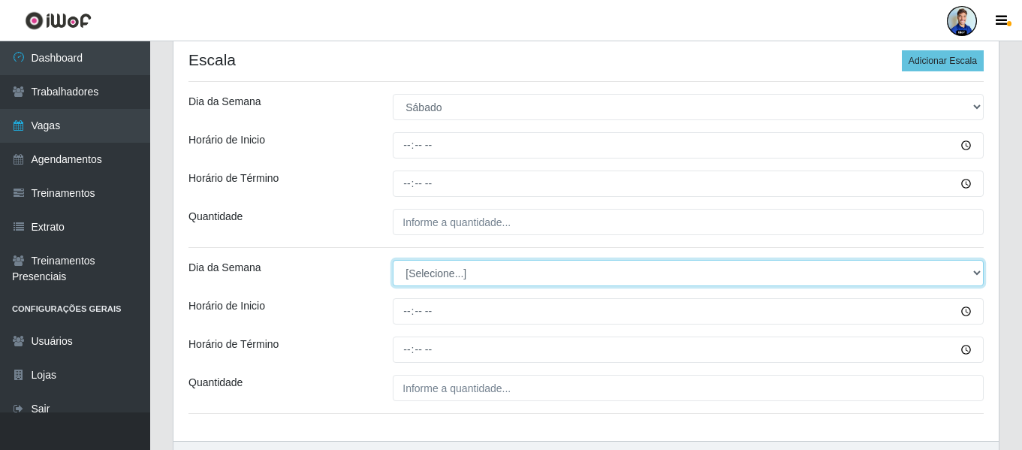
click at [488, 285] on select "[Selecione...] Segunda Terça Quarta Quinta Sexta Sábado Domingo" at bounding box center [688, 273] width 591 height 26
click at [464, 277] on select "[Selecione...] Segunda Terça Quarta Quinta Sexta Sábado Domingo" at bounding box center [688, 273] width 591 height 26
select select "0"
click at [393, 260] on select "[Selecione...] Segunda Terça Quarta Quinta Sexta Sábado Domingo" at bounding box center [688, 273] width 591 height 26
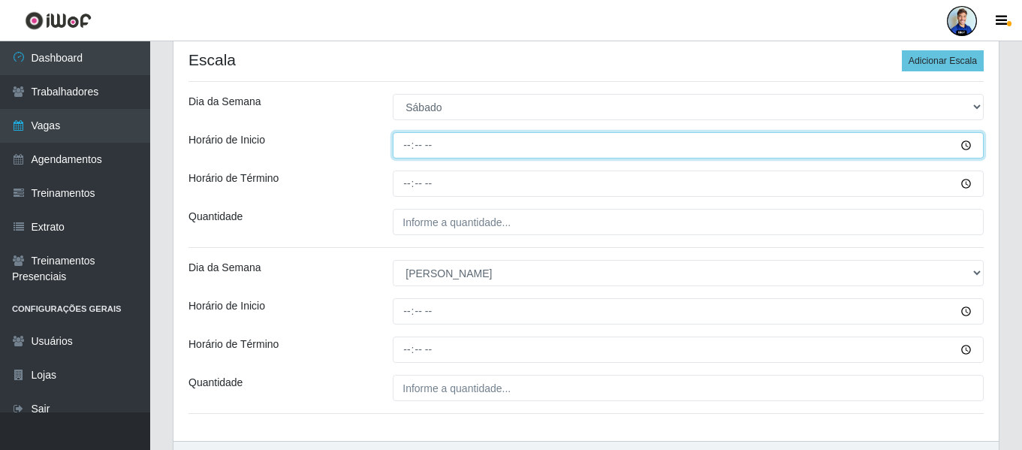
click at [405, 139] on input "Horário de Inicio" at bounding box center [688, 145] width 591 height 26
type input "07:00"
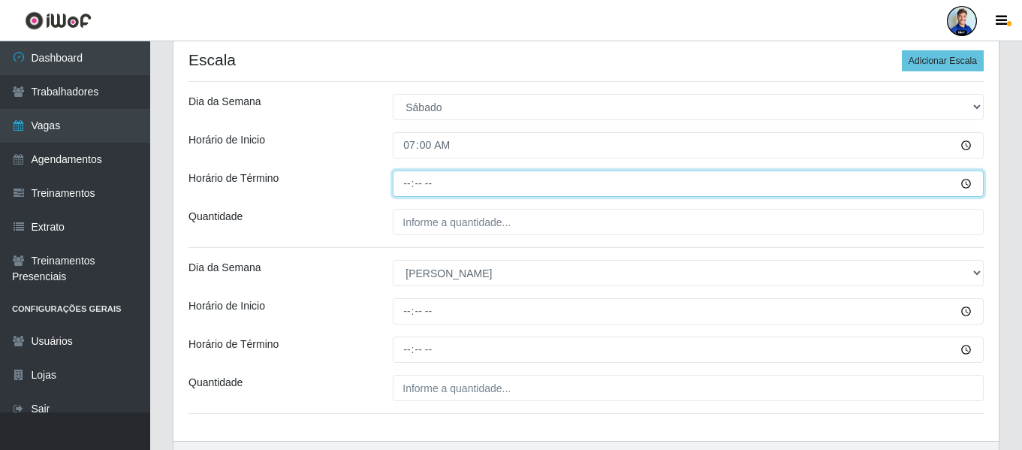
type input "13:00"
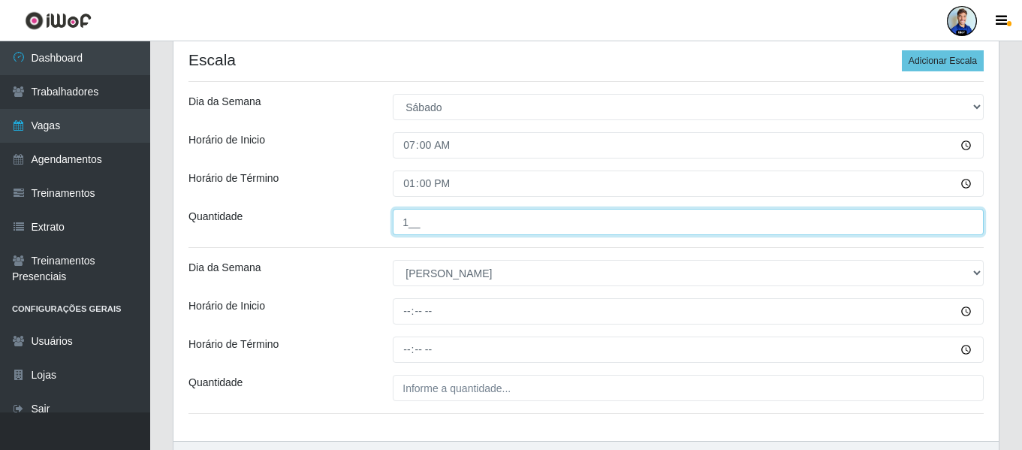
type input "1__"
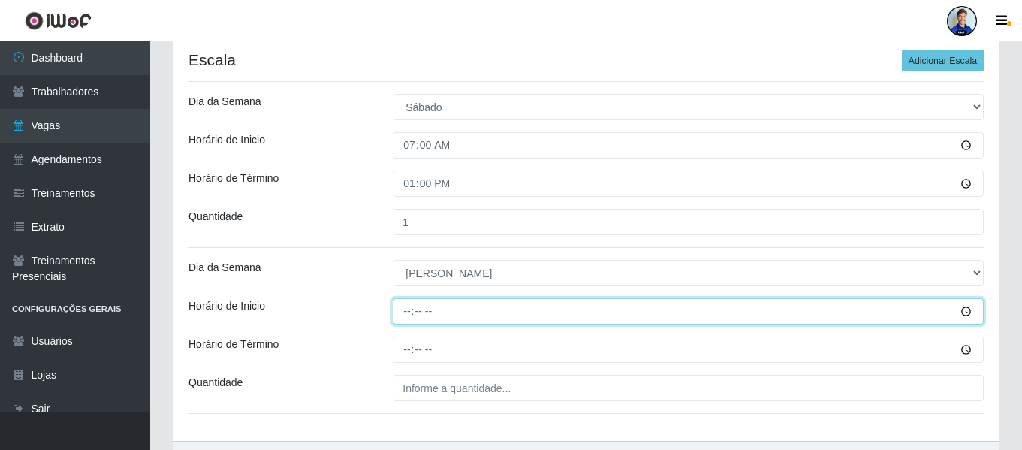
click at [406, 305] on input "Horário de Inicio" at bounding box center [688, 311] width 591 height 26
type input "07:00"
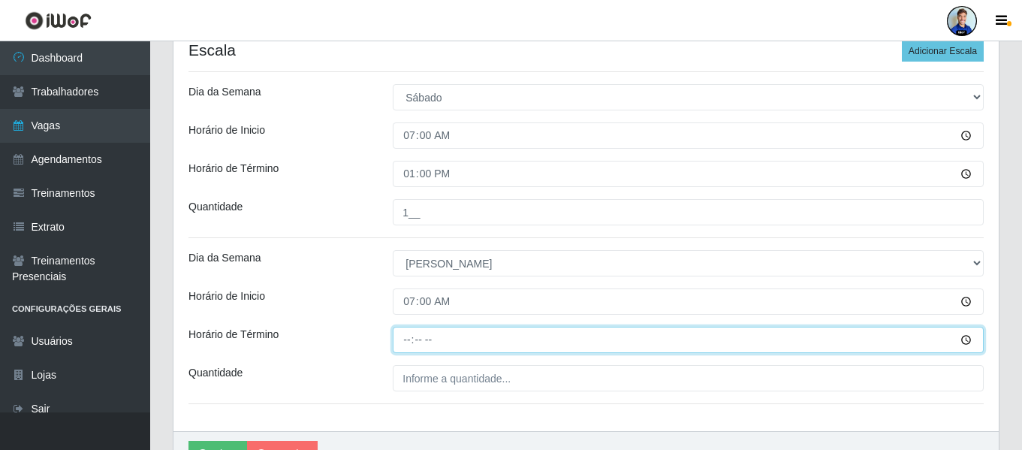
scroll to position [376, 0]
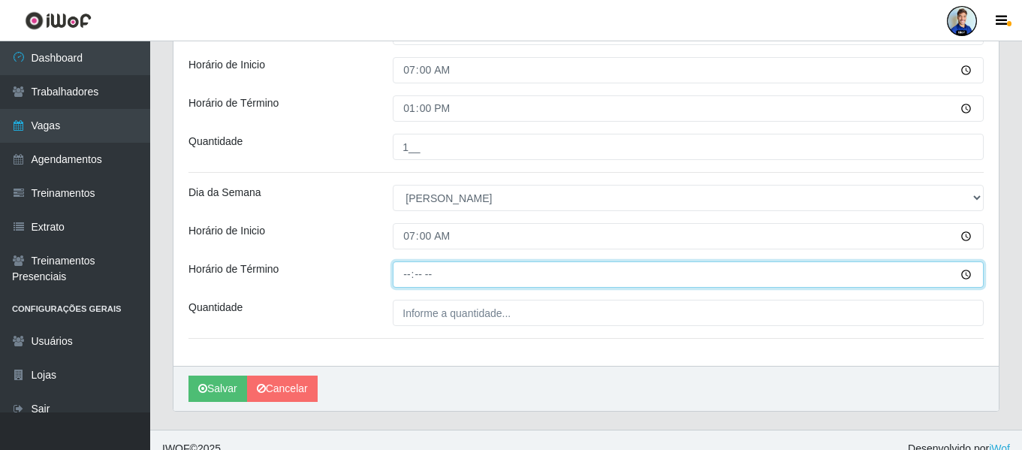
type input "13:00"
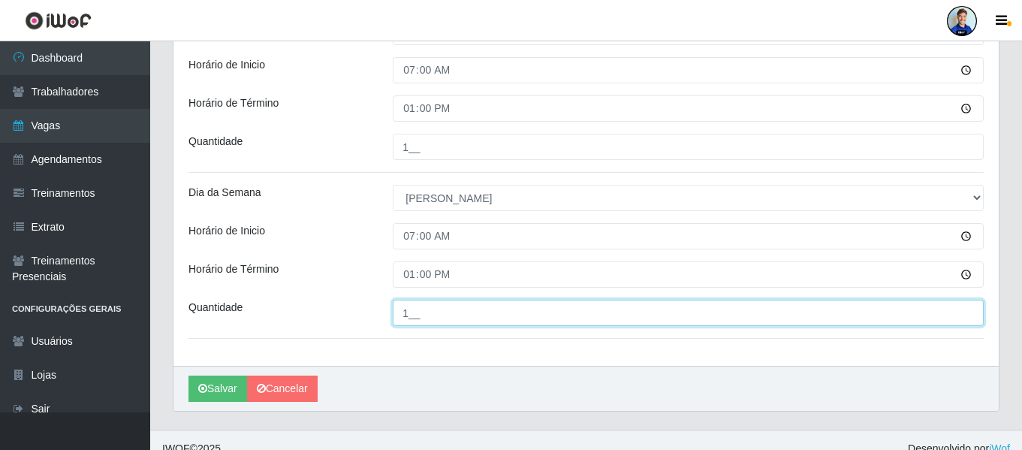
type input "1__"
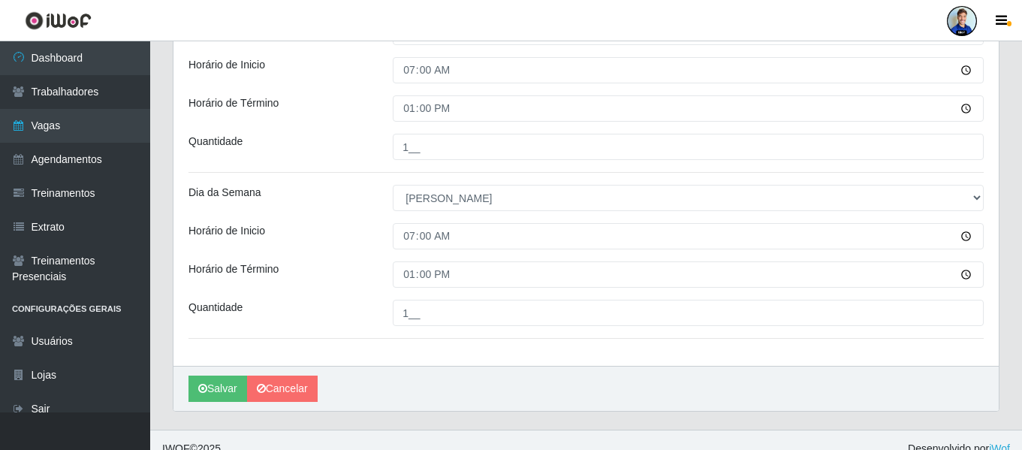
click at [377, 186] on div "Dia da Semana" at bounding box center [279, 198] width 204 height 26
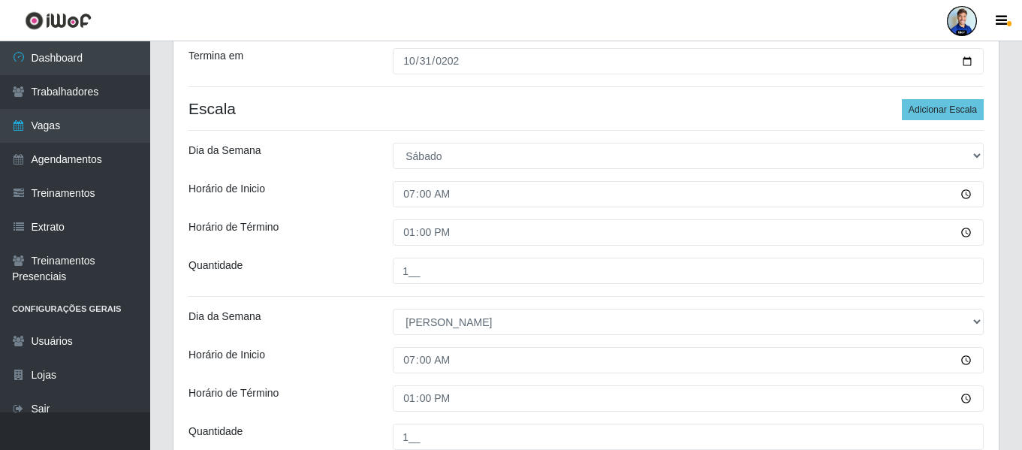
scroll to position [393, 0]
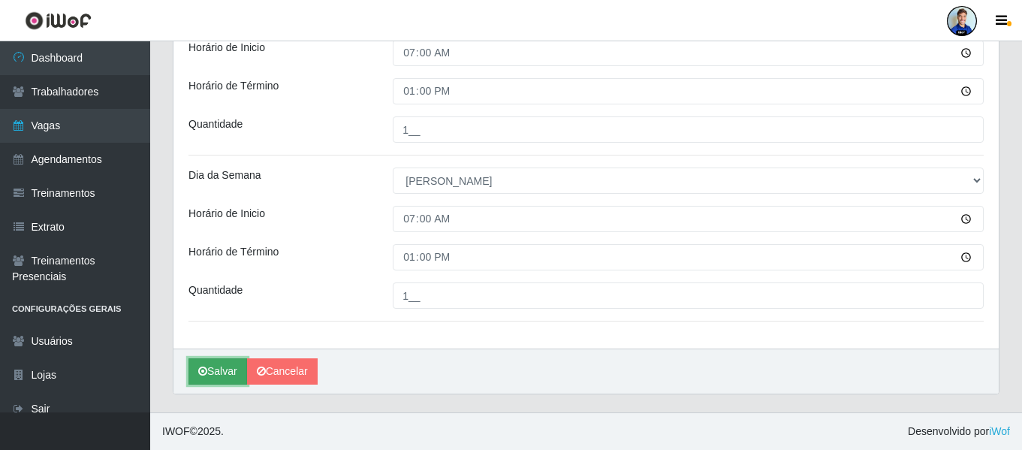
click at [222, 378] on button "Salvar" at bounding box center [218, 371] width 59 height 26
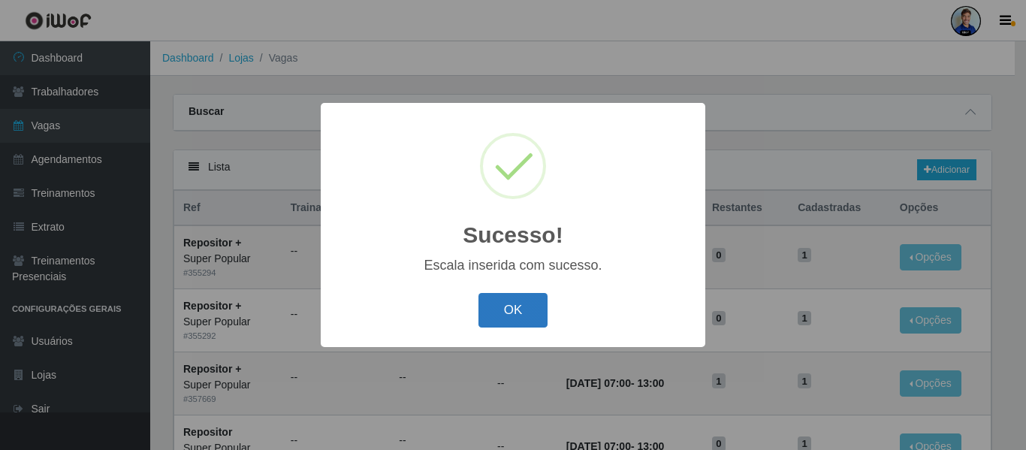
click at [514, 309] on button "OK" at bounding box center [513, 310] width 70 height 35
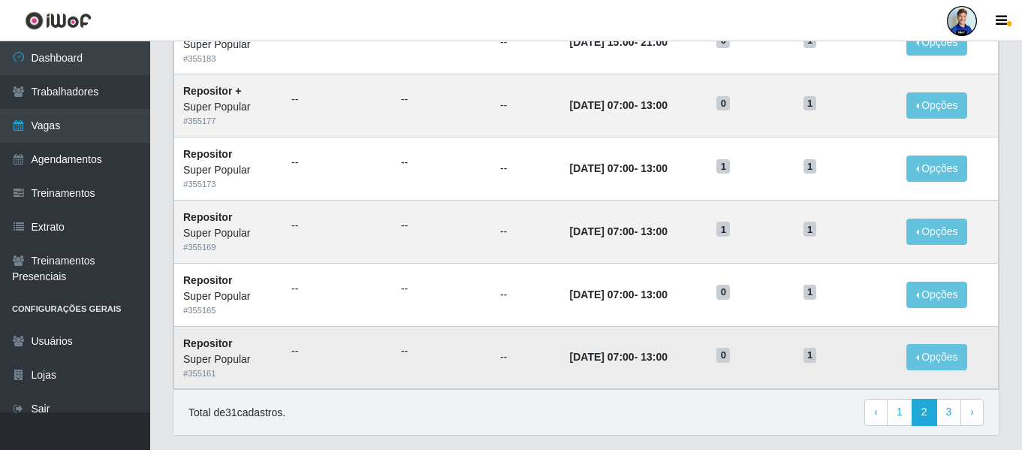
scroll to position [748, 0]
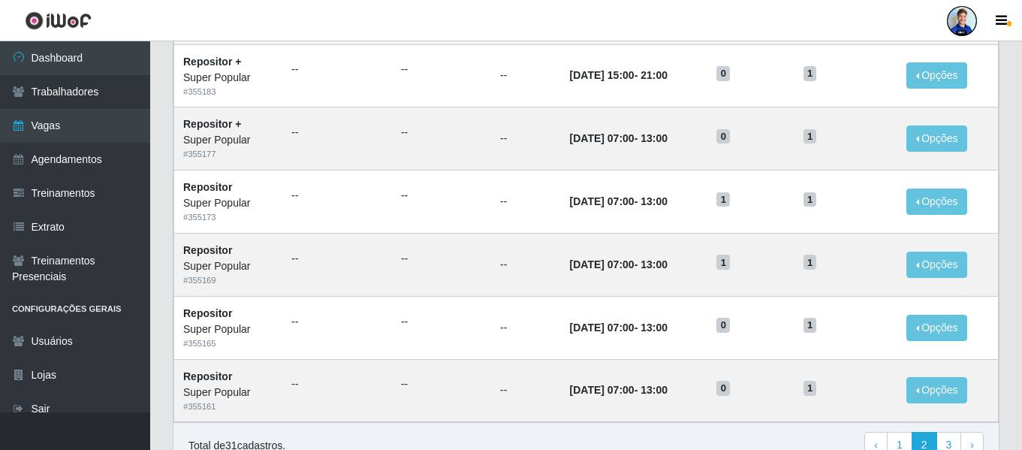
click at [741, 447] on div "Total de 31 cadastros. ‹ Previous 1 2 3 › Next" at bounding box center [586, 445] width 795 height 27
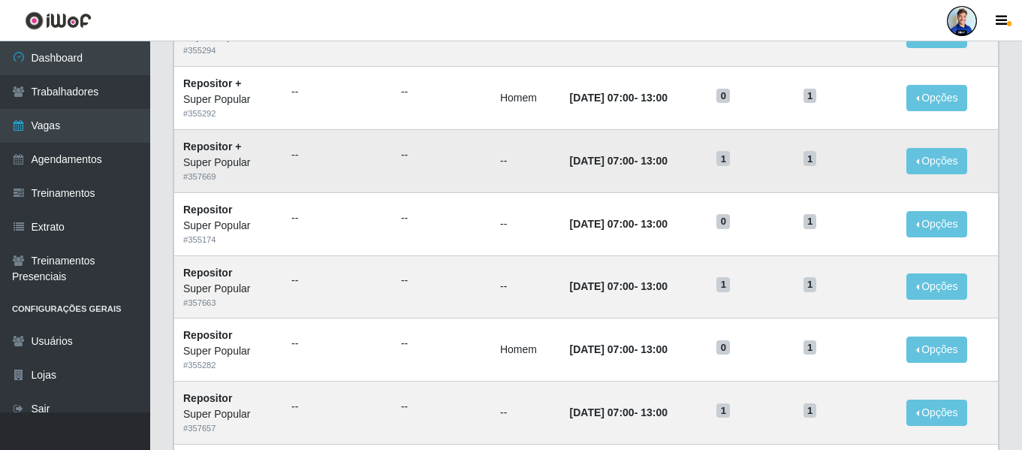
scroll to position [147, 0]
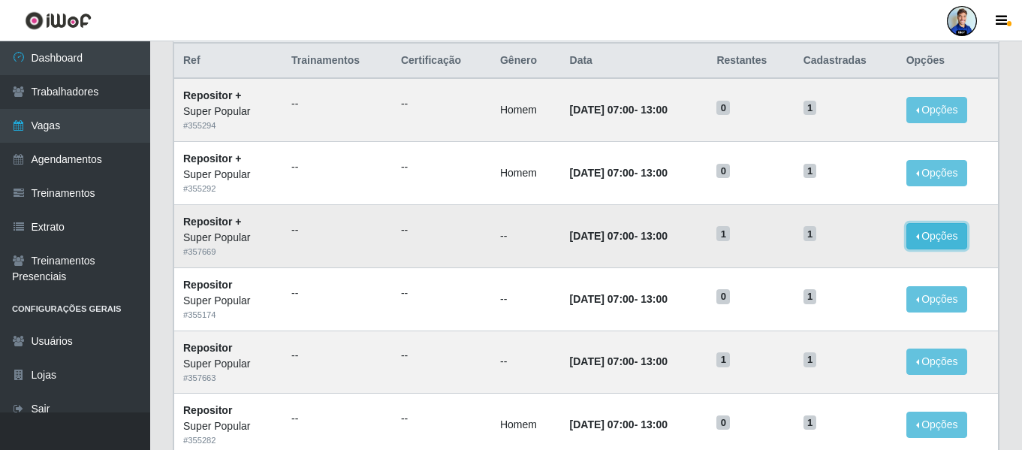
click at [936, 228] on button "Opções" at bounding box center [938, 236] width 62 height 26
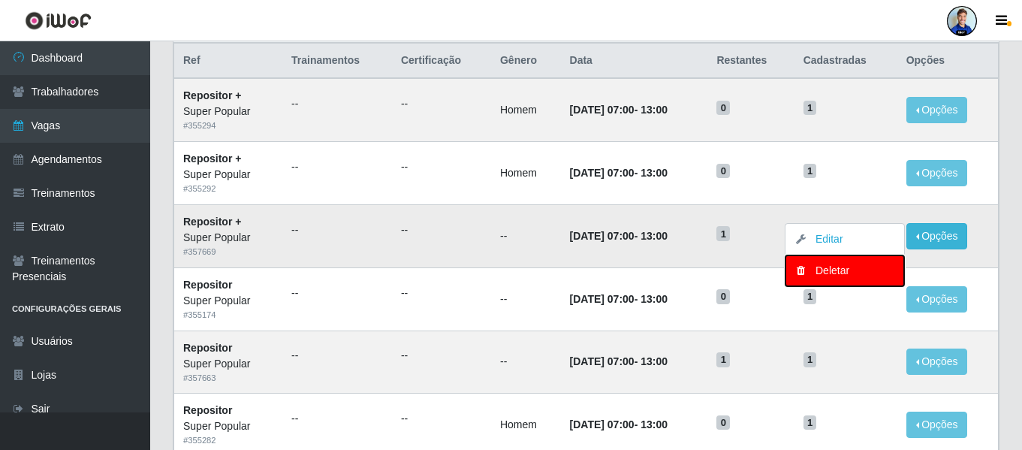
click at [834, 273] on div "Deletar" at bounding box center [845, 271] width 89 height 16
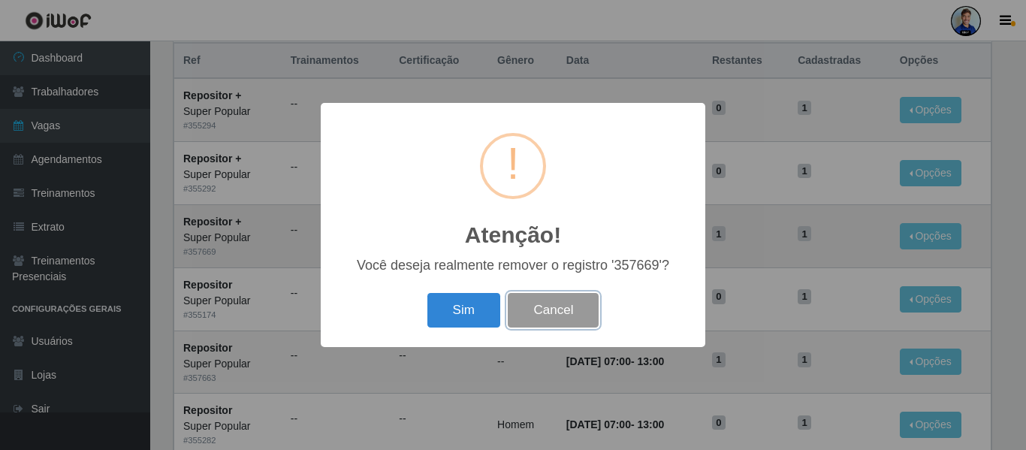
click at [530, 317] on button "Cancel" at bounding box center [553, 310] width 91 height 35
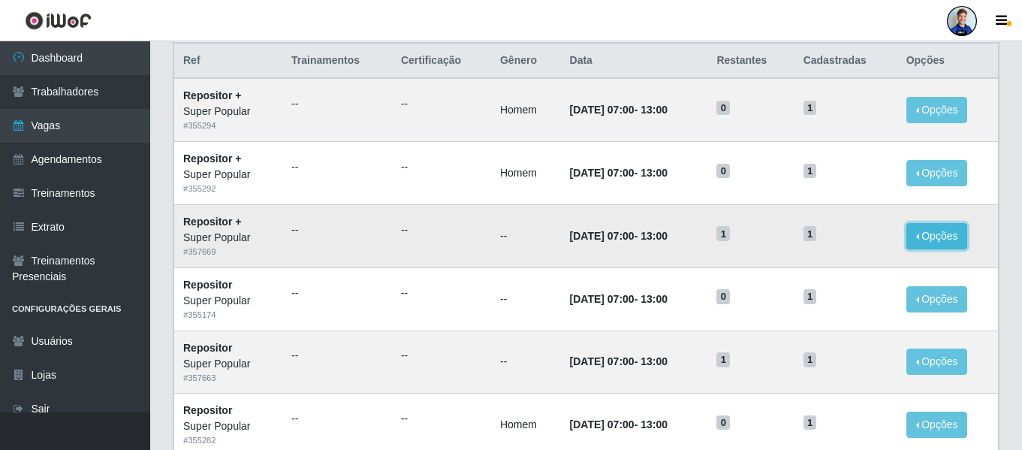
click at [931, 246] on button "Opções" at bounding box center [938, 236] width 62 height 26
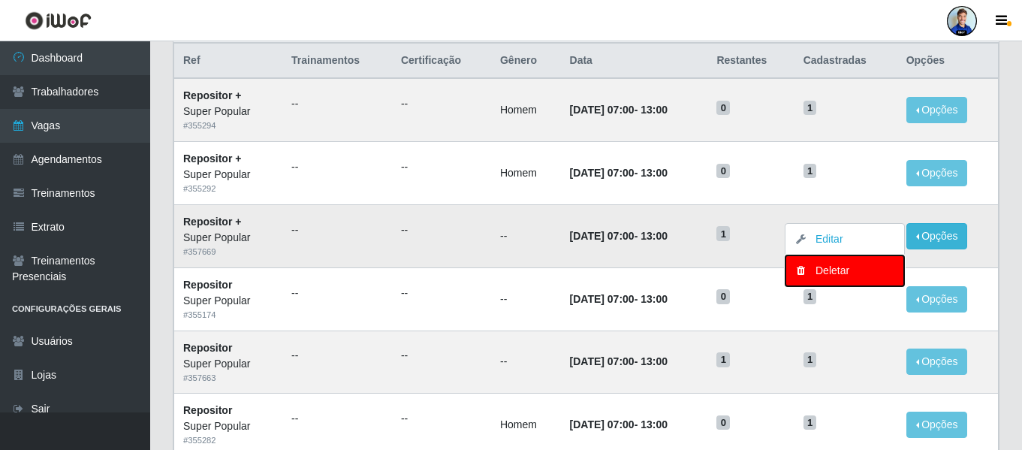
click at [834, 279] on button "Deletar" at bounding box center [845, 270] width 119 height 31
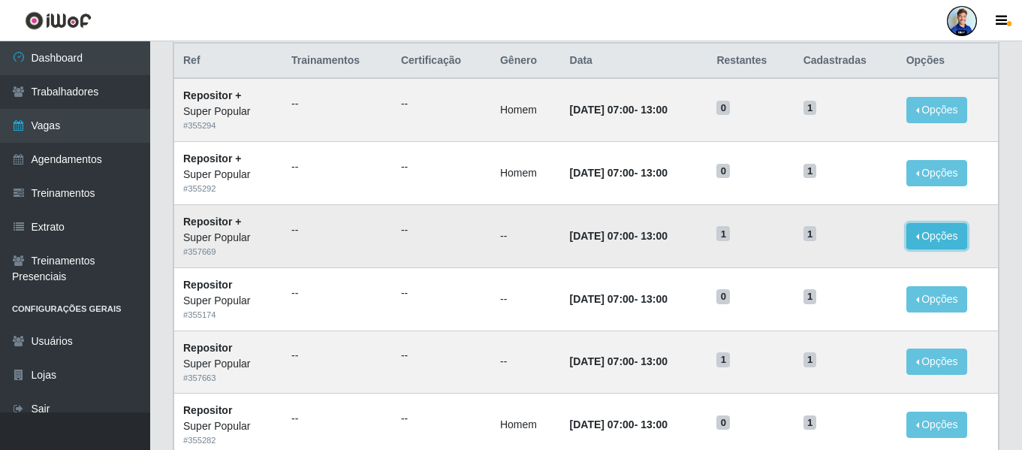
click at [948, 245] on button "Opções" at bounding box center [938, 236] width 62 height 26
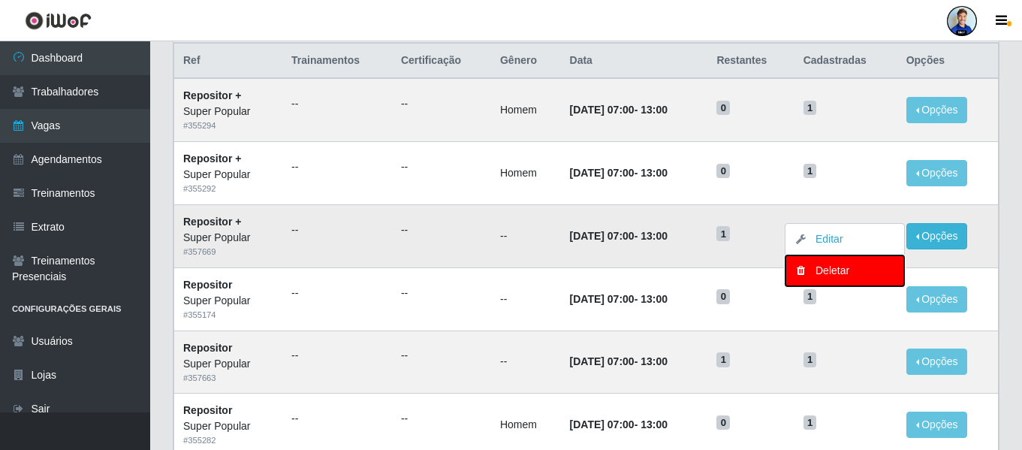
click at [829, 274] on div "Deletar" at bounding box center [845, 271] width 89 height 16
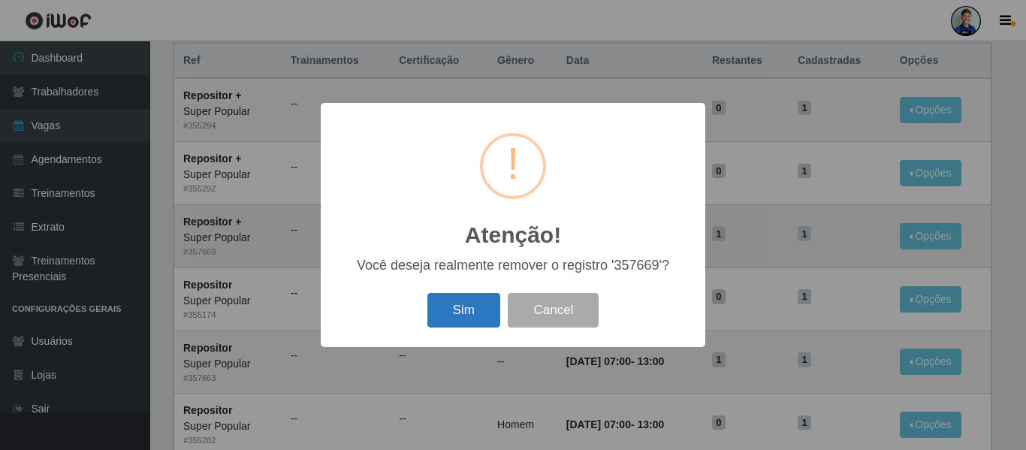
click at [482, 312] on button "Sim" at bounding box center [463, 310] width 73 height 35
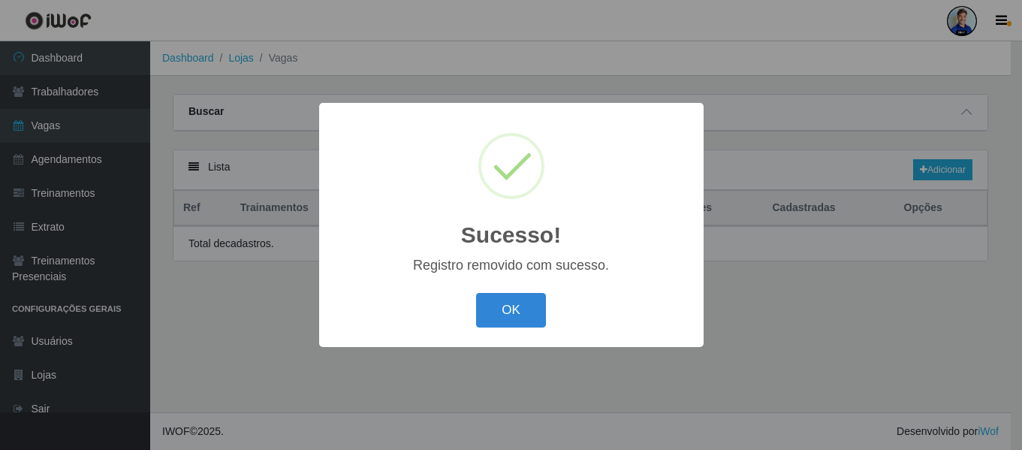
scroll to position [0, 0]
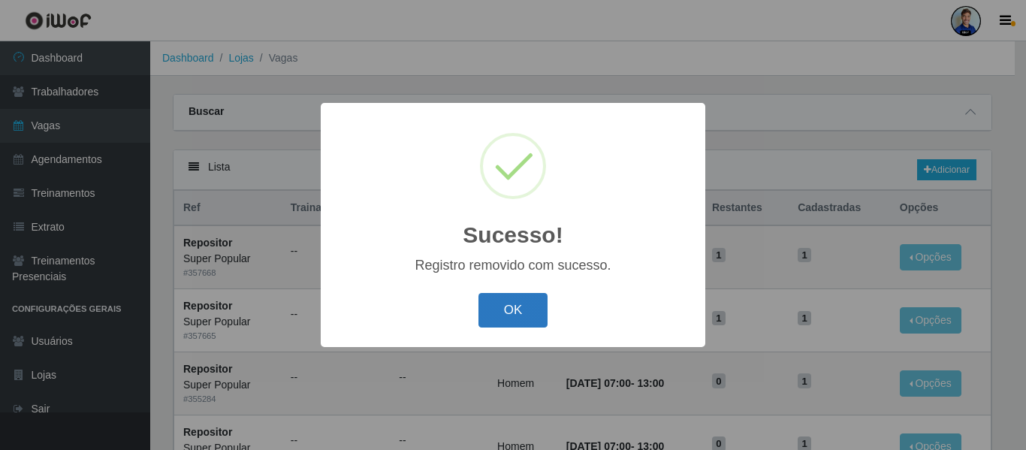
click at [505, 297] on button "OK" at bounding box center [513, 310] width 70 height 35
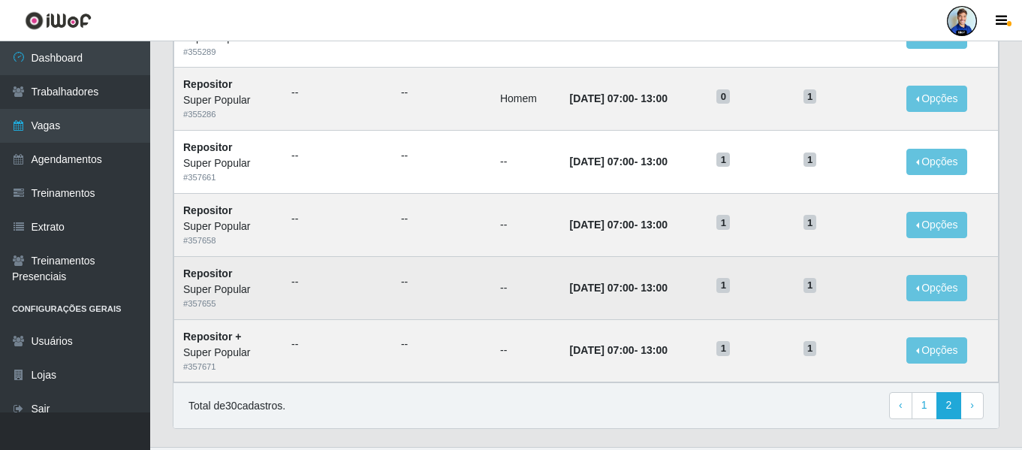
scroll to position [823, 0]
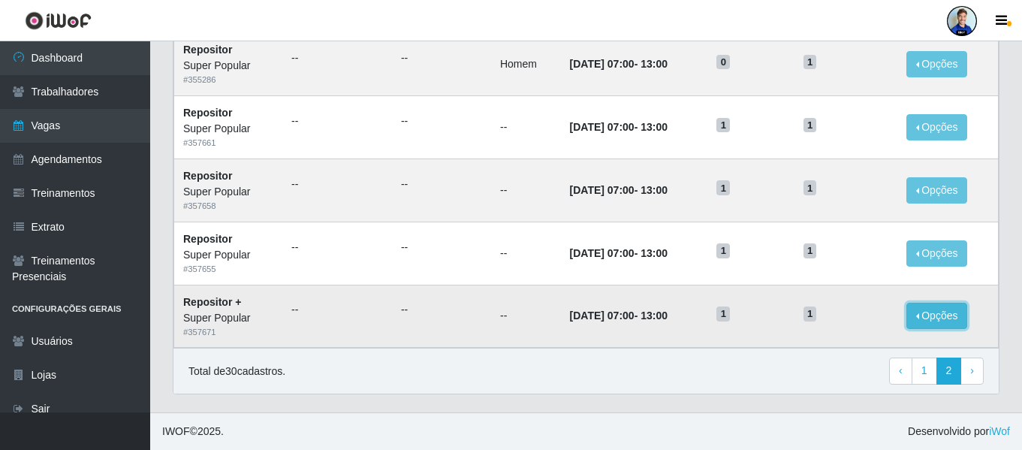
click at [922, 318] on button "Opções" at bounding box center [938, 316] width 62 height 26
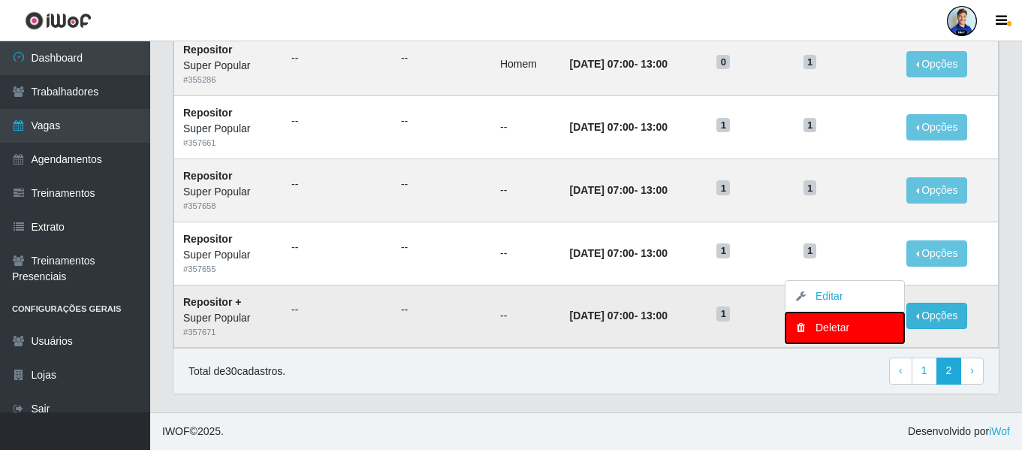
click at [834, 327] on div "Deletar" at bounding box center [845, 328] width 89 height 16
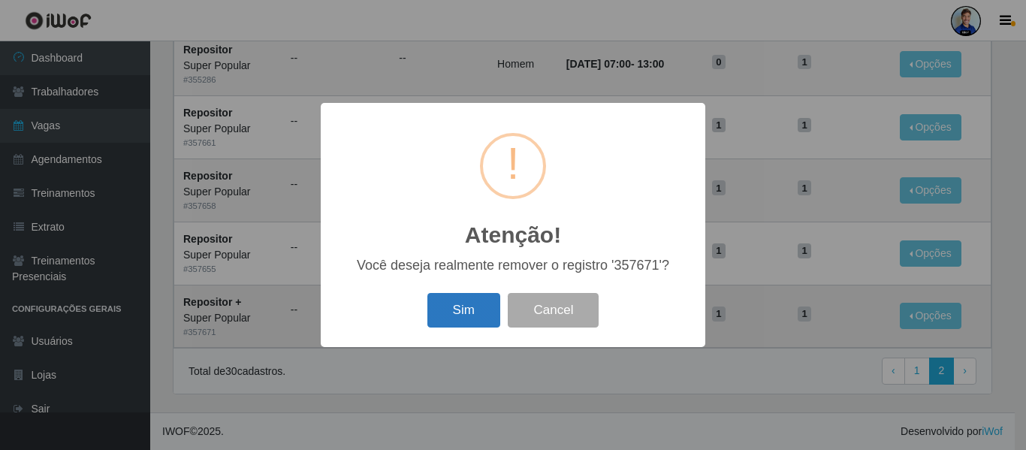
click at [465, 294] on button "Sim" at bounding box center [463, 310] width 73 height 35
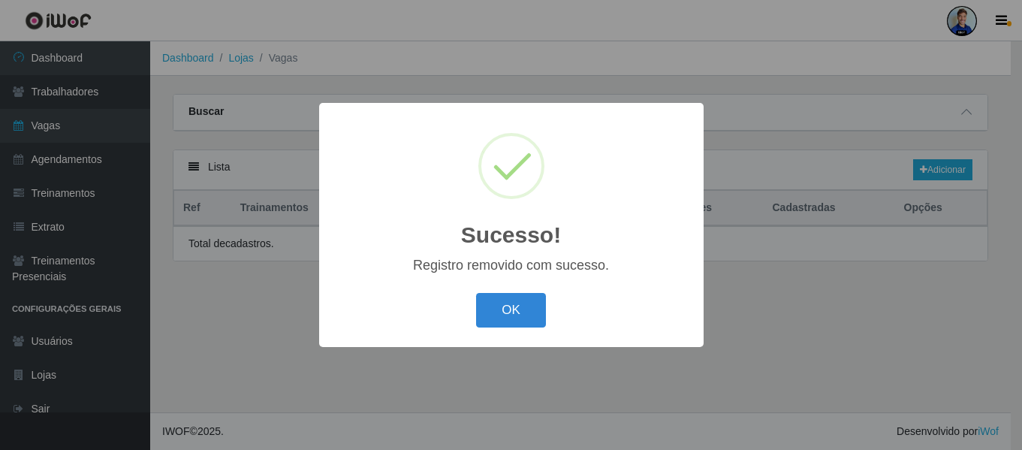
scroll to position [0, 0]
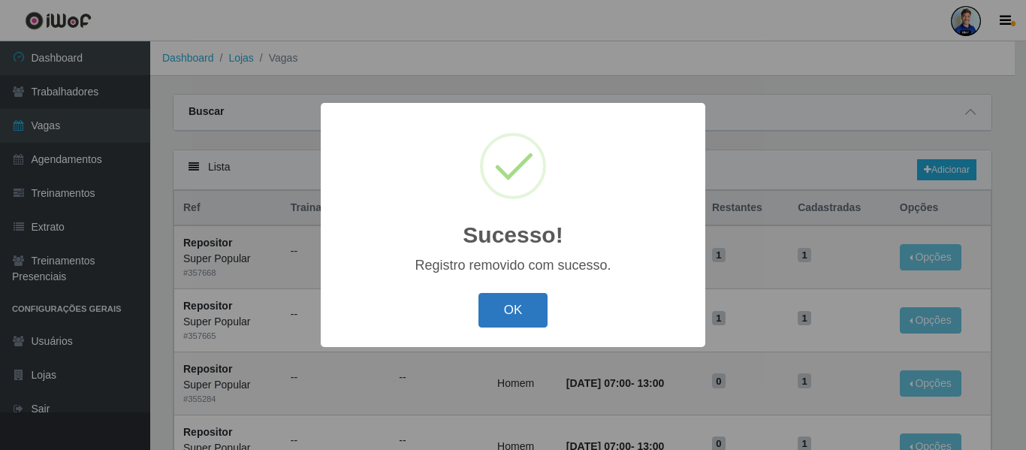
click at [497, 315] on button "OK" at bounding box center [513, 310] width 70 height 35
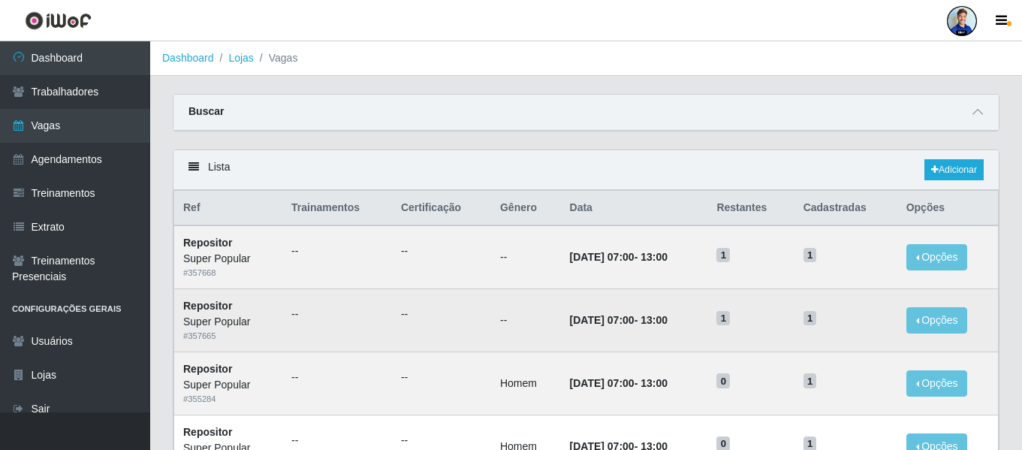
click at [401, 322] on ul "--" at bounding box center [441, 314] width 81 height 16
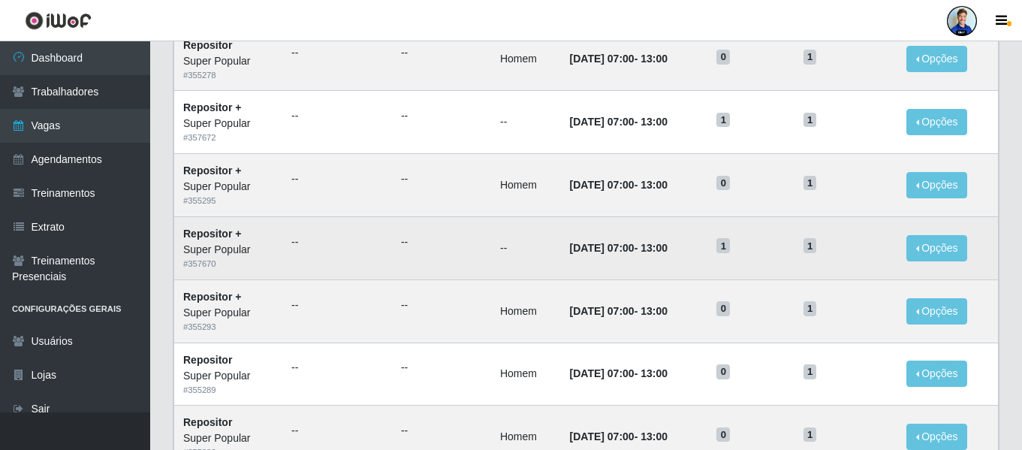
scroll to position [451, 0]
click at [937, 248] on button "Opções" at bounding box center [938, 247] width 62 height 26
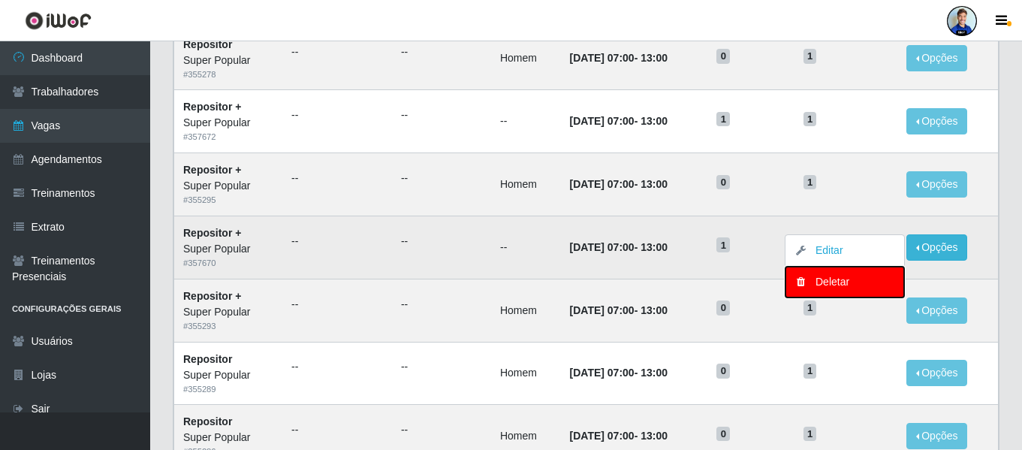
click at [831, 273] on button "Deletar" at bounding box center [845, 282] width 119 height 31
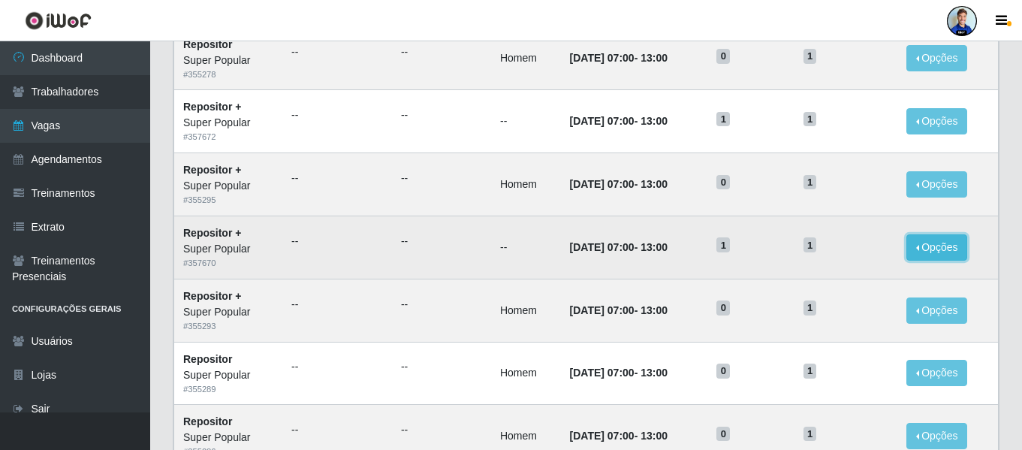
click at [918, 253] on button "Opções" at bounding box center [938, 247] width 62 height 26
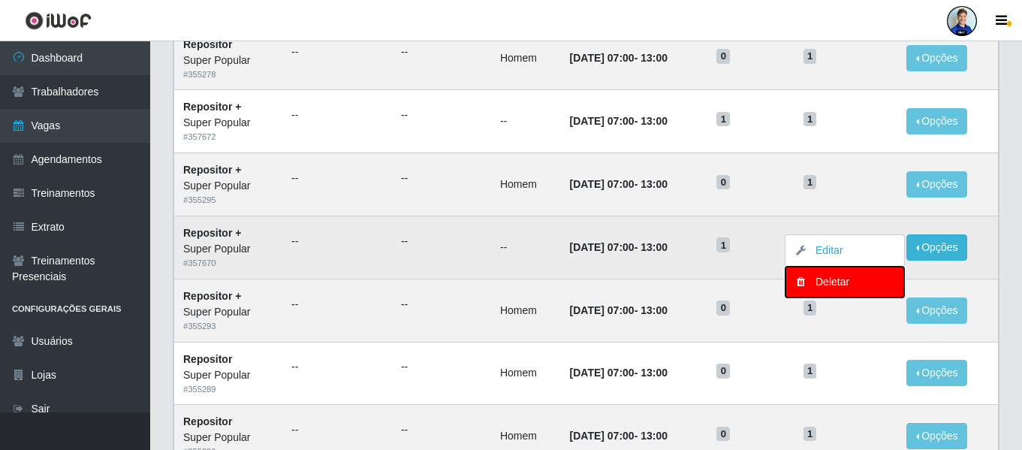
click at [834, 291] on button "Deletar" at bounding box center [845, 282] width 119 height 31
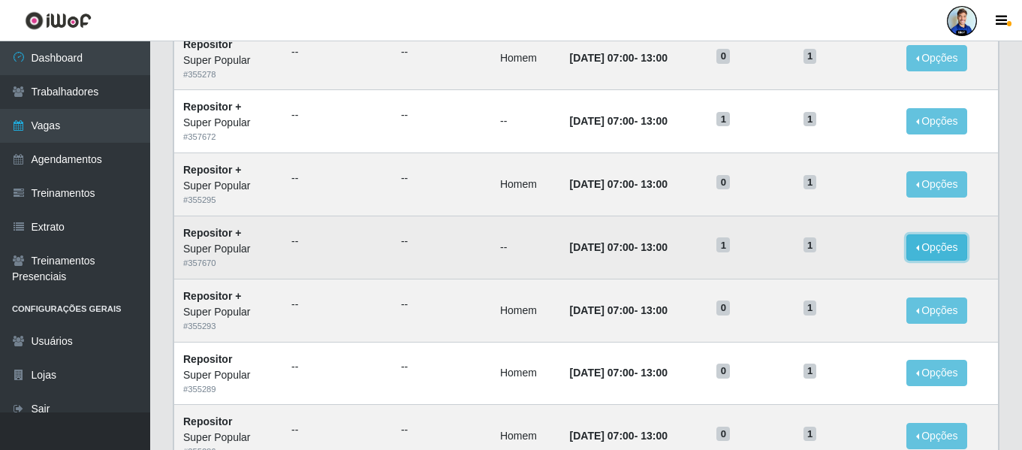
click at [935, 254] on button "Opções" at bounding box center [938, 247] width 62 height 26
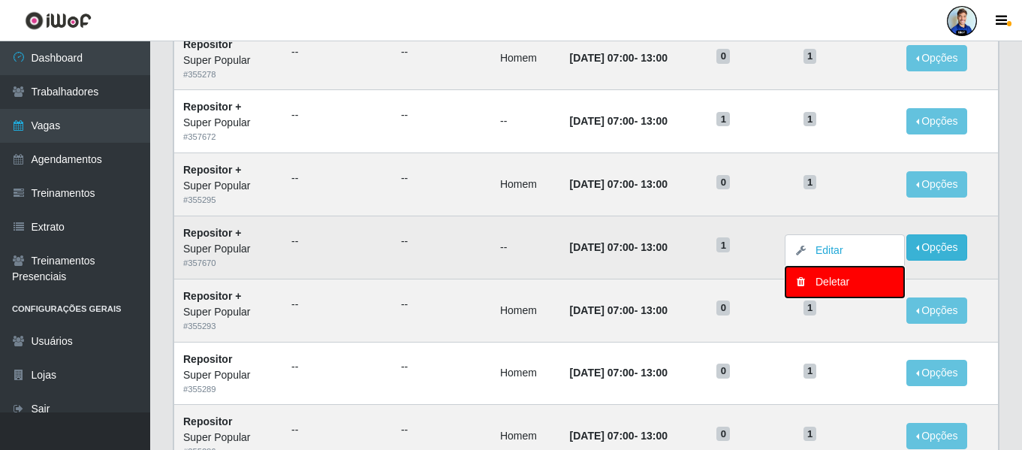
click at [831, 285] on div "Deletar" at bounding box center [845, 282] width 89 height 16
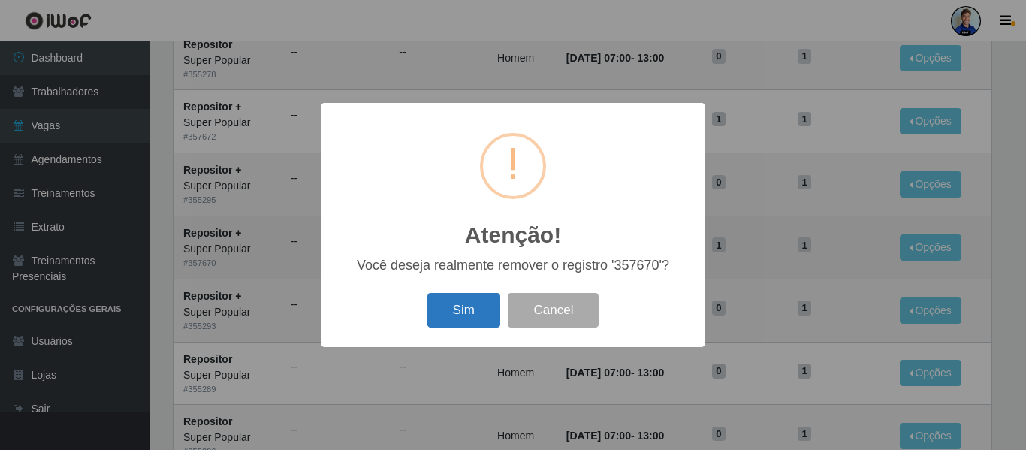
click at [450, 311] on button "Sim" at bounding box center [463, 310] width 73 height 35
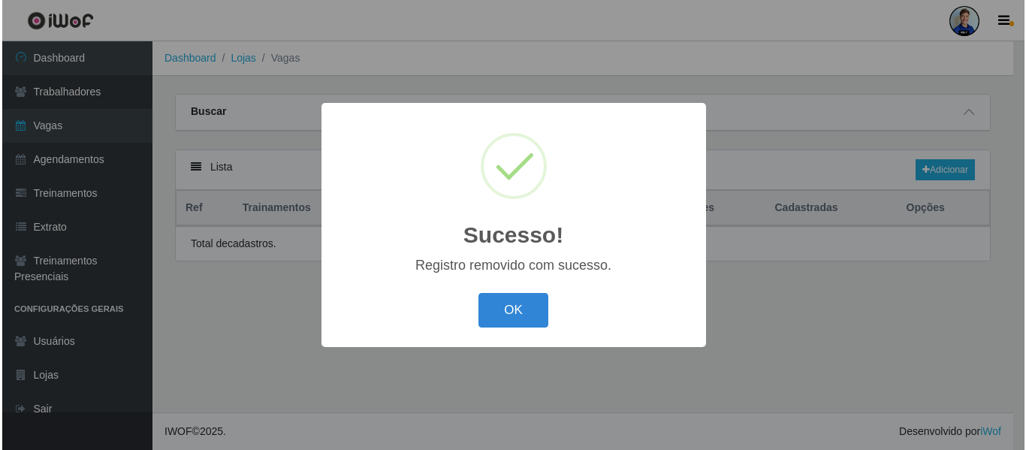
scroll to position [0, 0]
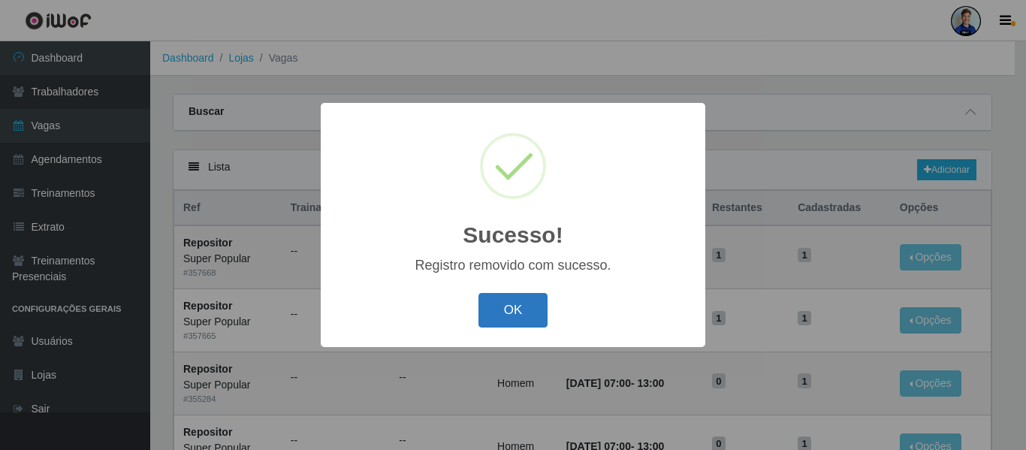
click at [507, 305] on button "OK" at bounding box center [513, 310] width 70 height 35
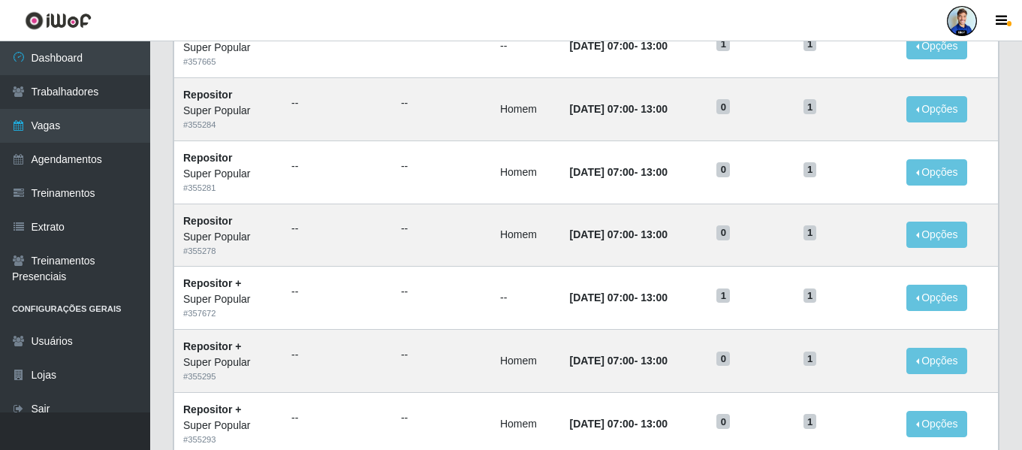
scroll to position [300, 0]
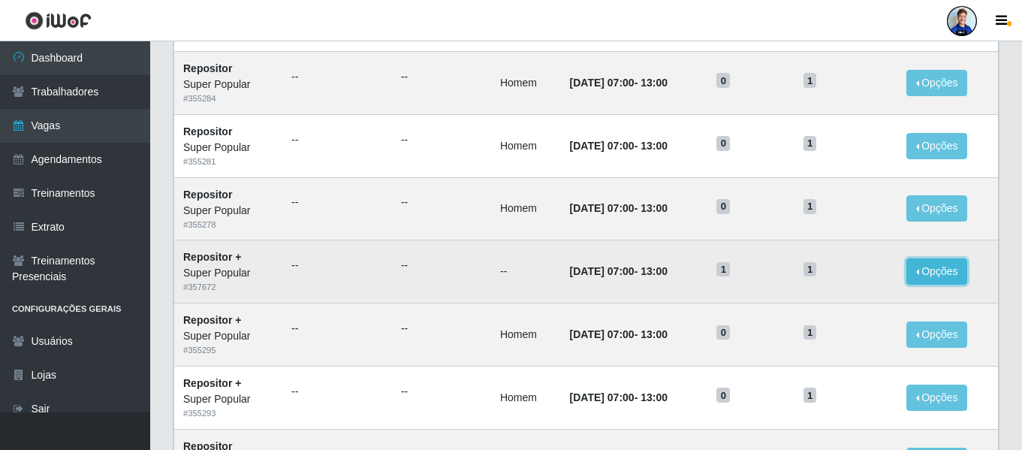
drag, startPoint x: 937, startPoint y: 276, endPoint x: 924, endPoint y: 279, distance: 13.1
click at [936, 277] on button "Opções" at bounding box center [938, 271] width 62 height 26
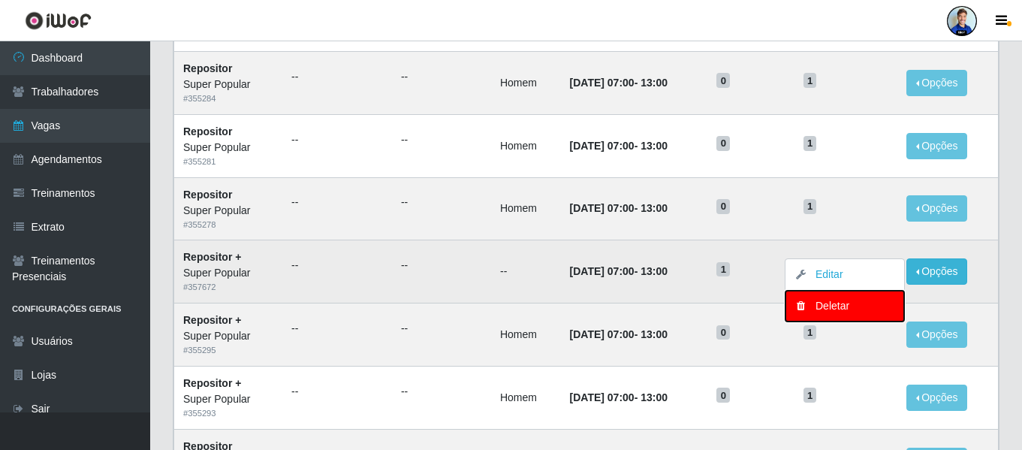
click at [841, 303] on div "Deletar" at bounding box center [845, 306] width 89 height 16
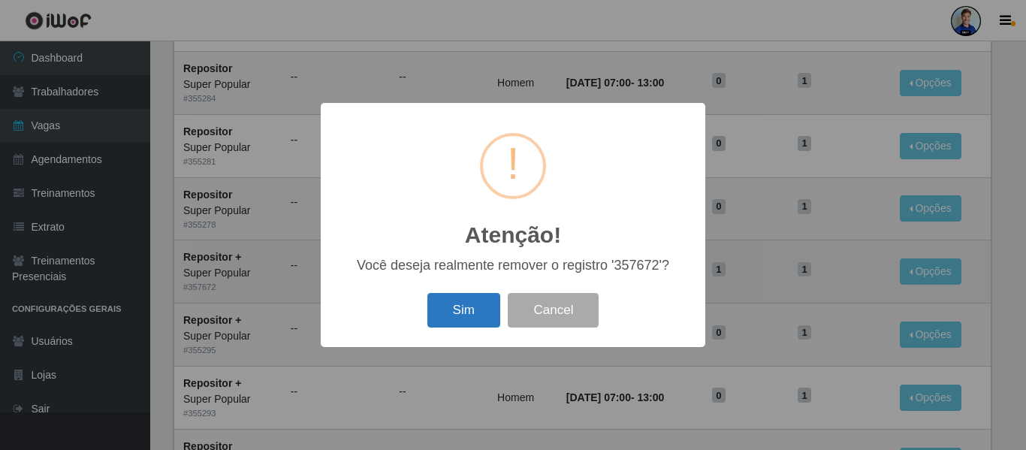
click at [455, 310] on button "Sim" at bounding box center [463, 310] width 73 height 35
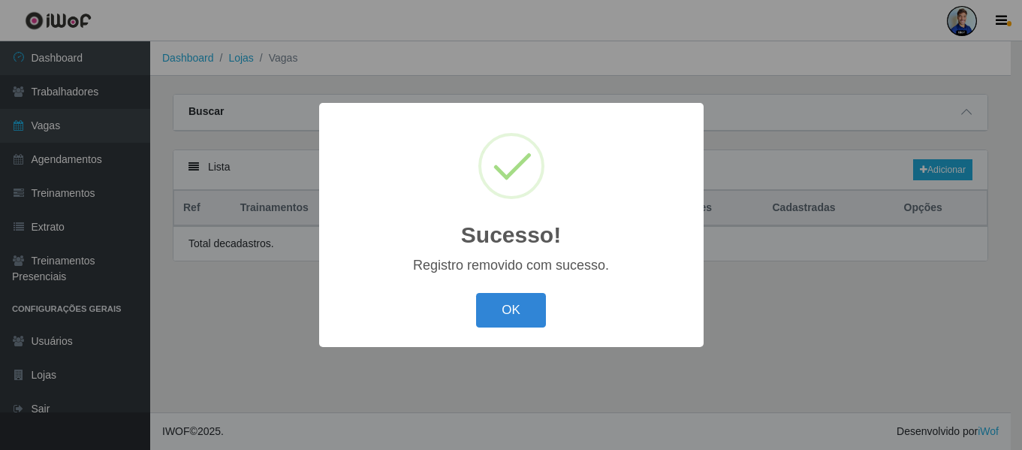
scroll to position [0, 0]
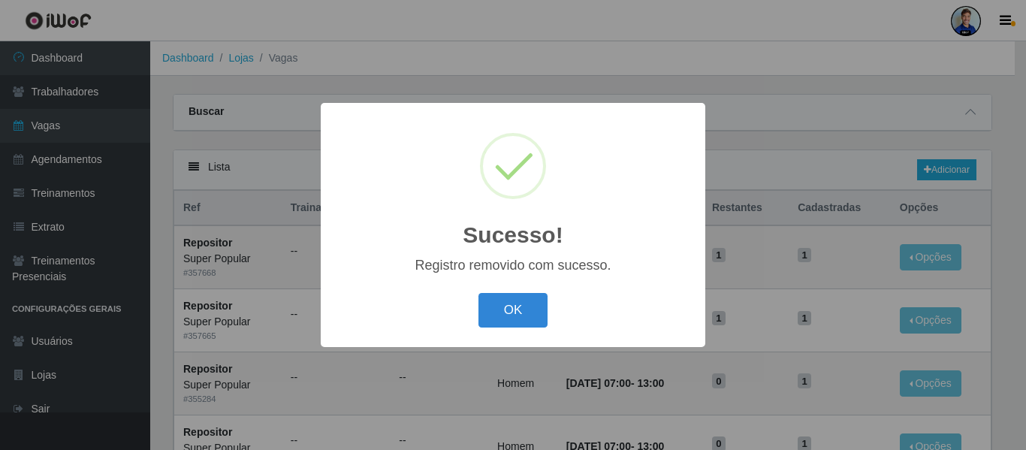
click at [487, 316] on button "OK" at bounding box center [513, 310] width 70 height 35
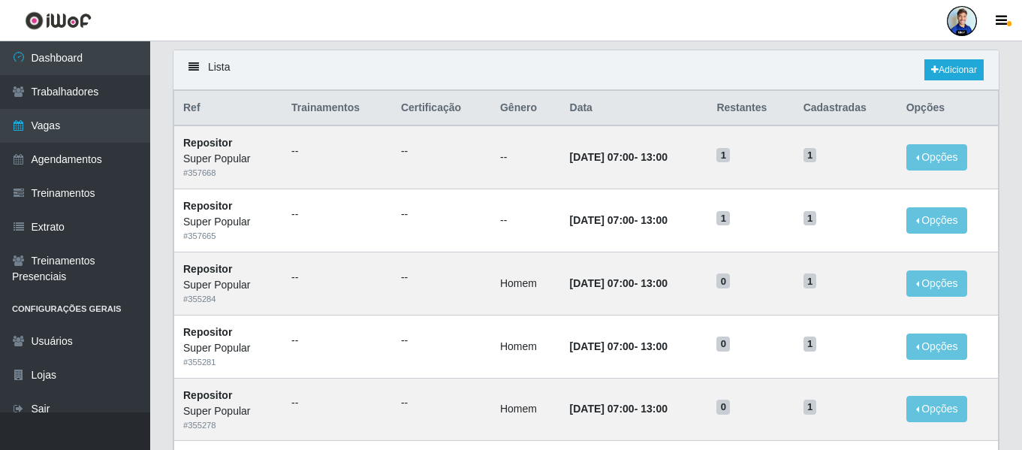
scroll to position [75, 0]
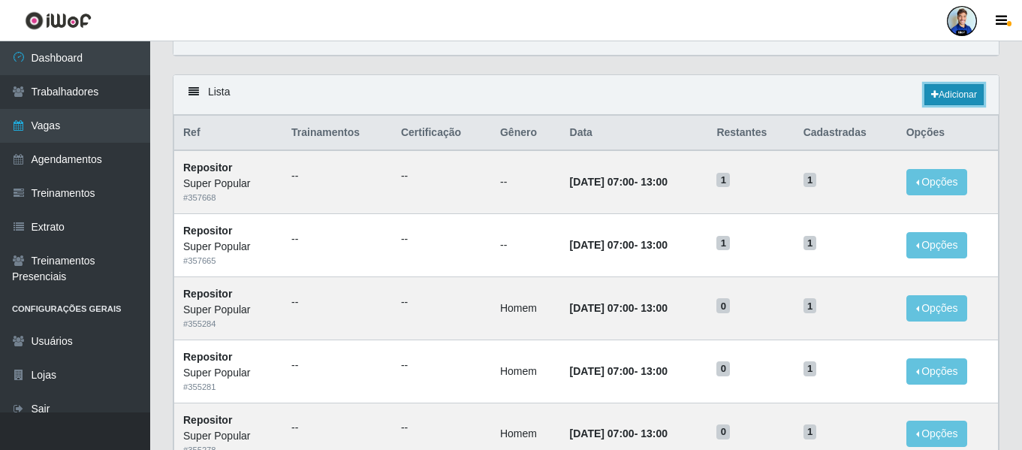
click at [941, 98] on link "Adicionar" at bounding box center [954, 94] width 59 height 21
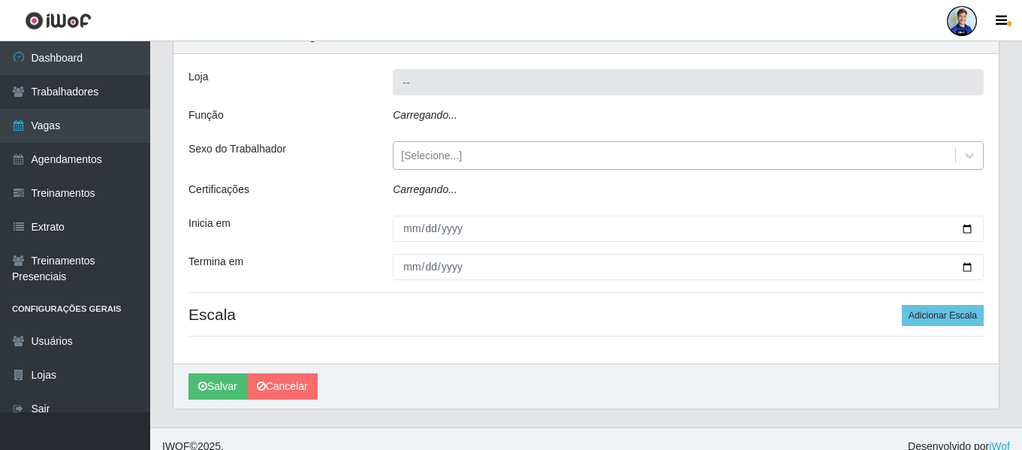
type input "Super Popular"
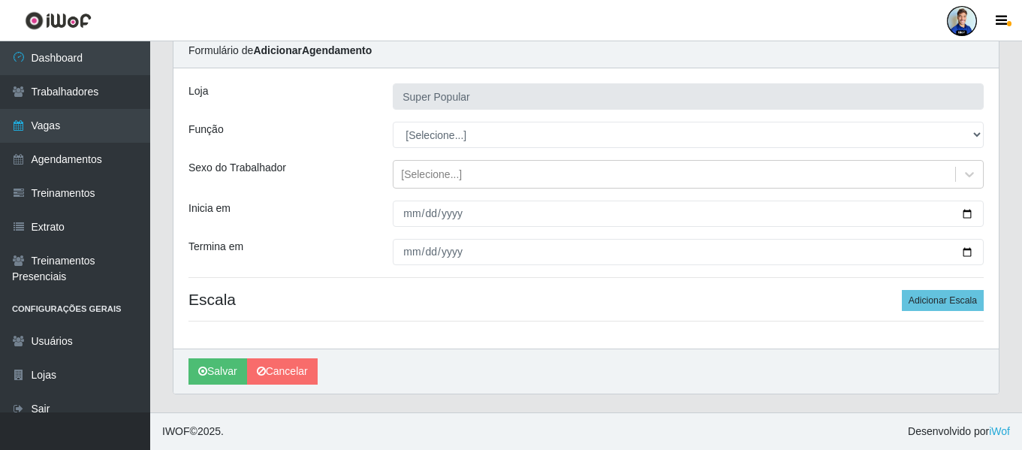
scroll to position [61, 0]
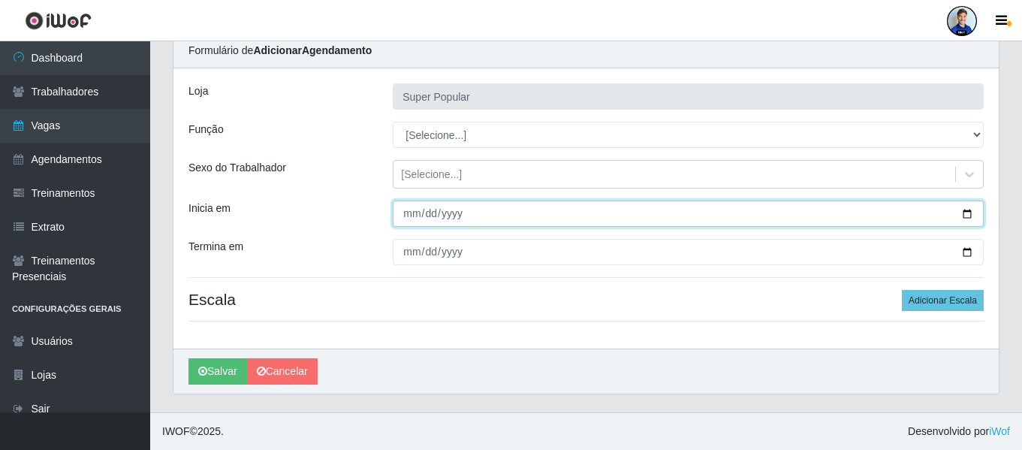
click at [403, 223] on input "Inicia em" at bounding box center [688, 214] width 591 height 26
type input "[DATE]"
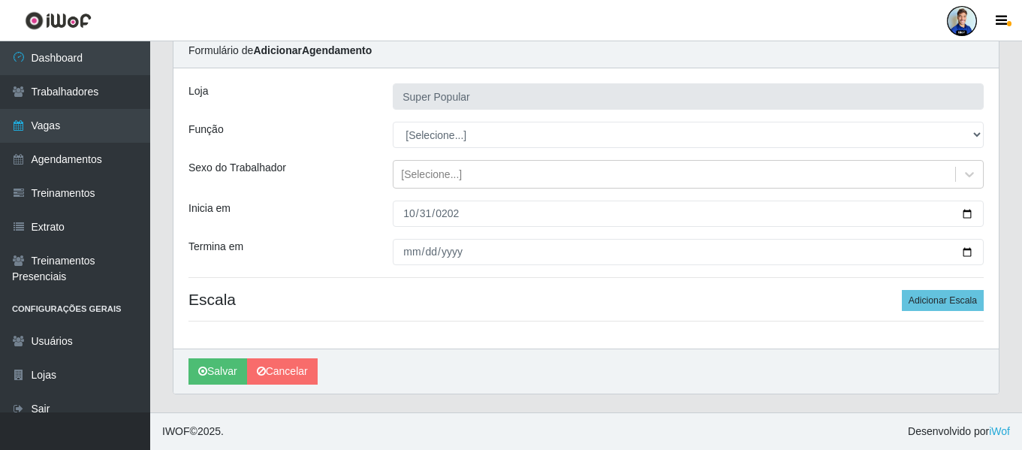
click at [361, 146] on div "Função" at bounding box center [279, 135] width 204 height 26
click at [949, 300] on button "Adicionar Escala" at bounding box center [943, 300] width 82 height 21
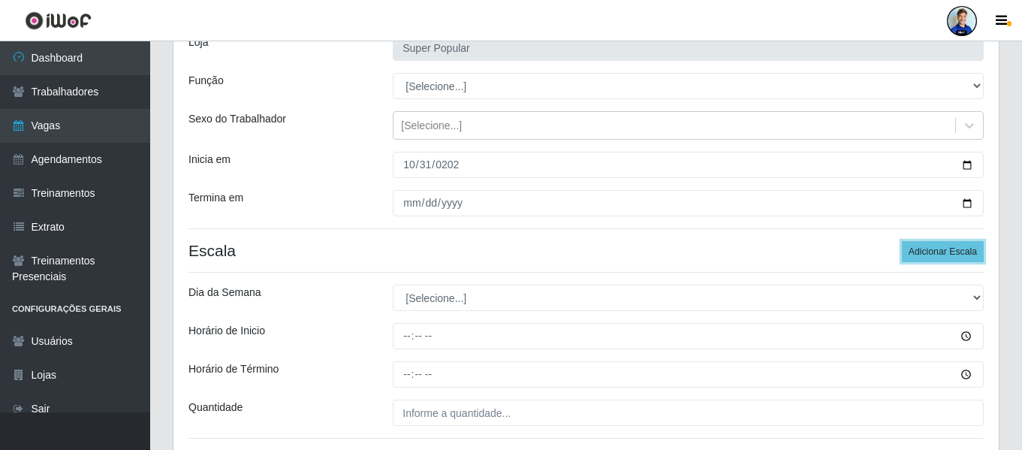
scroll to position [211, 0]
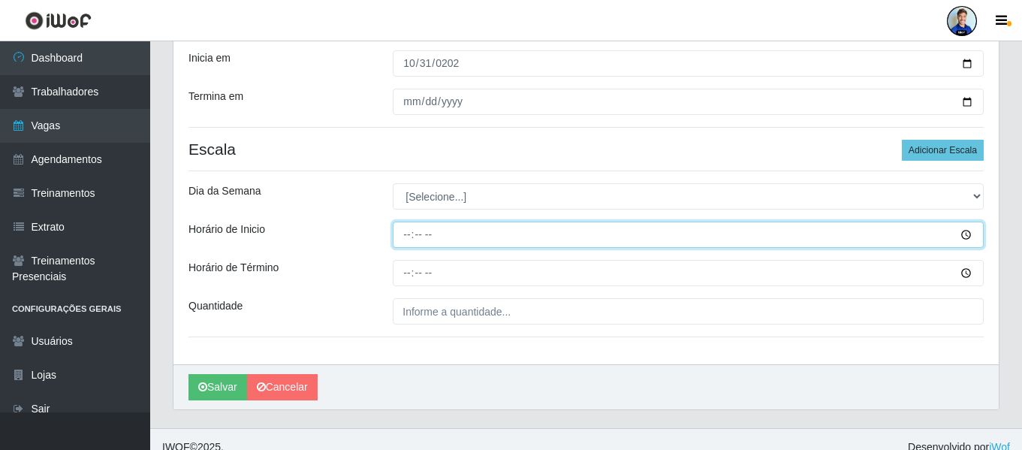
click at [415, 240] on input "Horário de Inicio" at bounding box center [688, 235] width 591 height 26
type input "15:00"
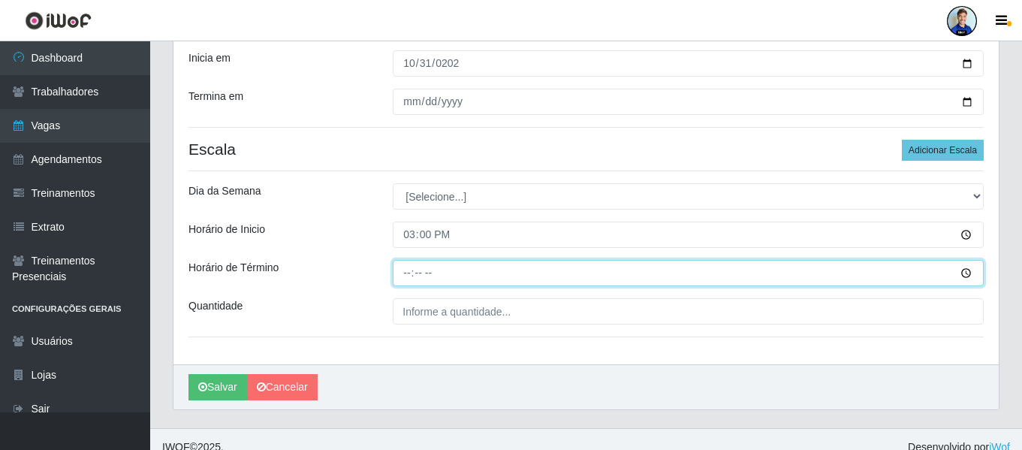
type input "21:00"
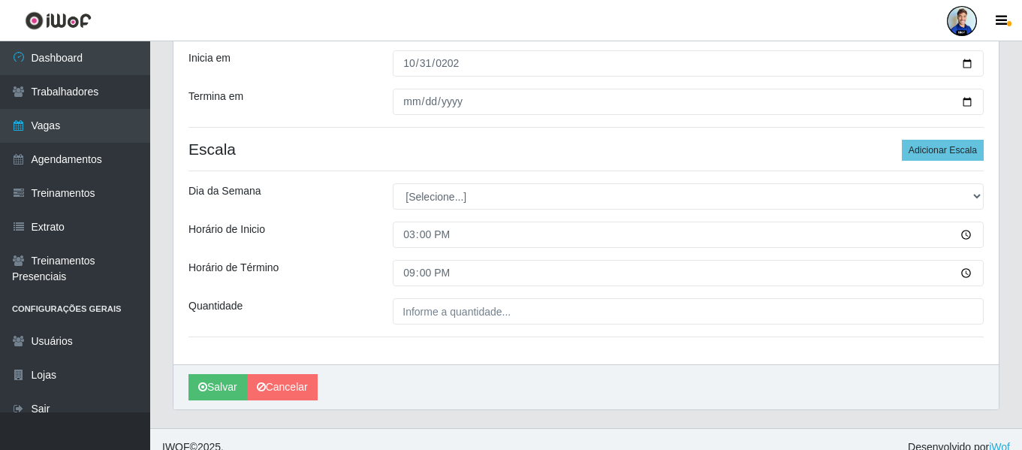
click at [447, 210] on div "Loja Super Popular Função [Selecione...] Repositor Repositor + Repositor ++ Sex…" at bounding box center [586, 141] width 825 height 446
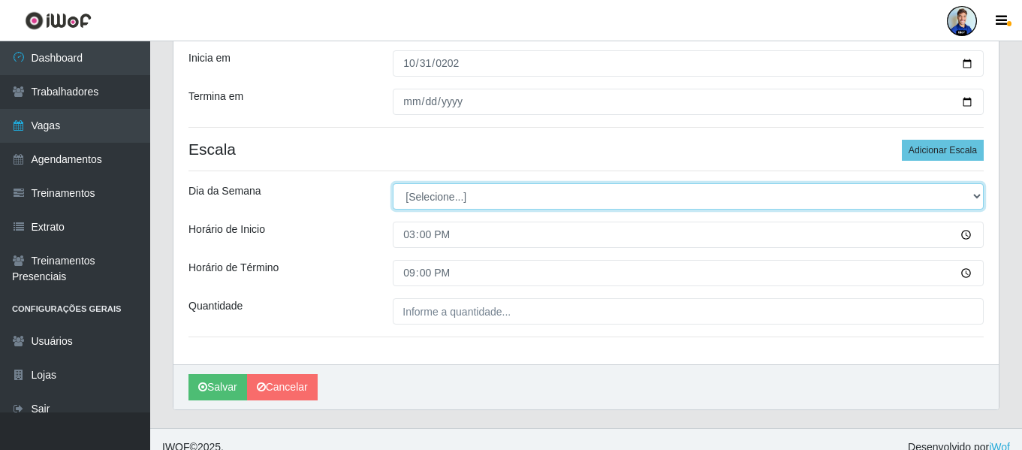
click at [435, 199] on select "[Selecione...] Segunda Terça Quarta Quinta Sexta Sábado Domingo" at bounding box center [688, 196] width 591 height 26
select select "5"
click at [393, 183] on select "[Selecione...] Segunda Terça Quarta Quinta Sexta Sábado Domingo" at bounding box center [688, 196] width 591 height 26
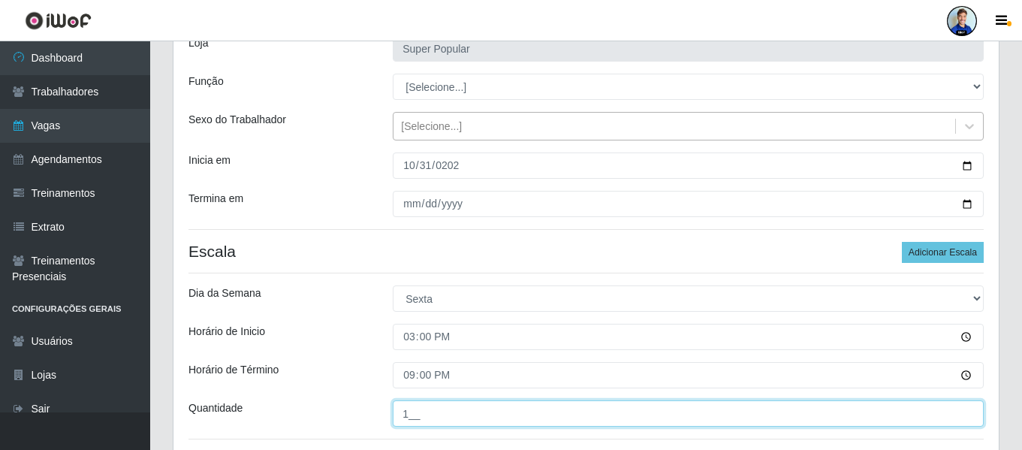
scroll to position [75, 0]
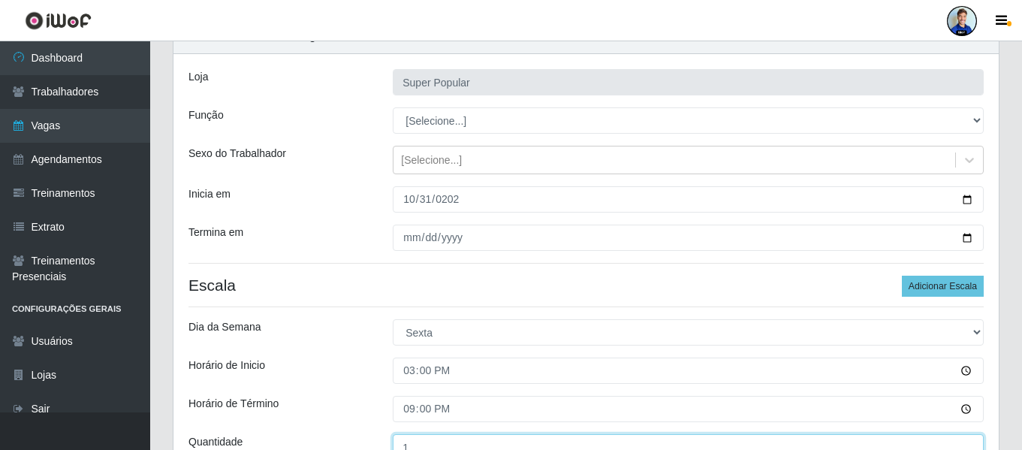
type input "1__"
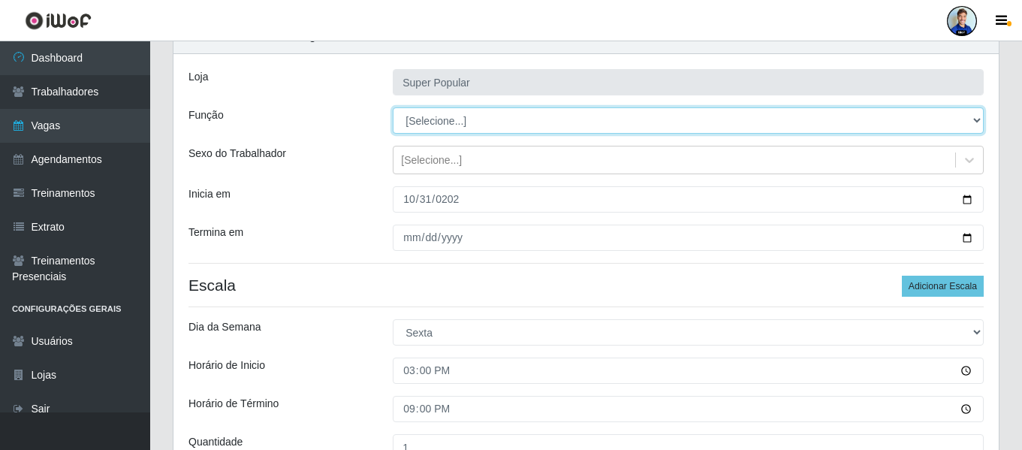
click at [424, 110] on select "[Selecione...] Repositor Repositor + Repositor ++" at bounding box center [688, 120] width 591 height 26
click at [432, 118] on select "[Selecione...] Repositor Repositor + Repositor ++" at bounding box center [688, 120] width 591 height 26
select select "24"
click at [393, 107] on select "[Selecione...] Repositor Repositor + Repositor ++" at bounding box center [688, 120] width 591 height 26
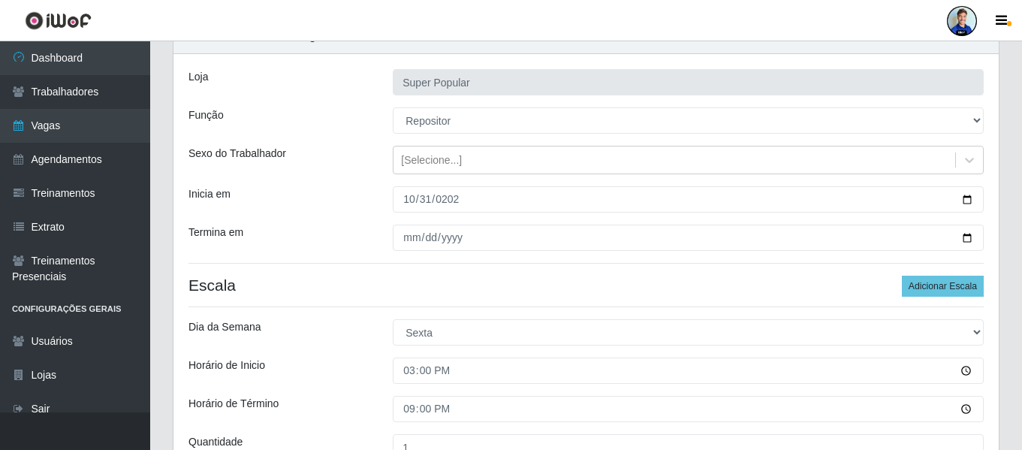
click at [349, 162] on div "Sexo do Trabalhador" at bounding box center [279, 160] width 204 height 29
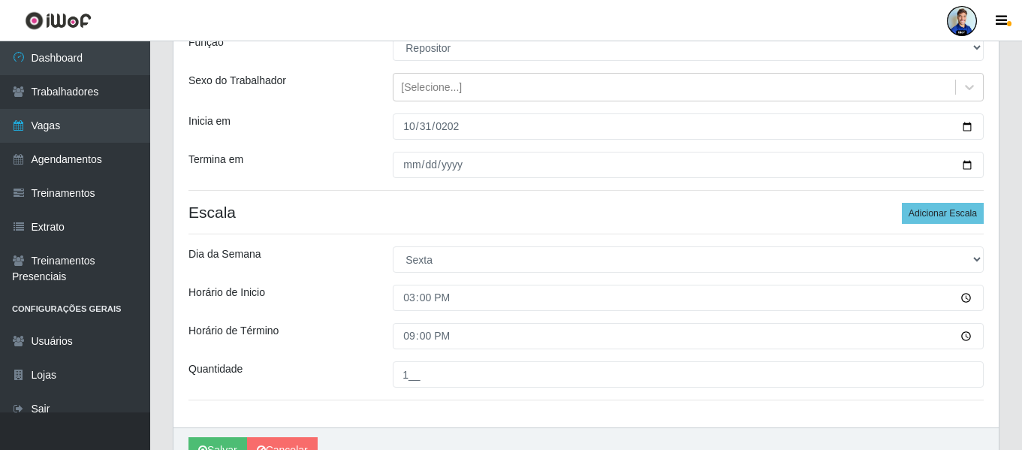
scroll to position [227, 0]
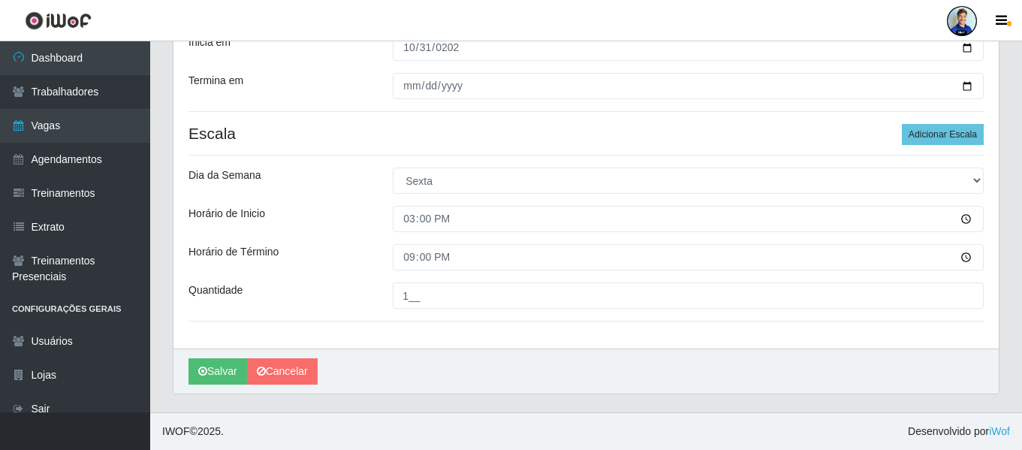
click at [204, 386] on div "[PERSON_NAME]" at bounding box center [586, 371] width 825 height 45
click at [214, 377] on button "Salvar" at bounding box center [218, 371] width 59 height 26
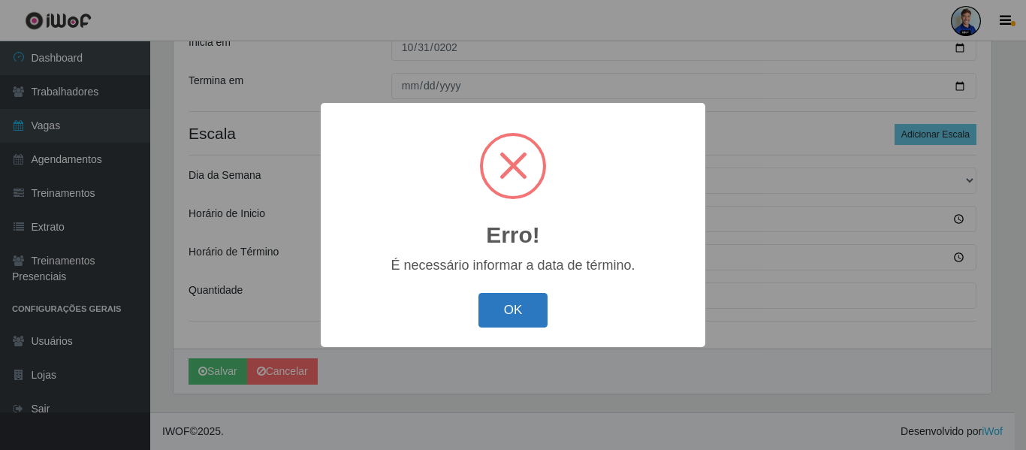
click at [511, 312] on button "OK" at bounding box center [513, 310] width 70 height 35
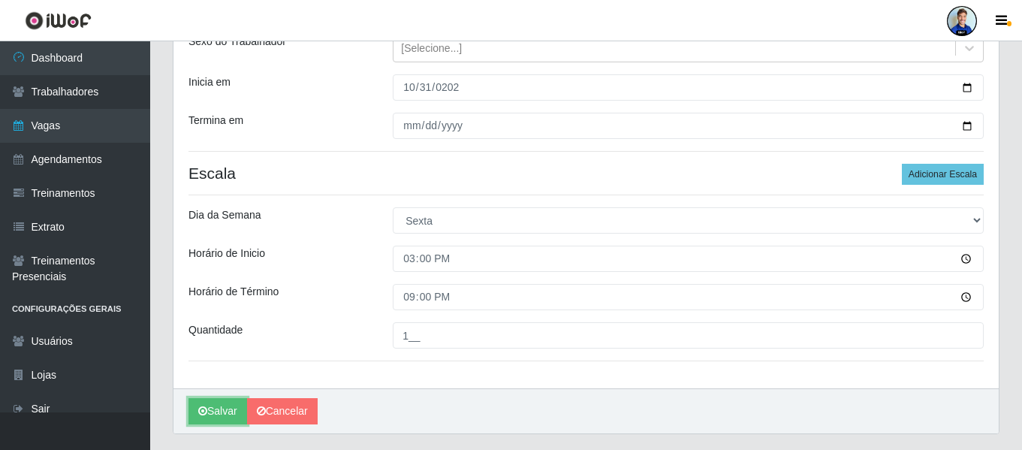
scroll to position [152, 0]
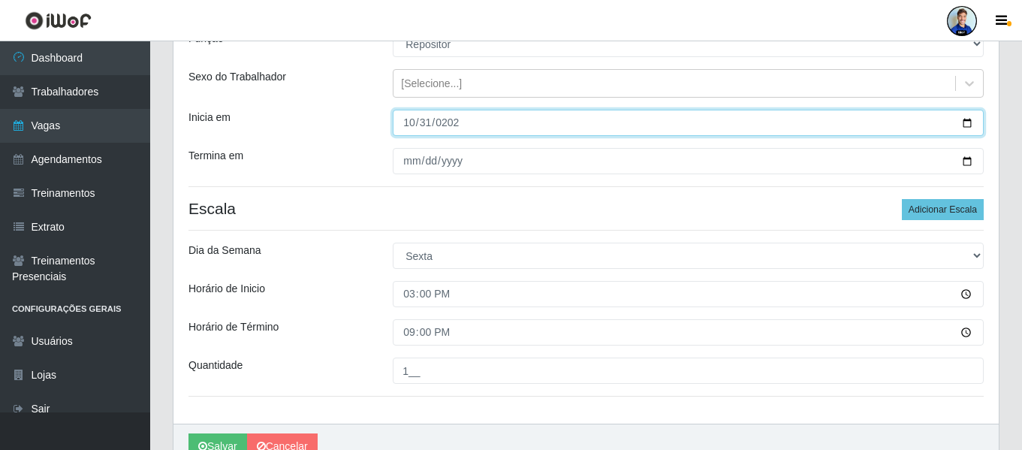
click at [407, 129] on input "[DATE]" at bounding box center [688, 123] width 591 height 26
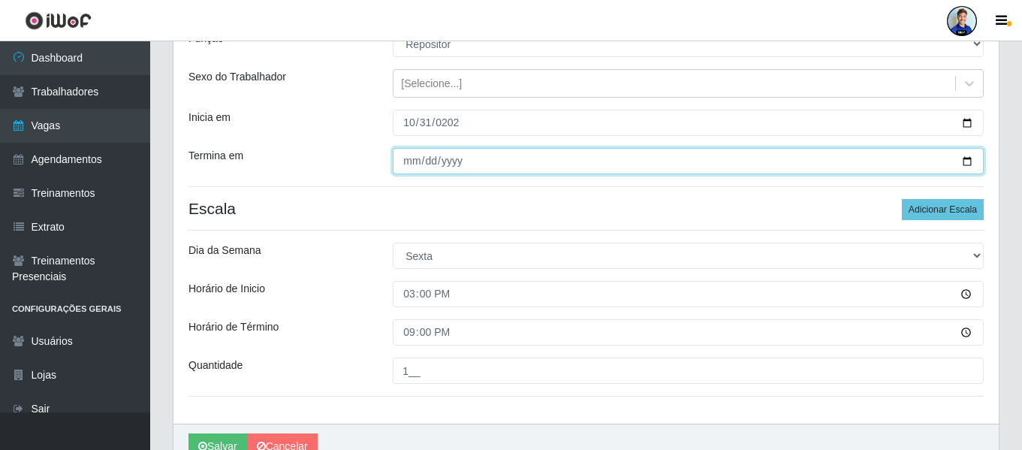
click at [412, 167] on input "Termina em" at bounding box center [688, 161] width 591 height 26
type input "[DATE]"
click at [189, 433] on button "Salvar" at bounding box center [218, 446] width 59 height 26
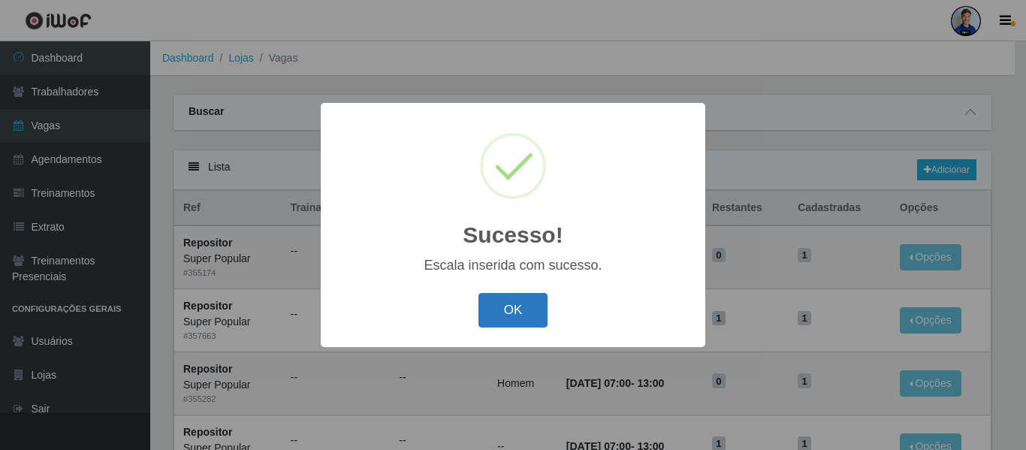
click at [508, 296] on button "OK" at bounding box center [513, 310] width 70 height 35
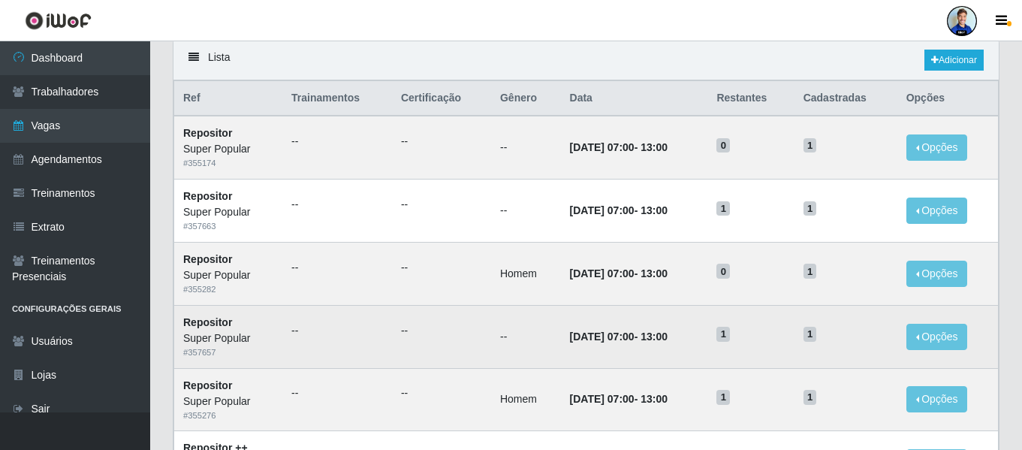
scroll to position [75, 0]
